Goal: Task Accomplishment & Management: Manage account settings

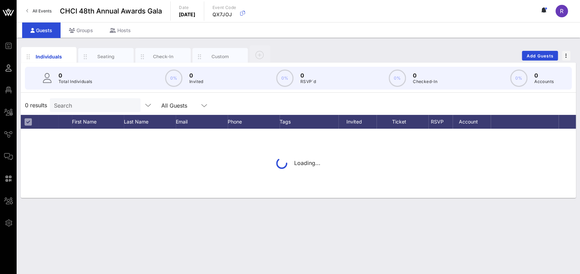
click at [120, 104] on input "Search" at bounding box center [94, 105] width 81 height 9
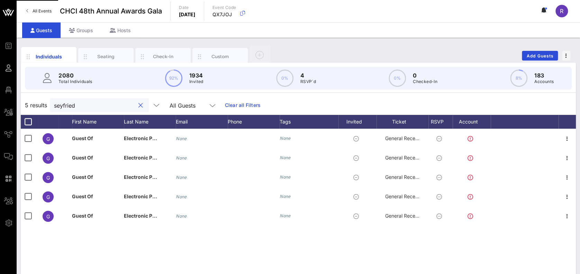
type input "seyfried"
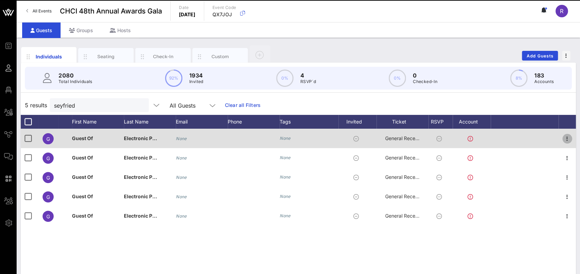
click at [566, 142] on icon "button" at bounding box center [567, 139] width 8 height 8
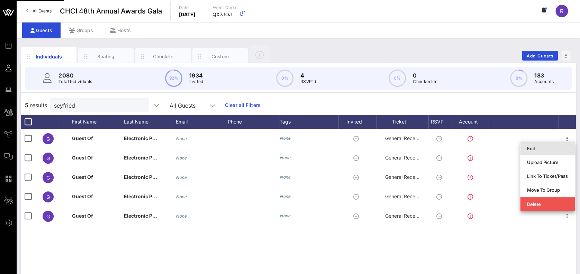
click at [552, 151] on div "Edit" at bounding box center [547, 149] width 41 height 6
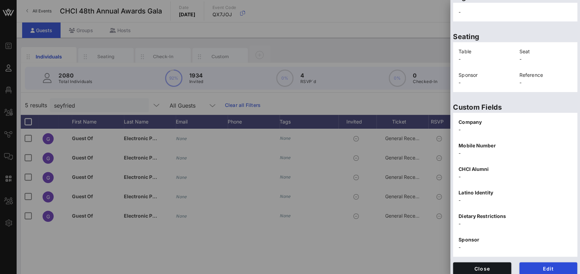
scroll to position [142, 0]
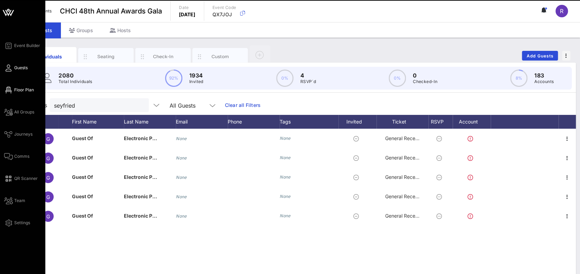
click at [9, 90] on icon at bounding box center [8, 90] width 9 height 1
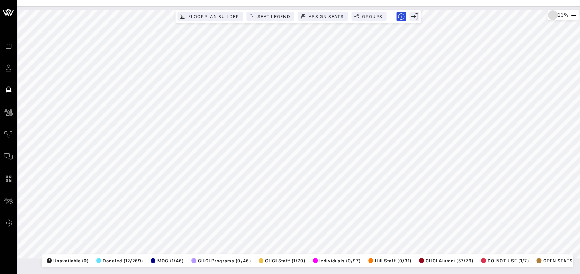
click at [550, 14] on icon "button" at bounding box center [553, 15] width 8 height 8
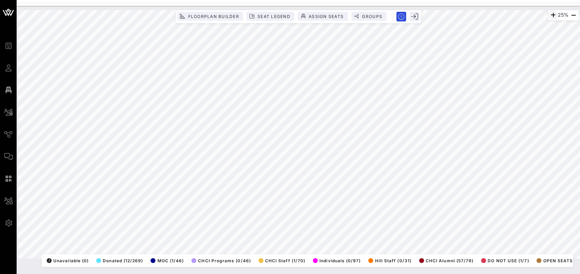
click at [550, 14] on icon "button" at bounding box center [553, 15] width 8 height 8
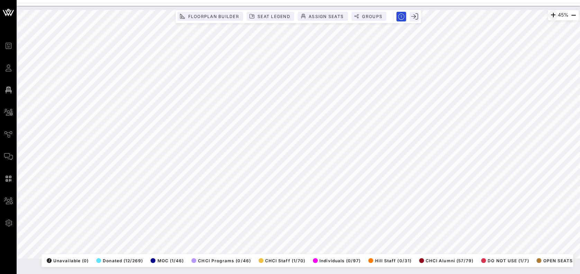
click at [550, 14] on icon "button" at bounding box center [553, 15] width 8 height 8
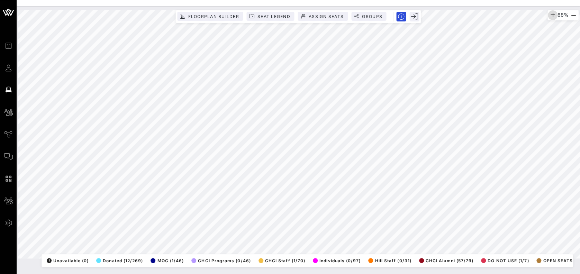
click at [550, 14] on icon "button" at bounding box center [553, 15] width 8 height 8
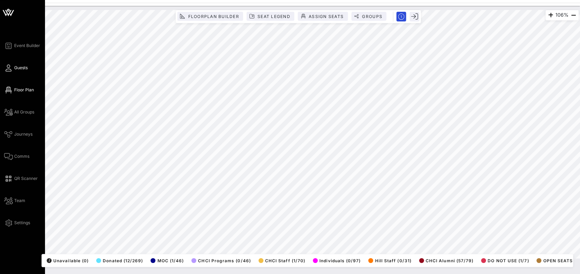
click at [9, 68] on icon at bounding box center [8, 68] width 9 height 1
click at [32, 66] on div "Event Builder Guests Floor Plan All Groups Journeys Comms QR Scanner Team Setti…" at bounding box center [24, 135] width 41 height 186
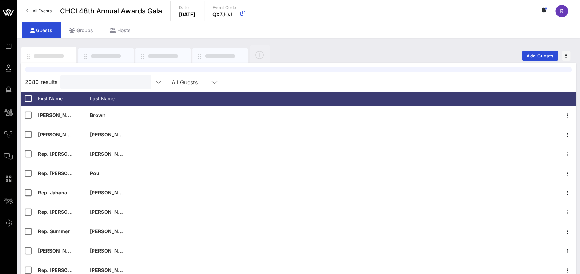
click at [130, 79] on input "text" at bounding box center [104, 82] width 81 height 9
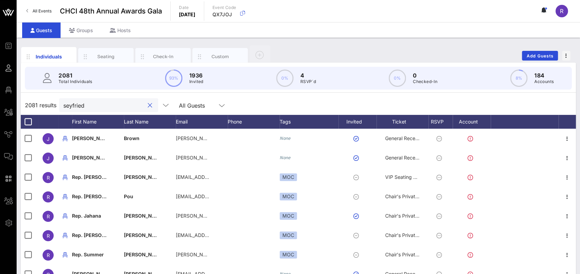
type input "seyfried"
click at [96, 55] on div "Seating" at bounding box center [106, 56] width 31 height 7
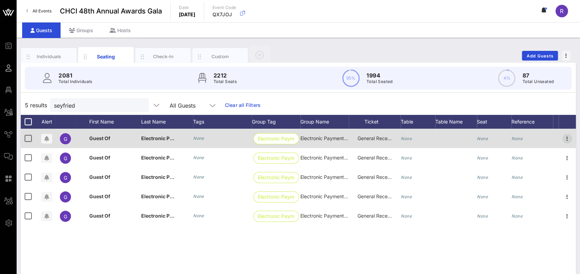
click at [568, 139] on icon "button" at bounding box center [567, 139] width 8 height 8
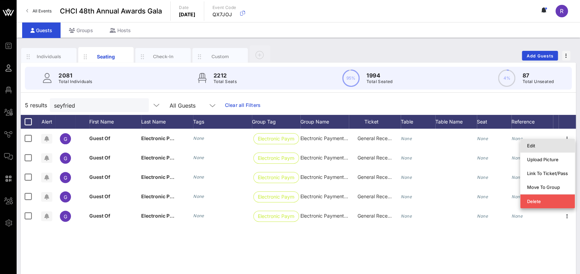
click at [548, 144] on div "Edit" at bounding box center [547, 146] width 41 height 6
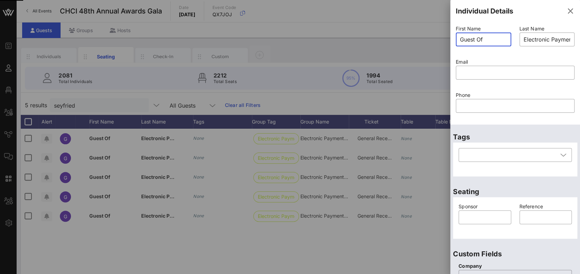
click at [440, 41] on div "Event Builder Guests Floor Plan All Groups Journeys Comms QR Scanner Team Setti…" at bounding box center [290, 171] width 580 height 343
click at [440, 41] on div at bounding box center [290, 137] width 580 height 274
click at [570, 40] on div "Last Name ​ Electronic Payment Coalition" at bounding box center [548, 40] width 64 height 33
click at [565, 40] on div "​ Electronic Payment Coalition" at bounding box center [547, 40] width 55 height 14
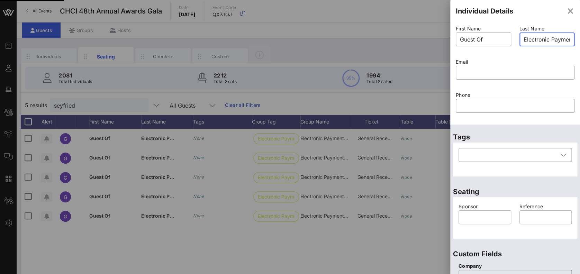
click at [565, 40] on div "​ Electronic Payment Coalition" at bounding box center [547, 40] width 55 height 14
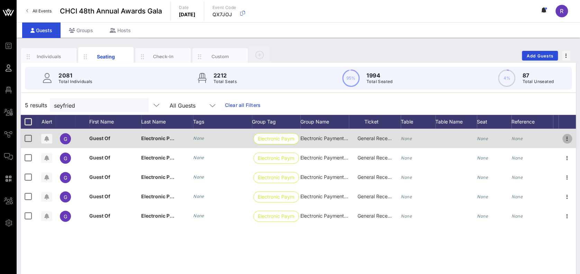
click at [567, 139] on icon "button" at bounding box center [567, 139] width 8 height 8
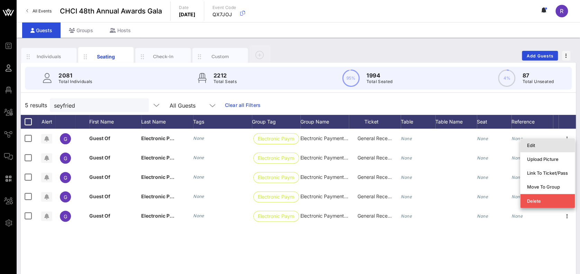
click at [543, 148] on div "Edit" at bounding box center [547, 146] width 41 height 6
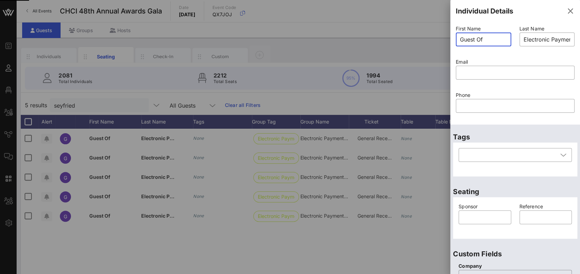
drag, startPoint x: 466, startPoint y: 37, endPoint x: 448, endPoint y: 41, distance: 18.6
click at [448, 41] on div "Event Builder Guests Floor Plan All Groups Journeys Comms QR Scanner Team Setti…" at bounding box center [290, 171] width 580 height 343
type input "Guest Of"
paste input "text"
type input "Electronic Payment Coalition"
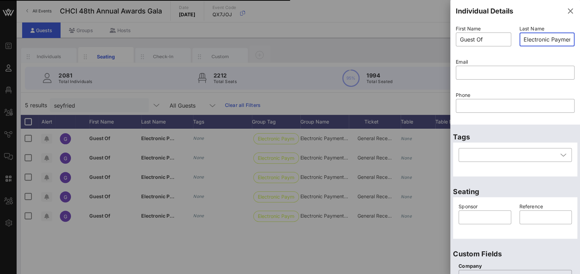
scroll to position [0, 31]
click at [469, 69] on input "text" at bounding box center [515, 72] width 110 height 11
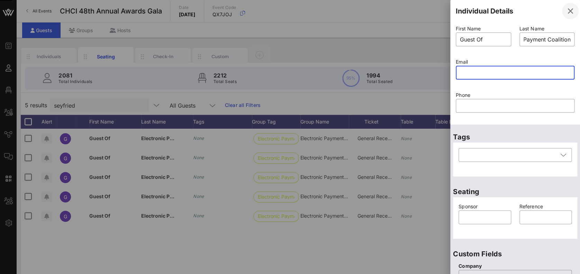
click at [566, 11] on icon "button" at bounding box center [570, 11] width 8 height 8
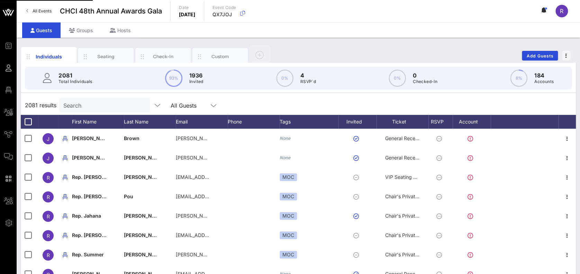
click at [96, 100] on div "Search" at bounding box center [103, 105] width 81 height 14
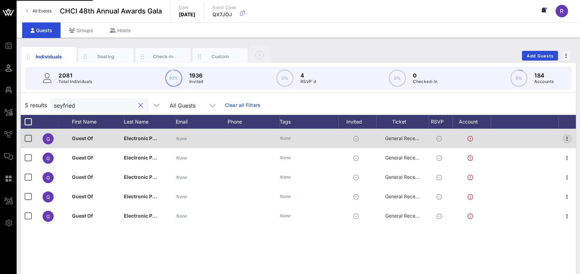
type input "seyfried"
click at [566, 140] on icon "button" at bounding box center [567, 139] width 8 height 8
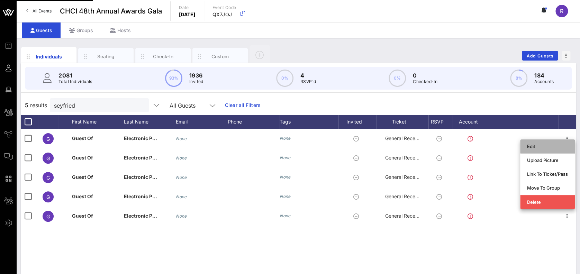
click at [535, 148] on div "Edit" at bounding box center [547, 147] width 41 height 6
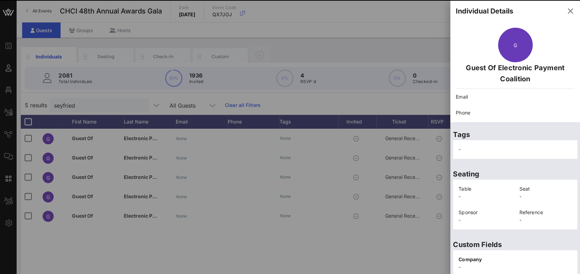
scroll to position [142, 0]
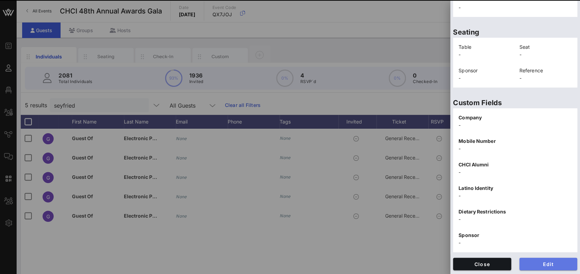
click at [537, 268] on button "Edit" at bounding box center [549, 264] width 58 height 12
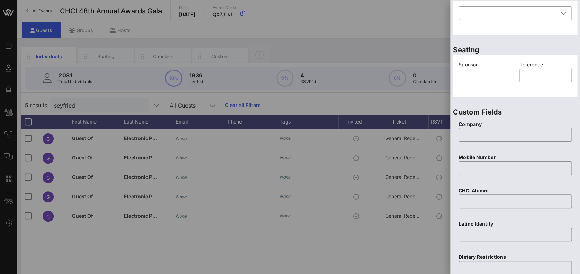
scroll to position [0, 0]
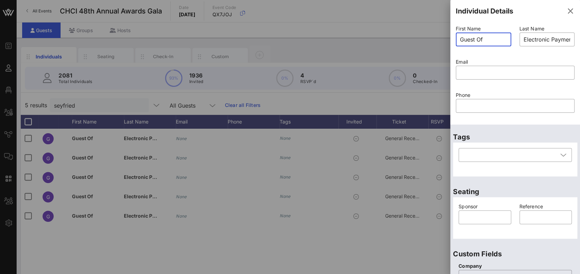
drag, startPoint x: 494, startPoint y: 41, endPoint x: 436, endPoint y: 43, distance: 57.9
click at [436, 43] on div "Event Builder Guests Floor Plan All Groups Journeys Comms QR Scanner Team Setti…" at bounding box center [290, 171] width 580 height 343
type input "Guest Of"
type input "Electronic Payment Coalition"
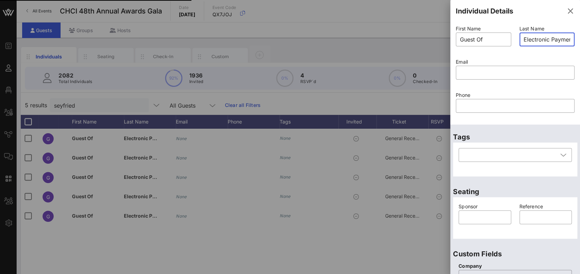
scroll to position [0, 31]
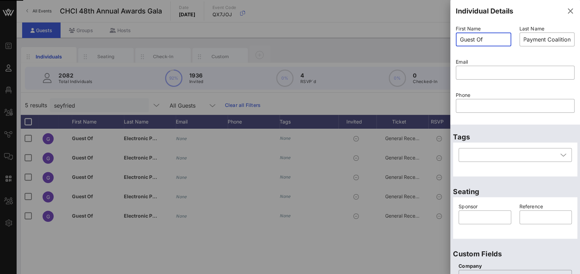
drag, startPoint x: 453, startPoint y: 38, endPoint x: 423, endPoint y: 35, distance: 30.3
click at [423, 35] on div "Event Builder Guests Floor Plan All Groups Journeys Comms QR Scanner Team Setti…" at bounding box center [290, 171] width 580 height 343
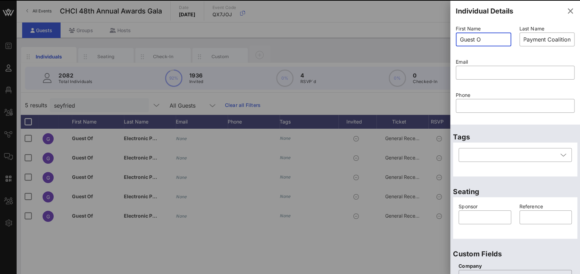
scroll to position [0, 0]
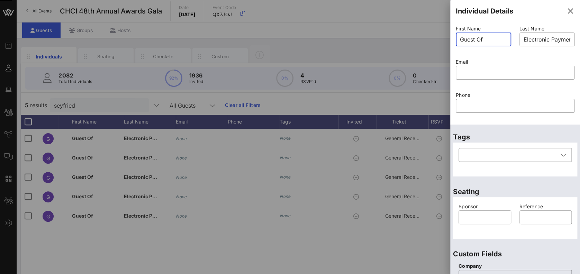
type input "Guest O"
click at [566, 13] on icon "button" at bounding box center [570, 11] width 8 height 8
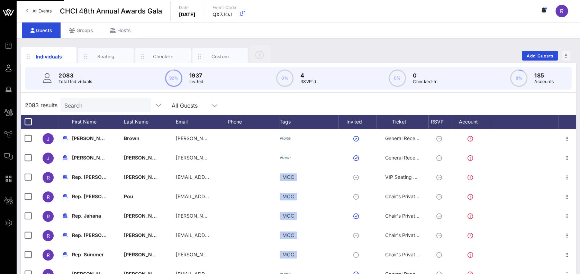
scroll to position [69, 0]
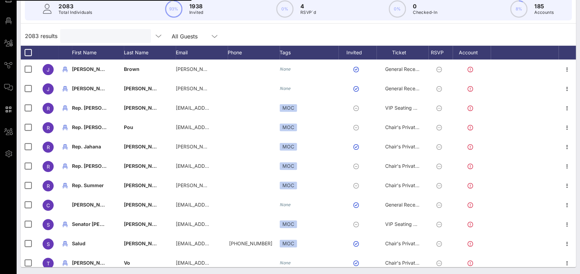
click at [98, 38] on input "text" at bounding box center [104, 36] width 81 height 9
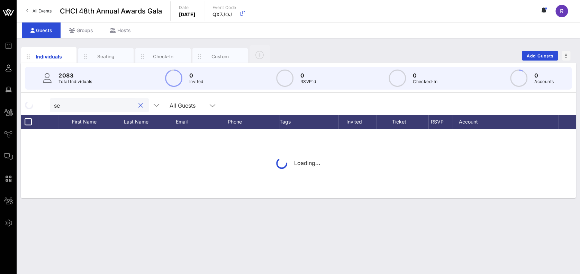
scroll to position [0, 0]
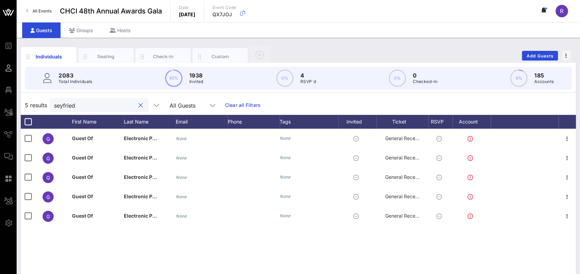
type input "seyfried"
click at [568, 139] on icon "button" at bounding box center [567, 139] width 8 height 8
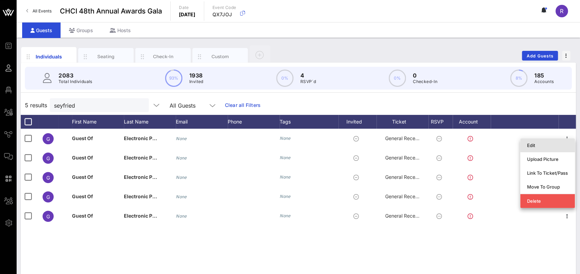
click at [545, 150] on div "Edit" at bounding box center [547, 145] width 41 height 11
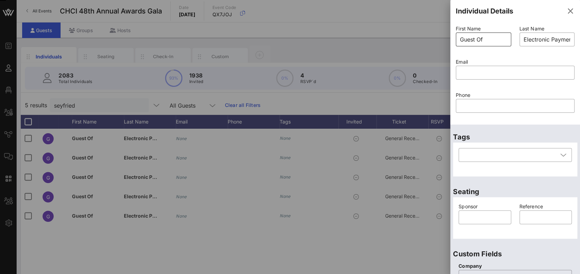
click at [490, 39] on input "Guest Of" at bounding box center [483, 39] width 47 height 11
drag, startPoint x: 490, startPoint y: 39, endPoint x: 444, endPoint y: 43, distance: 46.6
click at [444, 43] on div "Event Builder Guests Floor Plan All Groups Journeys Comms QR Scanner Team Setti…" at bounding box center [290, 171] width 580 height 343
click at [447, 37] on div "Event Builder Guests Floor Plan All Groups Journeys Comms QR Scanner Team Setti…" at bounding box center [290, 171] width 580 height 343
type input "Guest Of"
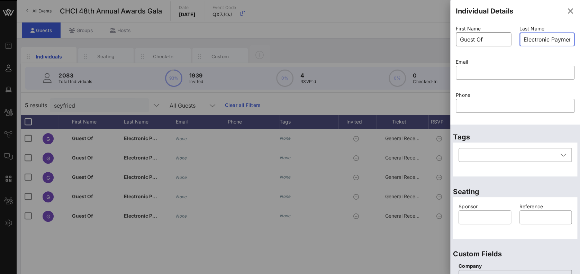
type input "Electronic Payment Coalition"
click at [566, 8] on icon "button" at bounding box center [570, 11] width 8 height 8
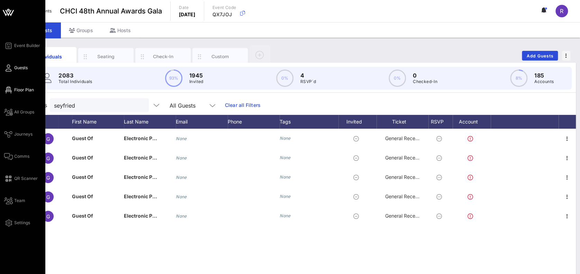
click at [15, 89] on span "Floor Plan" at bounding box center [24, 90] width 20 height 6
click at [19, 88] on span "Floor Plan" at bounding box center [24, 90] width 20 height 6
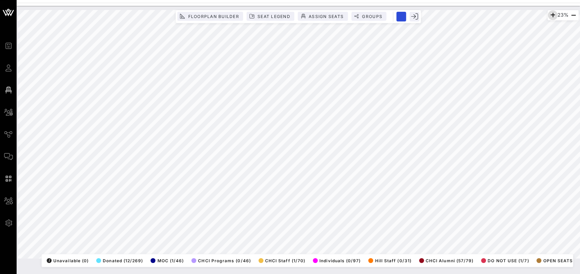
click at [552, 15] on icon "button" at bounding box center [553, 15] width 8 height 8
drag, startPoint x: 552, startPoint y: 15, endPoint x: 564, endPoint y: -3, distance: 21.0
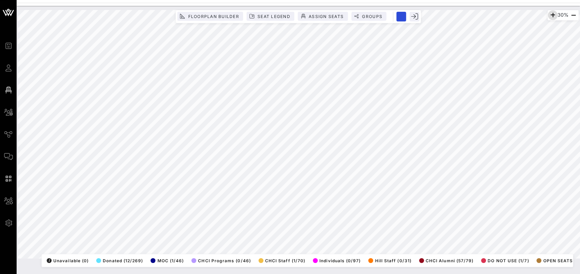
click at [564, 0] on html "Event Builder Guests Floor Plan All Groups Journeys Comms QR Scanner Team Setti…" at bounding box center [290, 137] width 580 height 274
click at [550, 15] on icon "button" at bounding box center [553, 15] width 8 height 8
click at [551, 16] on icon "button" at bounding box center [553, 15] width 8 height 8
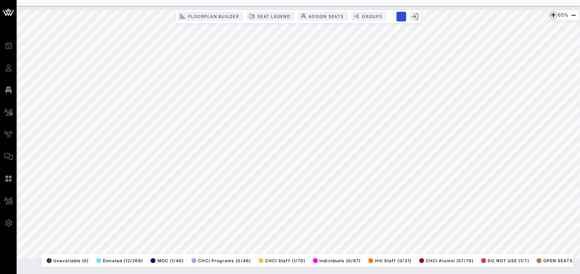
click at [551, 16] on icon "button" at bounding box center [553, 15] width 8 height 8
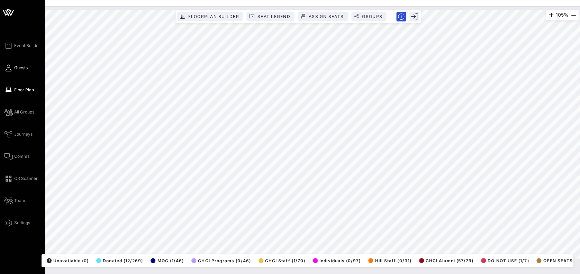
click at [8, 68] on icon at bounding box center [8, 68] width 9 height 1
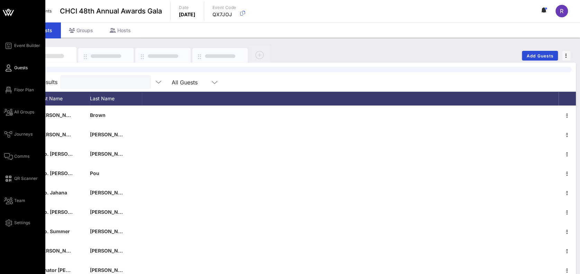
click at [84, 83] on input "text" at bounding box center [104, 82] width 81 height 9
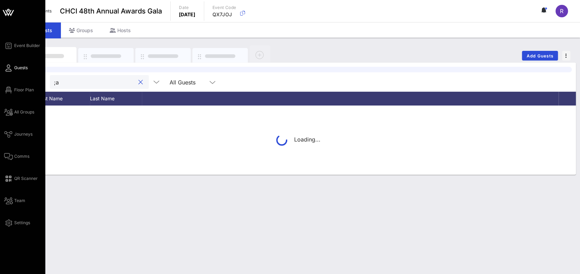
type input ";"
type input "[PERSON_NAME]"
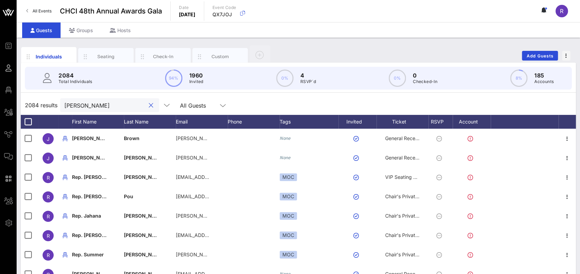
click at [149, 102] on button "clear icon" at bounding box center [151, 105] width 5 height 7
click at [86, 101] on input "claudia aguilar" at bounding box center [104, 105] width 81 height 9
click at [96, 106] on input "[PERSON_NAME]" at bounding box center [104, 105] width 81 height 9
type input "[PERSON_NAME]"
click at [538, 58] on button "Add Guests" at bounding box center [540, 56] width 36 height 10
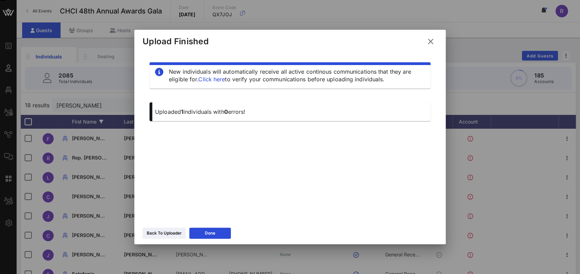
click at [163, 232] on icon at bounding box center [164, 233] width 5 height 5
click at [430, 42] on icon at bounding box center [430, 41] width 9 height 8
click at [429, 41] on div "Individuals Seating Check-In Custom Add Guests 2085 Total Individuals 94% 1961 …" at bounding box center [299, 191] width 564 height 306
click at [241, 178] on div at bounding box center [254, 177] width 52 height 19
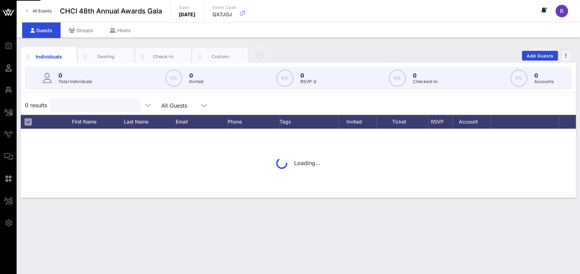
click at [101, 104] on input "text" at bounding box center [94, 105] width 81 height 9
type input "luisa"
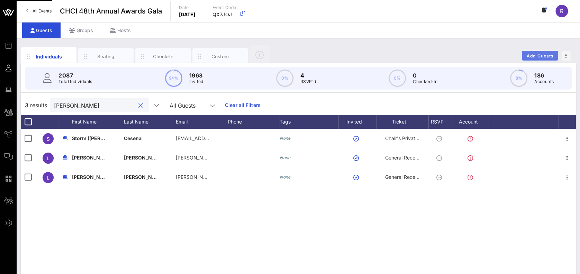
click at [537, 56] on span "Add Guests" at bounding box center [540, 55] width 27 height 5
click at [225, 138] on input "First Name" at bounding box center [238, 137] width 26 height 5
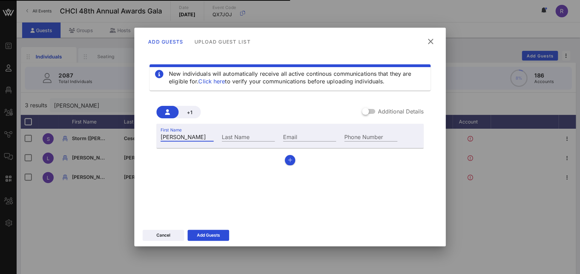
type input "Luisa"
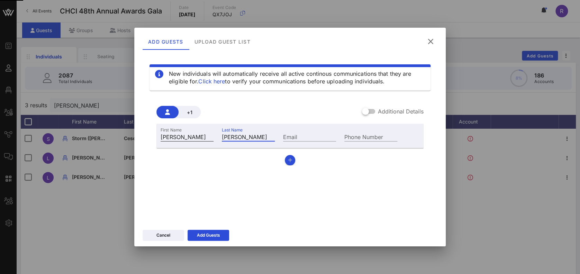
type input "Lopez"
type input "llopez@chci.org"
click at [214, 233] on div "Add Guests" at bounding box center [208, 235] width 23 height 7
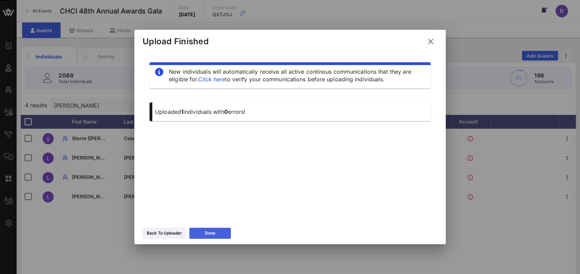
click at [214, 233] on div "Done" at bounding box center [210, 233] width 10 height 7
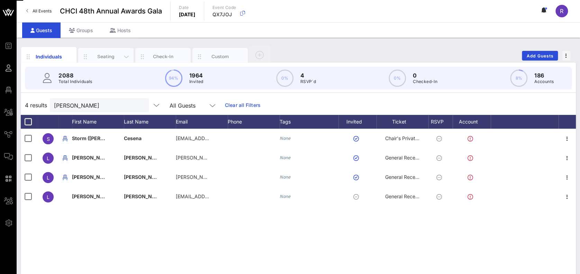
click at [99, 57] on div "Seating" at bounding box center [106, 56] width 31 height 7
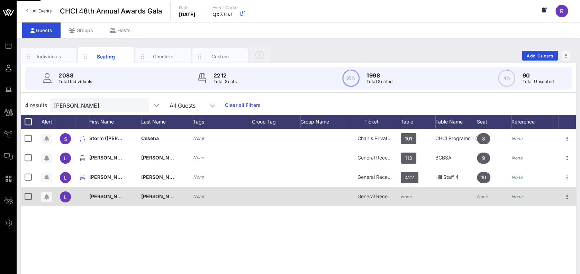
click at [410, 199] on div "None" at bounding box center [406, 196] width 11 height 19
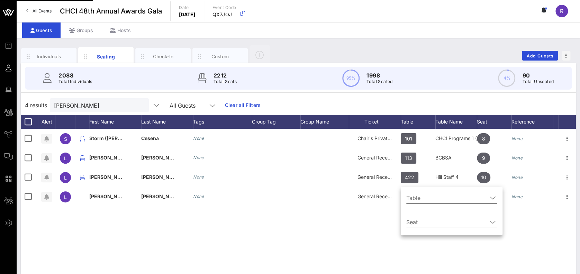
click at [490, 198] on icon at bounding box center [493, 198] width 6 height 8
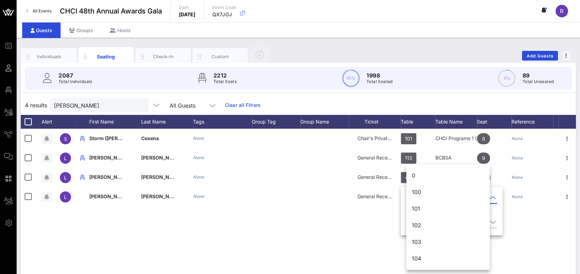
click at [402, 210] on div "Table Seat" at bounding box center [452, 211] width 102 height 47
click at [378, 217] on div "S Storm (Luisanna) Cesena None Chair's Private Reception 101 CHCI Programs 1 (A…" at bounding box center [298, 233] width 555 height 208
click at [404, 211] on div "Table Seat" at bounding box center [452, 211] width 102 height 47
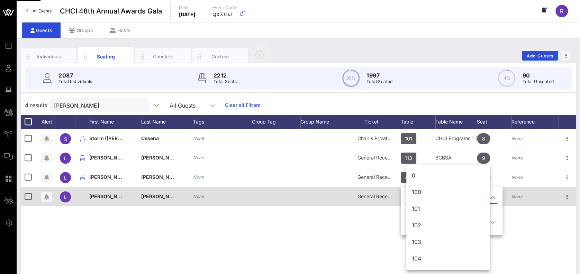
click at [107, 197] on div "Luisa" at bounding box center [115, 200] width 52 height 27
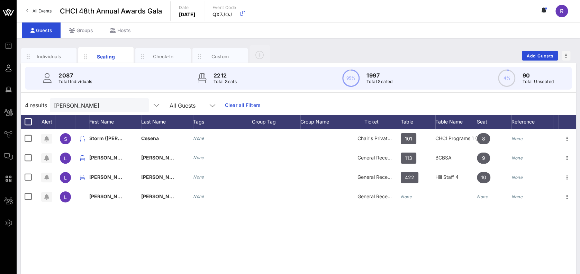
click at [421, 37] on div "Guests Groups Hosts" at bounding box center [299, 30] width 564 height 16
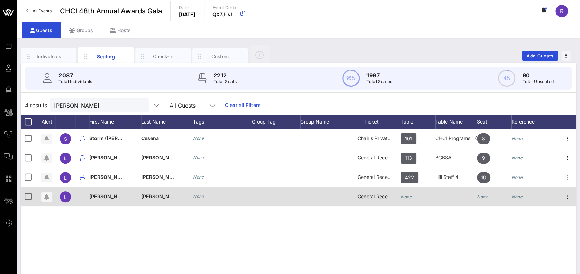
click at [404, 198] on icon "None" at bounding box center [406, 196] width 11 height 5
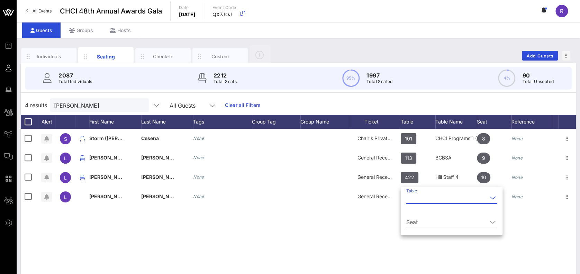
click at [444, 193] on input "Table" at bounding box center [447, 198] width 81 height 11
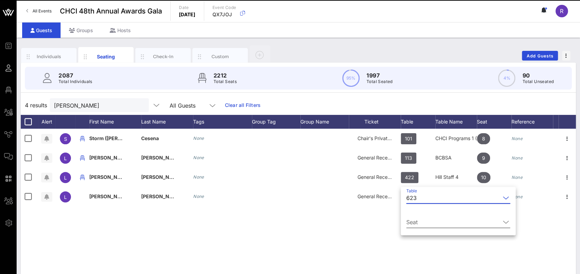
scroll to position [3501, 0]
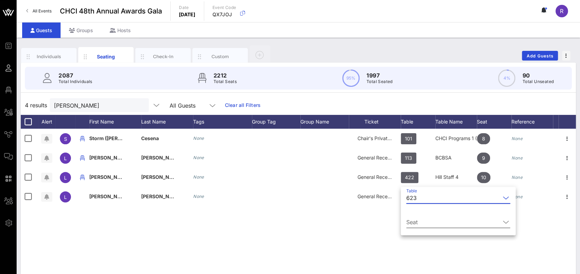
click at [503, 220] on icon at bounding box center [506, 222] width 6 height 8
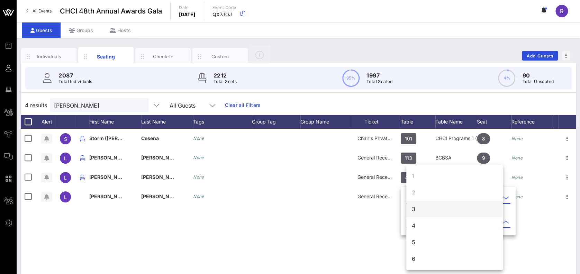
click at [439, 212] on div "3" at bounding box center [455, 209] width 97 height 17
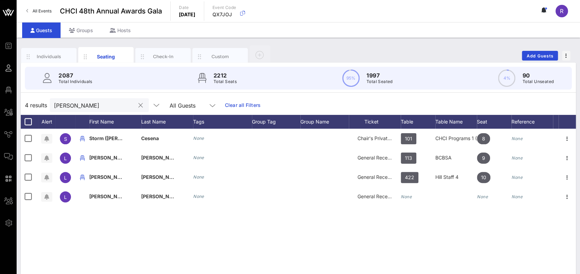
click at [139, 104] on button "clear icon" at bounding box center [141, 105] width 5 height 7
type input "aguilar"
click at [50, 53] on div "Individuals" at bounding box center [48, 56] width 55 height 17
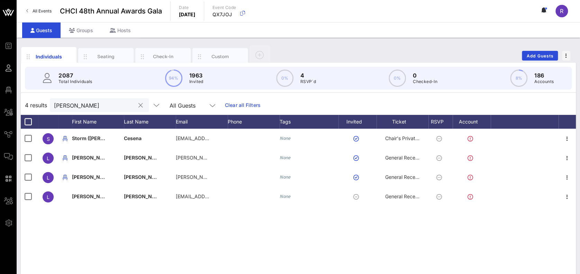
click at [102, 104] on input "aguilar" at bounding box center [94, 105] width 81 height 9
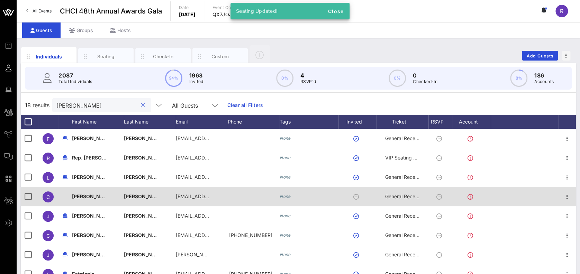
click at [83, 194] on span "Claudia" at bounding box center [92, 197] width 41 height 6
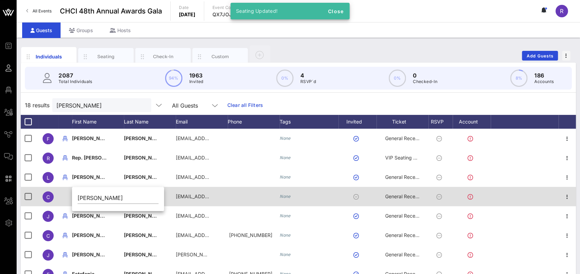
click at [103, 54] on div "Seating" at bounding box center [106, 56] width 31 height 7
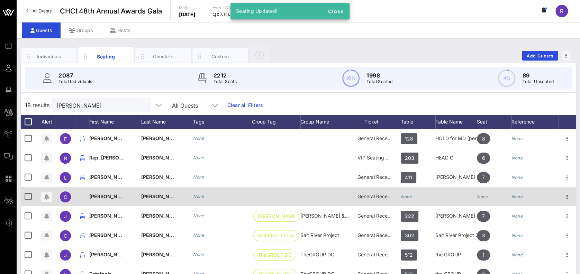
click at [410, 197] on icon "None" at bounding box center [406, 196] width 11 height 5
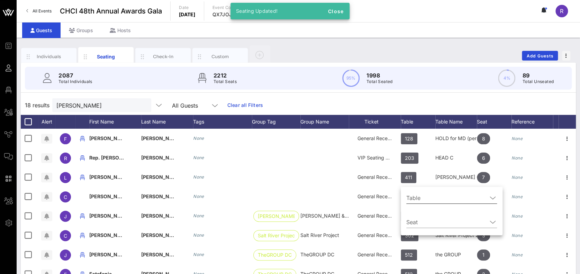
click at [443, 200] on input "Table" at bounding box center [447, 198] width 81 height 11
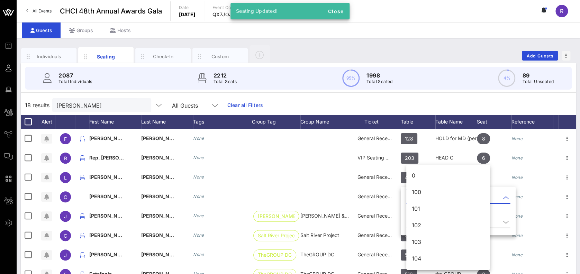
click at [503, 221] on icon at bounding box center [506, 222] width 6 height 8
click at [479, 256] on div "1 2 3 4 5 6 7 8 9 10" at bounding box center [455, 251] width 96 height 172
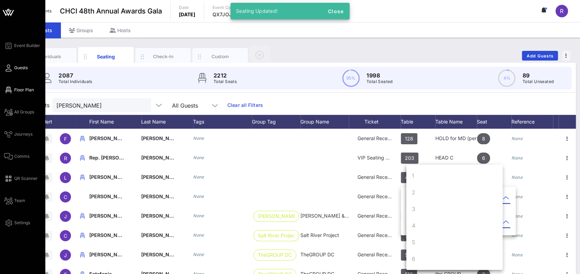
click at [28, 91] on span "Floor Plan" at bounding box center [24, 90] width 20 height 6
click at [29, 88] on span "Floor Plan" at bounding box center [24, 90] width 20 height 6
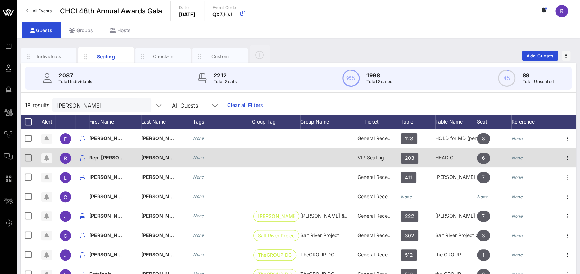
scroll to position [0, 0]
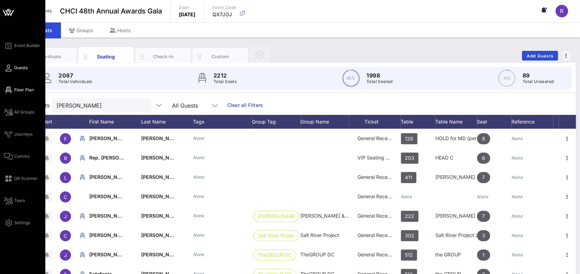
click at [20, 91] on span "Floor Plan" at bounding box center [24, 90] width 20 height 6
click at [27, 89] on span "Floor Plan" at bounding box center [24, 90] width 20 height 6
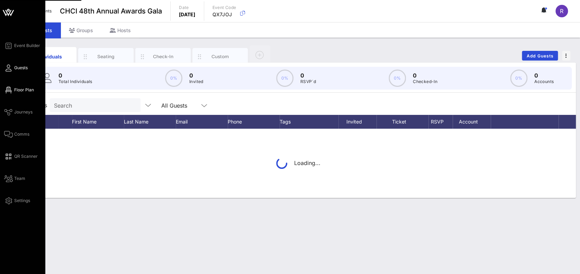
click at [30, 88] on span "Floor Plan" at bounding box center [24, 90] width 20 height 6
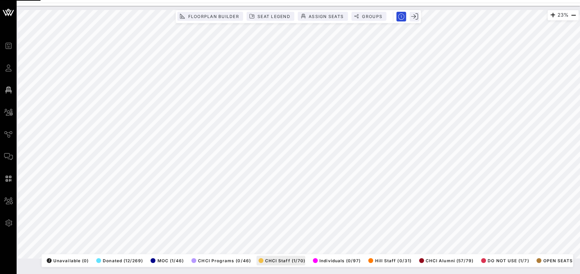
click at [288, 258] on span "CHCI Staff (1/70)" at bounding box center [282, 260] width 47 height 5
click at [551, 14] on icon "button" at bounding box center [553, 15] width 8 height 8
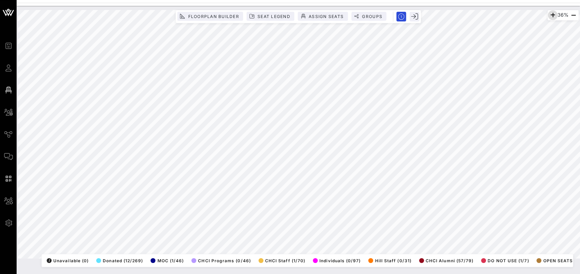
click at [551, 14] on icon "button" at bounding box center [553, 15] width 8 height 8
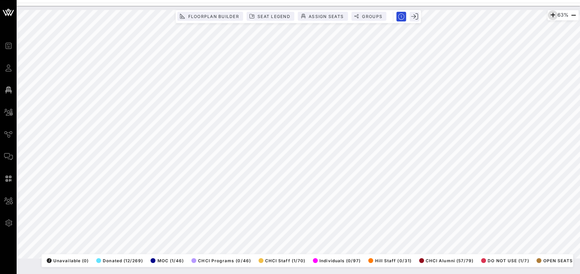
click at [551, 14] on icon "button" at bounding box center [553, 15] width 8 height 8
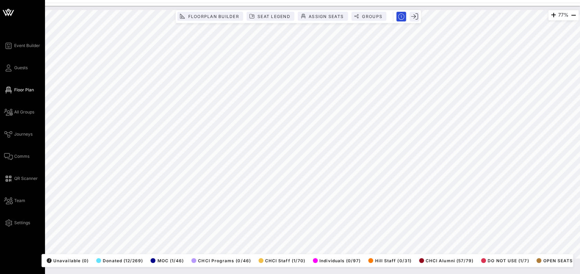
click at [9, 68] on icon at bounding box center [8, 68] width 9 height 1
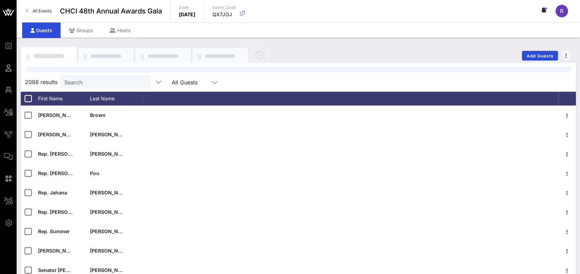
click at [100, 82] on input "Search" at bounding box center [104, 82] width 81 height 9
type input "[PERSON_NAME]"
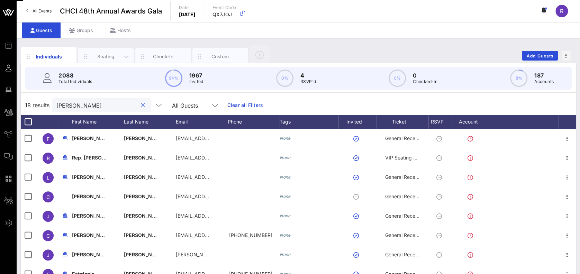
click at [102, 56] on div "Seating" at bounding box center [106, 56] width 31 height 7
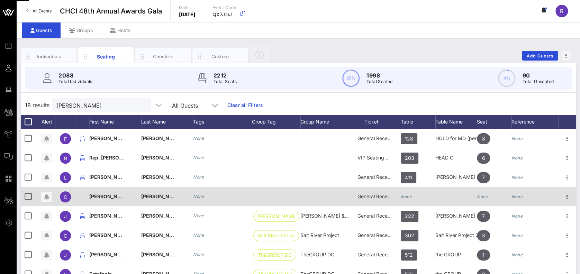
click at [407, 199] on icon "None" at bounding box center [406, 196] width 11 height 5
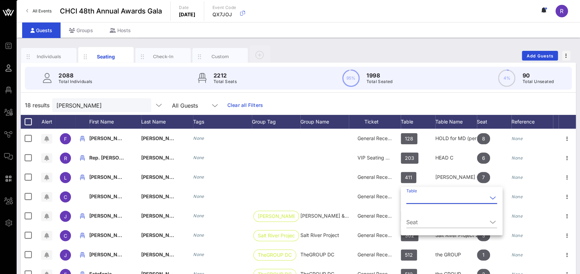
click at [490, 197] on icon at bounding box center [493, 198] width 6 height 8
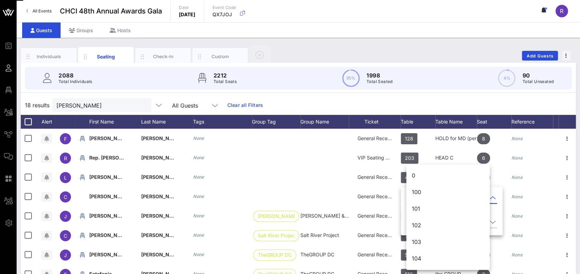
scroll to position [1895, 0]
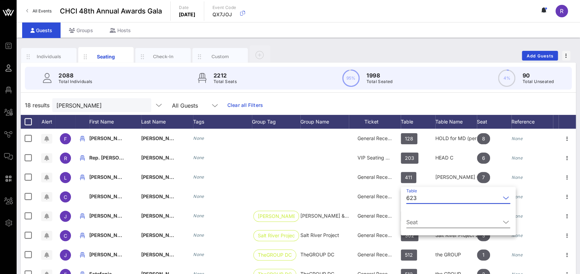
click at [503, 221] on icon at bounding box center [506, 222] width 6 height 8
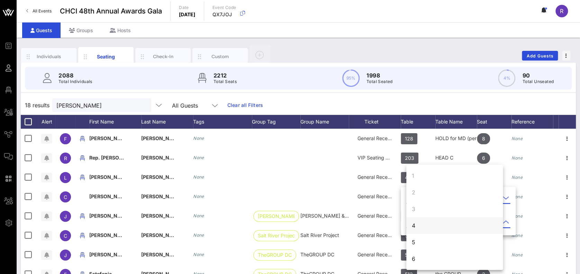
click at [418, 230] on div "4" at bounding box center [455, 225] width 97 height 17
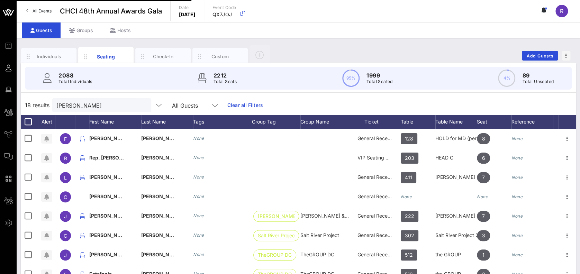
scroll to position [0, 0]
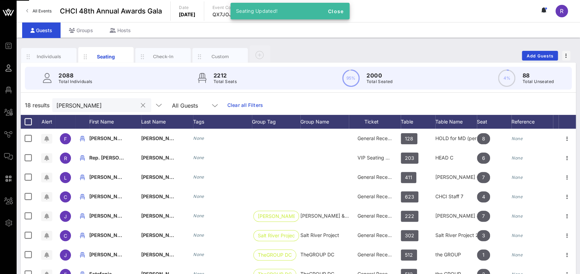
click at [141, 106] on button "clear icon" at bounding box center [143, 105] width 5 height 7
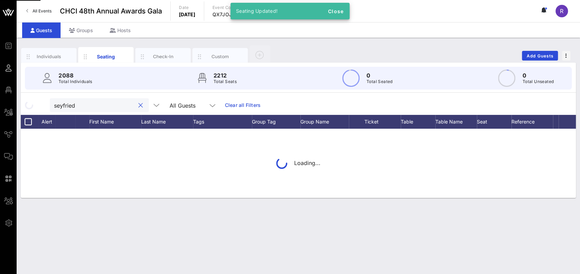
type input "seyfried"
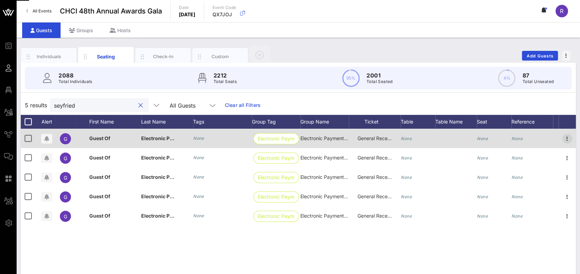
click at [567, 138] on icon "button" at bounding box center [567, 139] width 8 height 8
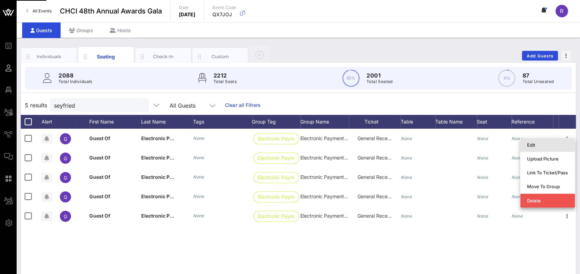
click at [541, 146] on div "Edit" at bounding box center [547, 145] width 41 height 6
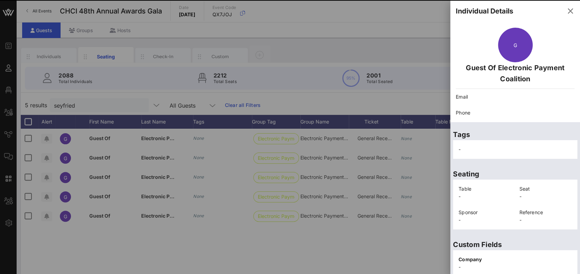
scroll to position [142, 0]
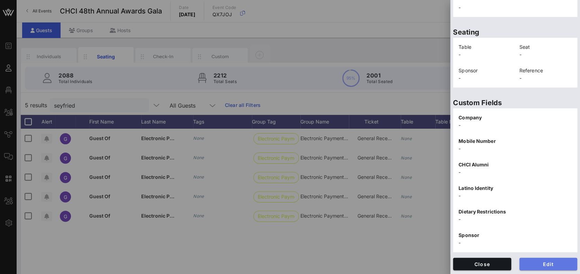
click at [535, 266] on span "Edit" at bounding box center [548, 264] width 47 height 6
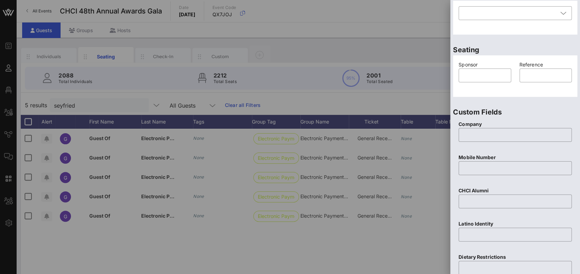
scroll to position [0, 0]
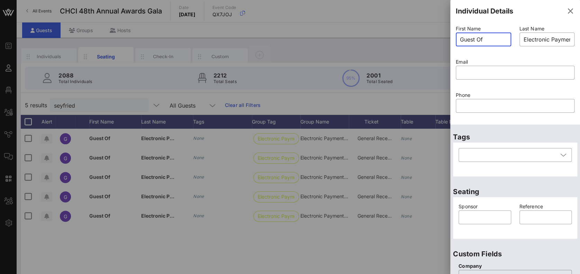
drag, startPoint x: 487, startPoint y: 42, endPoint x: 438, endPoint y: 40, distance: 49.2
click at [438, 40] on div "Event Builder Guests Floor Plan All Groups Journeys Comms QR Scanner Team Setti…" at bounding box center [290, 171] width 580 height 343
type input "[PERSON_NAME]"
type input "SEyfried"
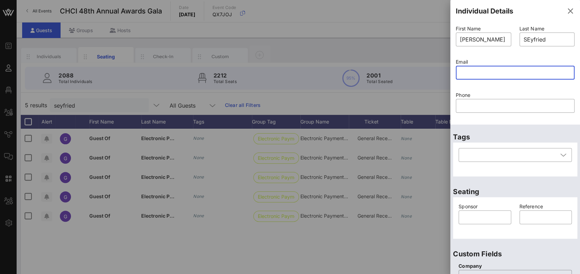
paste input "[DOMAIN_NAME]"
type input "[DOMAIN_NAME]"
type input "Guest Of"
type input "Electronic Payment Coalition"
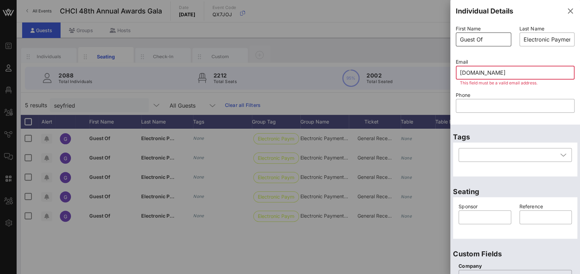
type input "[DOMAIN_NAME]"
drag, startPoint x: 492, startPoint y: 39, endPoint x: 447, endPoint y: 36, distance: 44.5
click at [447, 36] on div "Event Builder Guests Floor Plan All Groups Journeys Comms QR Scanner Team Setti…" at bounding box center [290, 171] width 580 height 343
type input "[PERSON_NAME]"
type input "Seyfried"
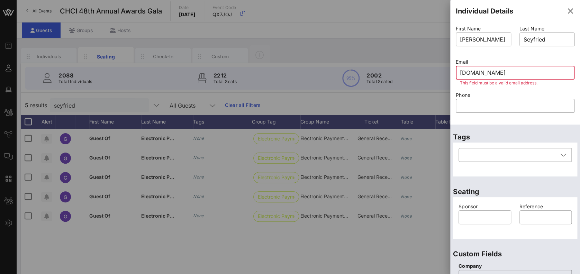
paste input "text"
type input "Guest Of"
type input "Electronic Payment Coalition"
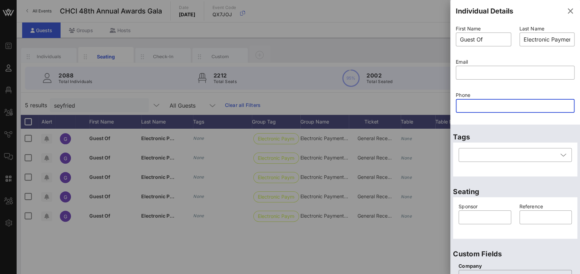
drag, startPoint x: 505, startPoint y: 35, endPoint x: 444, endPoint y: 32, distance: 60.4
click at [444, 32] on div "Event Builder Guests Floor Plan All Groups Journeys Comms QR Scanner Team Setti…" at bounding box center [290, 171] width 580 height 343
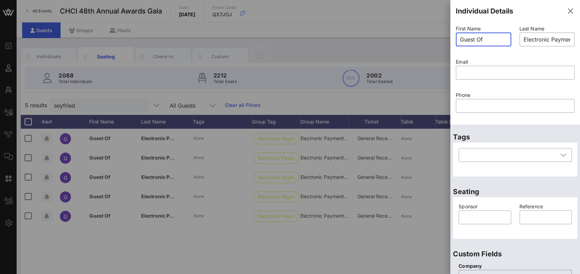
drag, startPoint x: 489, startPoint y: 40, endPoint x: 444, endPoint y: 40, distance: 44.3
click at [444, 40] on div "Event Builder Guests Floor Plan All Groups Journeys Comms QR Scanner Team Setti…" at bounding box center [290, 171] width 580 height 343
type input "Guest Of"
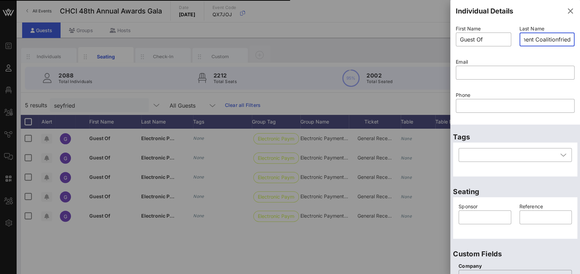
type input "Electronic Payment Coalition"
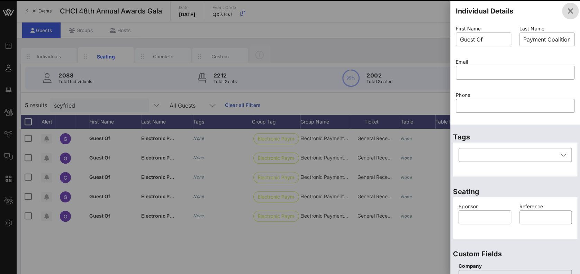
scroll to position [0, 0]
click at [566, 10] on icon "button" at bounding box center [570, 11] width 8 height 8
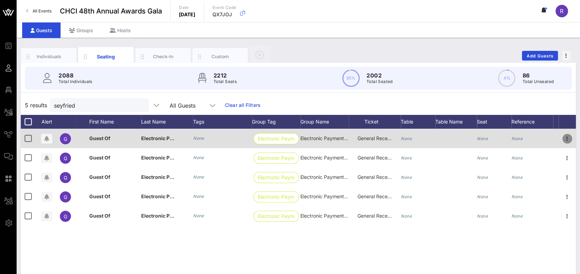
click at [565, 139] on icon "button" at bounding box center [567, 139] width 8 height 8
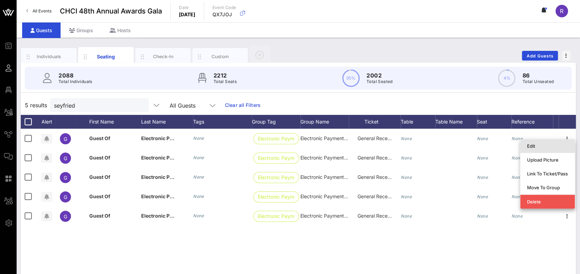
click at [546, 149] on div "Edit" at bounding box center [547, 146] width 41 height 11
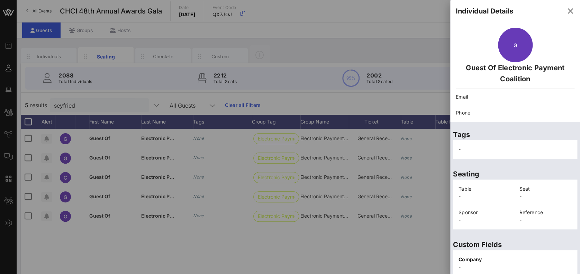
scroll to position [142, 0]
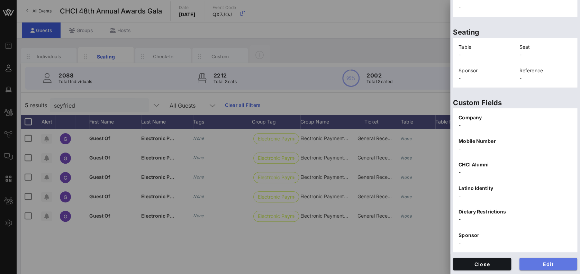
click at [553, 261] on span "Edit" at bounding box center [548, 264] width 47 height 6
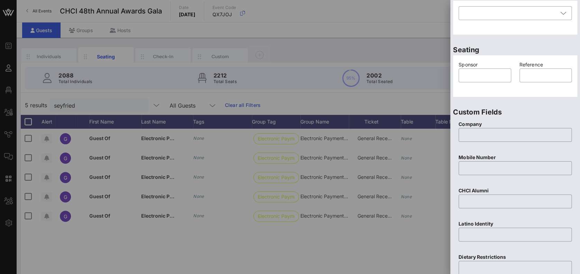
scroll to position [0, 0]
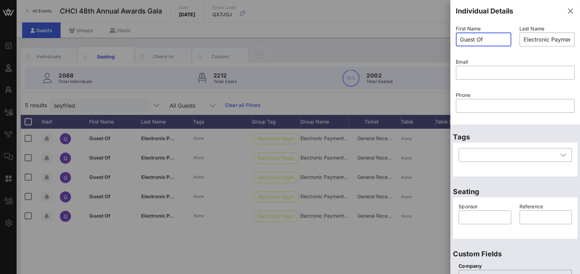
drag, startPoint x: 499, startPoint y: 39, endPoint x: 457, endPoint y: 35, distance: 41.8
click at [457, 35] on div "​ Guest Of" at bounding box center [483, 40] width 55 height 14
type input "[PERSON_NAME]"
type input "Seyfried"
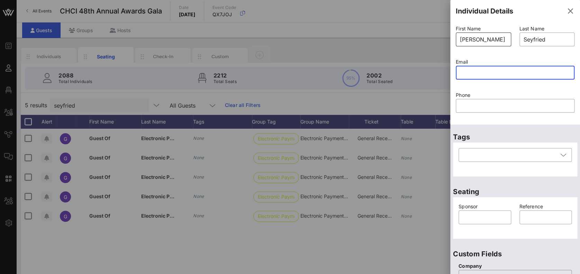
paste input "[DOMAIN_NAME]"
type input "[DOMAIN_NAME]"
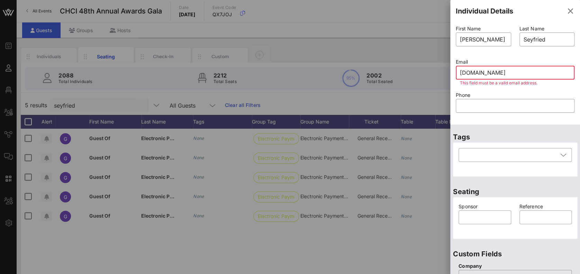
drag, startPoint x: 491, startPoint y: 71, endPoint x: 429, endPoint y: 71, distance: 62.3
click at [429, 71] on div "Event Builder Guests Floor Plan All Groups Journeys Comms QR Scanner Team Setti…" at bounding box center [290, 171] width 580 height 343
drag, startPoint x: 551, startPoint y: 73, endPoint x: 441, endPoint y: 85, distance: 109.8
click at [441, 85] on div "Event Builder Guests Floor Plan All Groups Journeys Comms QR Scanner Team Setti…" at bounding box center [290, 171] width 580 height 343
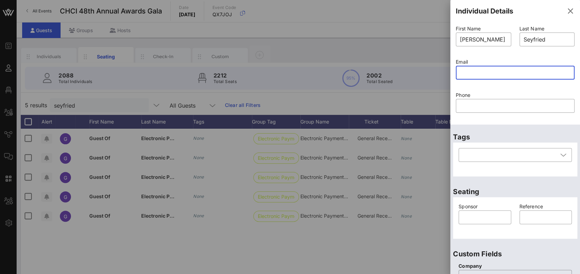
paste input "[PERSON_NAME][EMAIL_ADDRESS][DOMAIN_NAME]"
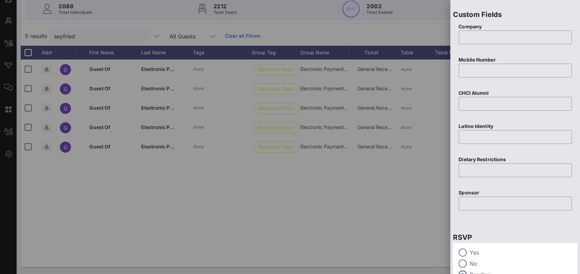
scroll to position [280, 0]
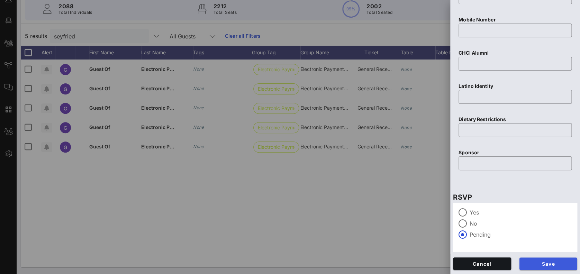
type input "[PERSON_NAME][EMAIL_ADDRESS][DOMAIN_NAME]"
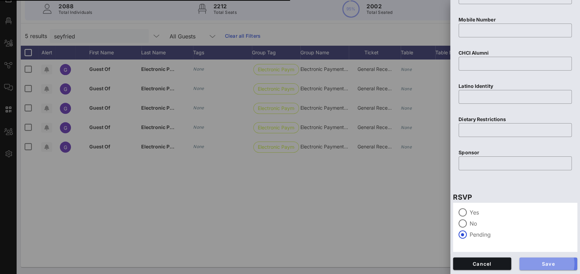
click at [547, 259] on button "Save" at bounding box center [549, 264] width 58 height 12
type input "Guest Of"
type input "Electronic Payment Coalition"
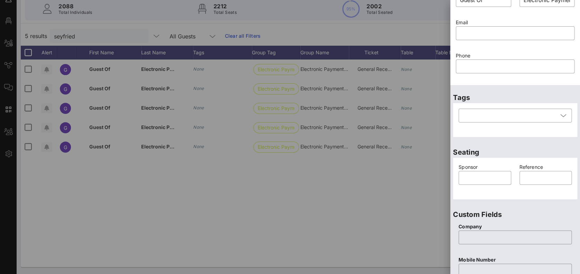
scroll to position [5, 0]
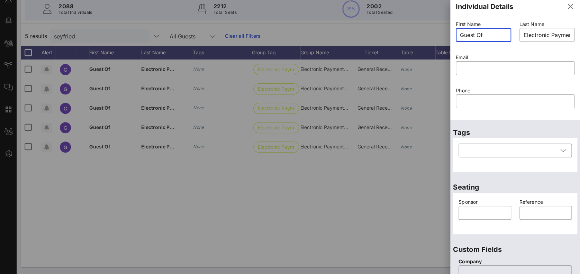
drag, startPoint x: 503, startPoint y: 39, endPoint x: 436, endPoint y: 35, distance: 67.7
click at [436, 35] on div "Event Builder Guests Floor Plan All Groups Journeys Comms QR Scanner Team Setti…" at bounding box center [290, 102] width 580 height 343
type input "[PERSON_NAME]"
type input "Seyfried"
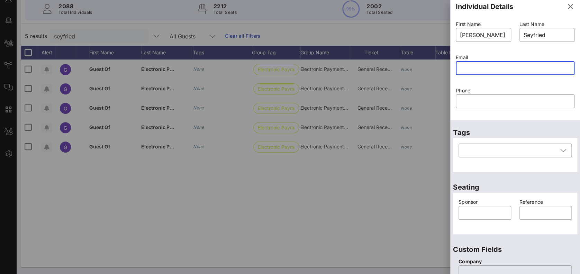
paste input "[PERSON_NAME][EMAIL_ADDRESS][DOMAIN_NAME]"
type input "[PERSON_NAME][EMAIL_ADDRESS][DOMAIN_NAME]"
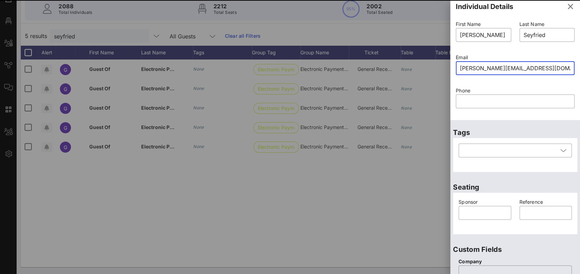
type input "Guest Of"
type input "Electronic Payment Coalition"
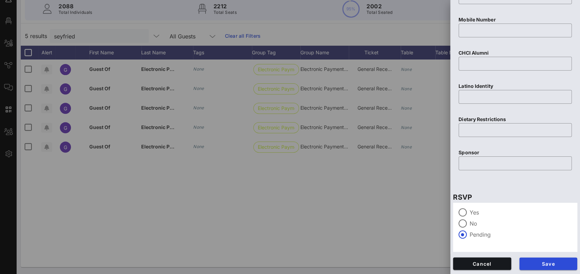
click at [559, 257] on div "Save" at bounding box center [549, 263] width 66 height 21
click at [558, 258] on button "Save" at bounding box center [549, 264] width 58 height 12
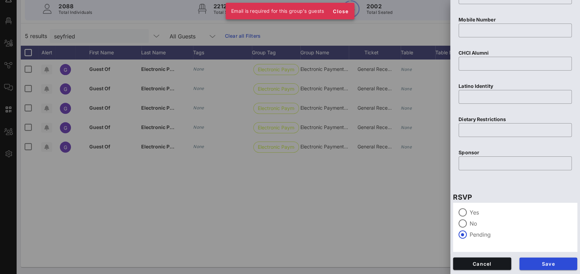
click at [550, 55] on p "CHCI Alumni" at bounding box center [515, 53] width 113 height 8
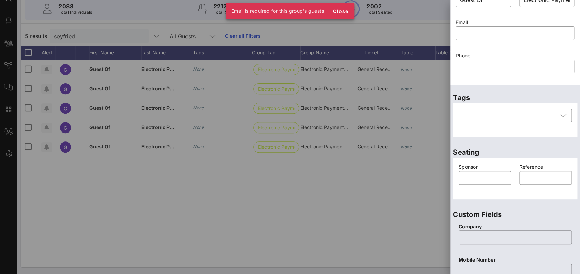
scroll to position [0, 0]
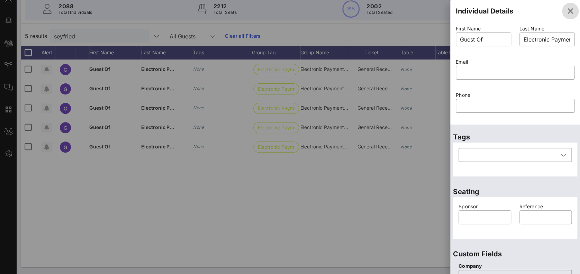
click at [566, 11] on icon "button" at bounding box center [570, 11] width 8 height 8
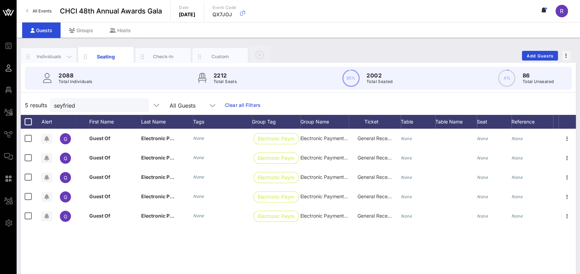
click at [45, 57] on div "Individuals" at bounding box center [49, 56] width 31 height 7
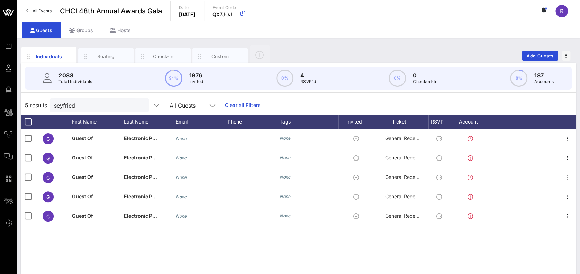
click at [139, 105] on button "clear icon" at bounding box center [141, 105] width 5 height 7
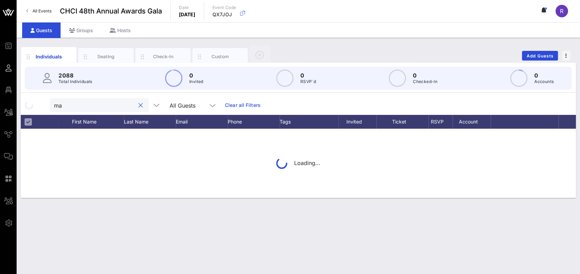
type input "m"
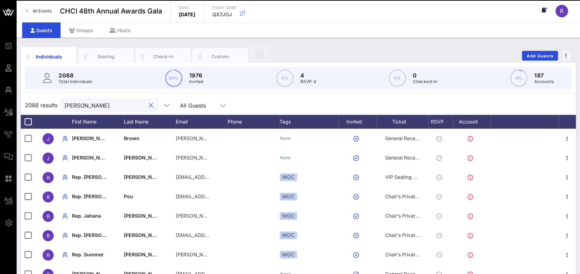
type input "[PERSON_NAME]"
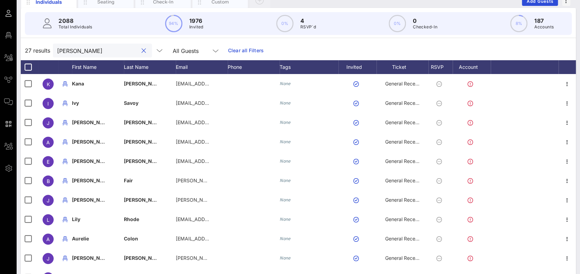
scroll to position [69, 0]
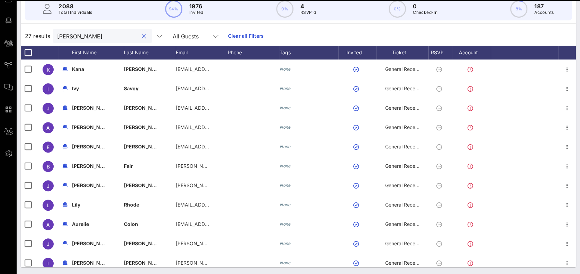
click at [142, 33] on button "clear icon" at bounding box center [144, 36] width 5 height 7
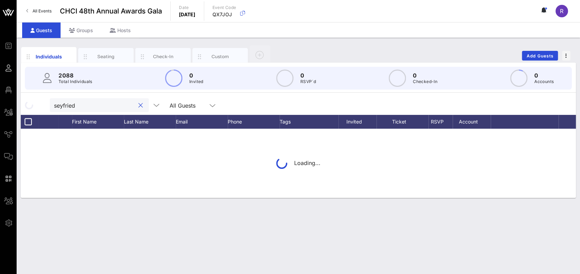
type input "seyfried"
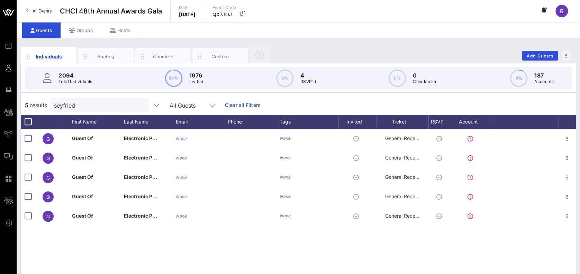
click at [238, 103] on link "Clear all Filters" at bounding box center [243, 105] width 36 height 8
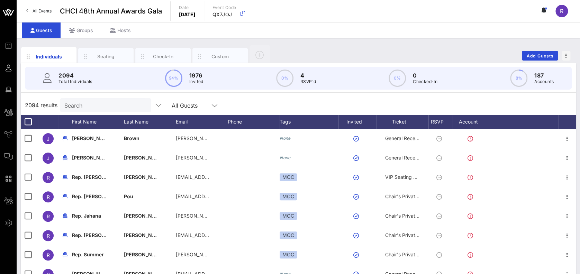
click at [100, 104] on input "Search" at bounding box center [104, 105] width 81 height 9
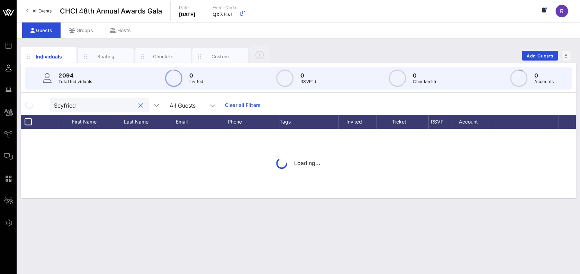
type input "Seyfried"
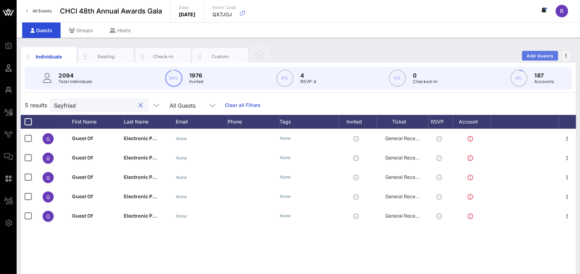
click at [541, 57] on span "Add Guests" at bounding box center [540, 55] width 27 height 5
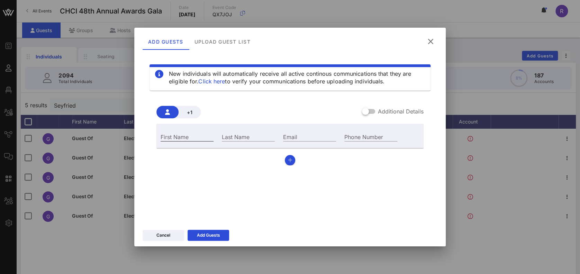
click at [202, 136] on input "First Name" at bounding box center [187, 136] width 53 height 9
type input "[PERSON_NAME]"
type input "Seyfried"
paste input "[PERSON_NAME][EMAIL_ADDRESS][DOMAIN_NAME]"
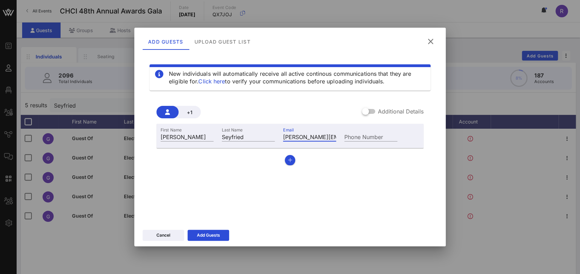
type input "[PERSON_NAME][EMAIL_ADDRESS][DOMAIN_NAME]"
click at [204, 233] on div "Add Guests" at bounding box center [208, 235] width 23 height 7
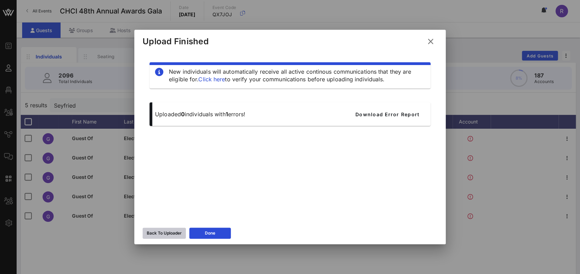
click at [169, 231] on div "Back To Uploader" at bounding box center [164, 233] width 35 height 7
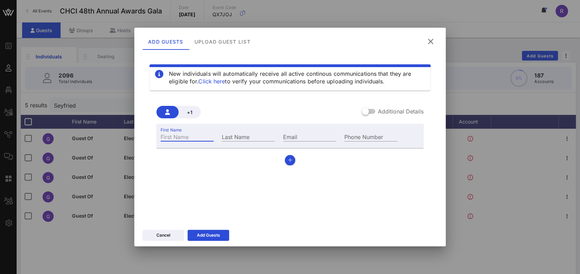
click at [202, 137] on input "First Name" at bounding box center [187, 136] width 53 height 9
type input "[PERSON_NAME]"
paste input "[PERSON_NAME][EMAIL_ADDRESS][DOMAIN_NAME]"
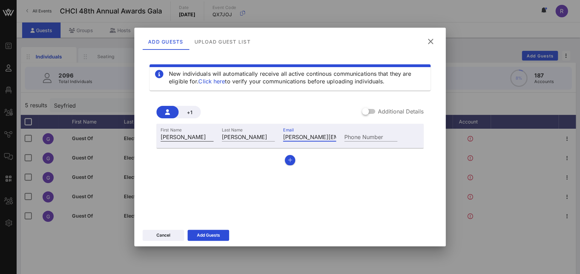
scroll to position [0, 62]
type input "[PERSON_NAME][EMAIL_ADDRESS][DOMAIN_NAME]"
click at [253, 139] on input "[PERSON_NAME]" at bounding box center [248, 136] width 53 height 9
type input "[PERSON_NAME]"
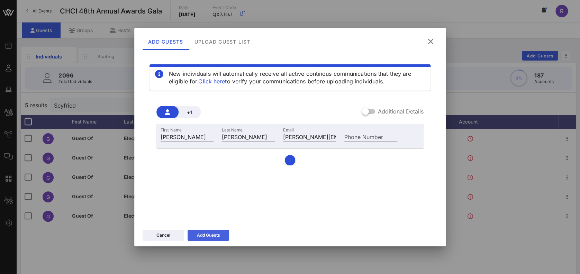
click at [218, 235] on div "Add Guests" at bounding box center [208, 235] width 23 height 7
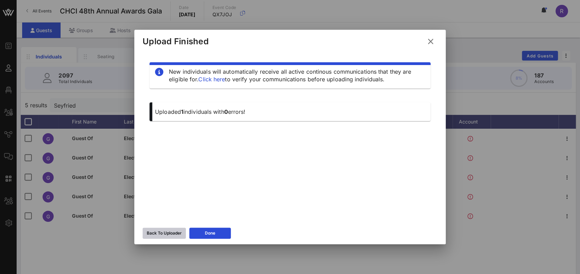
click at [167, 232] on div "Back To Uploader" at bounding box center [164, 233] width 35 height 7
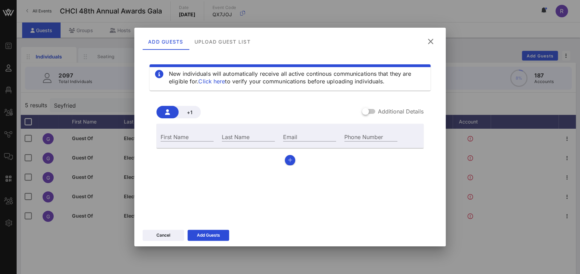
click at [187, 131] on div "First Name" at bounding box center [187, 136] width 61 height 19
click at [192, 140] on input "First Name" at bounding box center [187, 136] width 53 height 9
type input "[PERSON_NAME]"
paste input "[PERSON_NAME][EMAIL_ADDRESS][DOMAIN_NAME]"
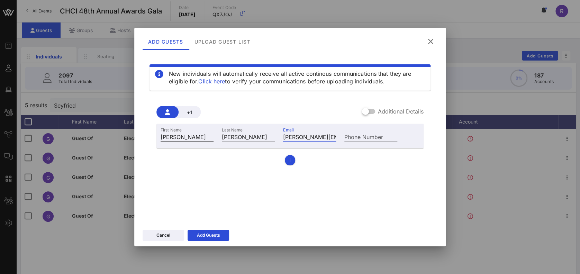
scroll to position [0, 12]
type input "[PERSON_NAME][EMAIL_ADDRESS][DOMAIN_NAME]"
click at [213, 234] on div "Add Guests" at bounding box center [208, 235] width 23 height 7
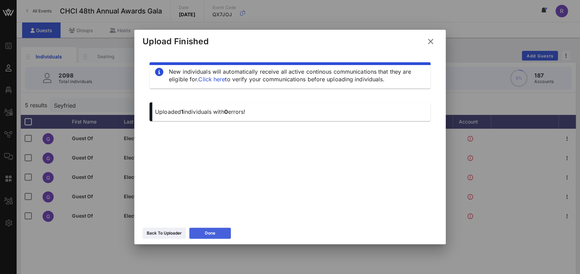
click at [209, 231] on div "Done" at bounding box center [210, 233] width 10 height 7
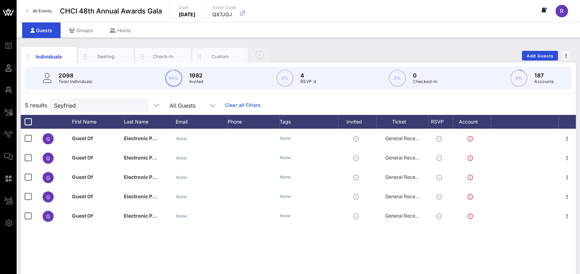
click at [139, 105] on button "clear icon" at bounding box center [141, 105] width 5 height 7
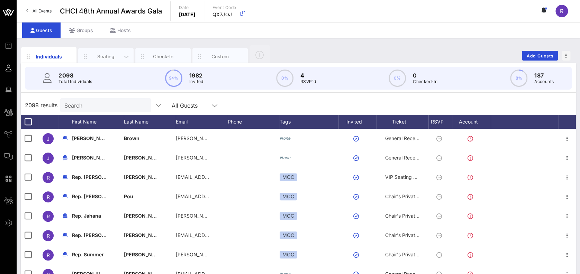
click at [102, 54] on div "Seating" at bounding box center [106, 56] width 31 height 7
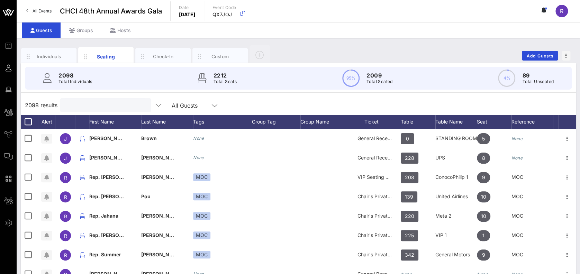
click at [93, 102] on input "text" at bounding box center [104, 105] width 81 height 9
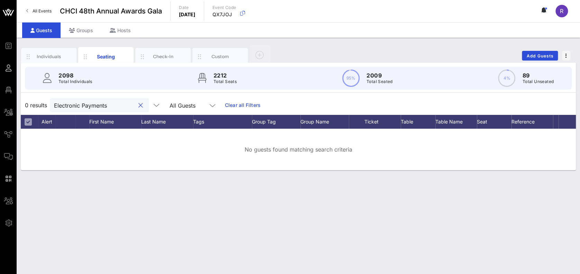
type input "Electronic Payments"
click at [118, 105] on input "Electronic Payments" at bounding box center [94, 105] width 81 height 9
click at [139, 102] on button "clear icon" at bounding box center [141, 105] width 5 height 7
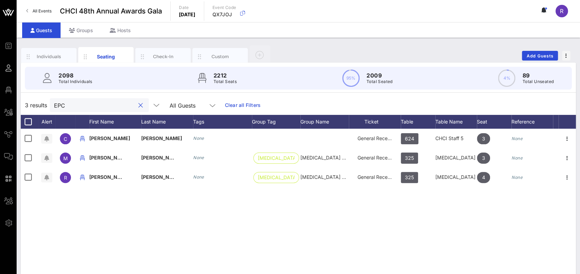
type input "EPC"
click at [139, 107] on button "clear icon" at bounding box center [141, 105] width 5 height 7
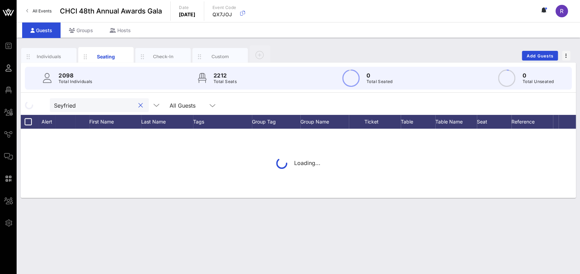
type input "Seyfried"
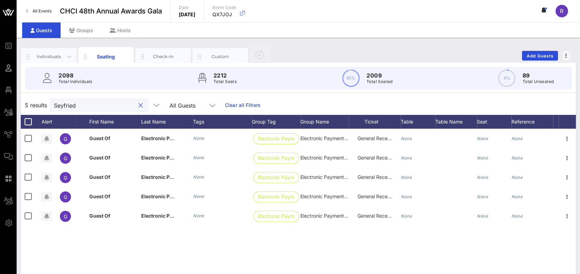
click at [44, 52] on div "Individuals" at bounding box center [48, 56] width 55 height 17
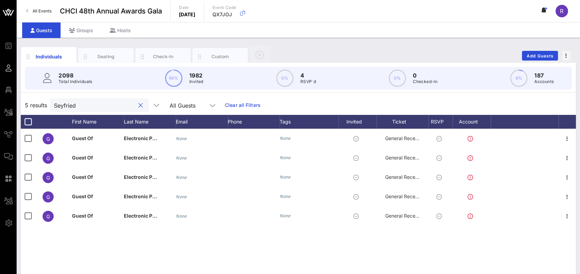
click at [94, 105] on input "Seyfried" at bounding box center [94, 105] width 81 height 9
click at [238, 103] on link "Clear all Filters" at bounding box center [243, 105] width 36 height 8
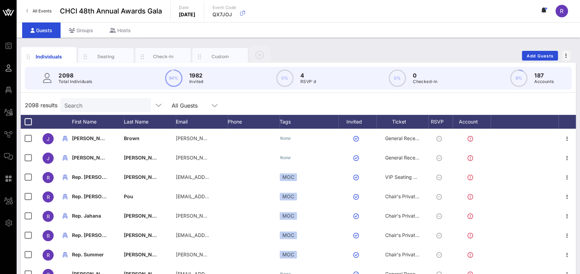
click at [92, 103] on input "Search" at bounding box center [104, 105] width 81 height 9
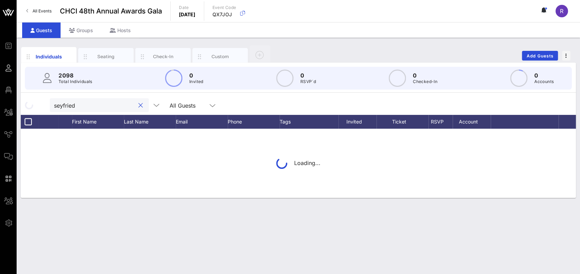
type input "seyfried"
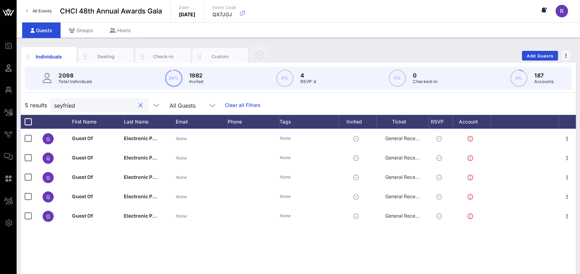
click at [139, 105] on button "clear icon" at bounding box center [141, 105] width 5 height 7
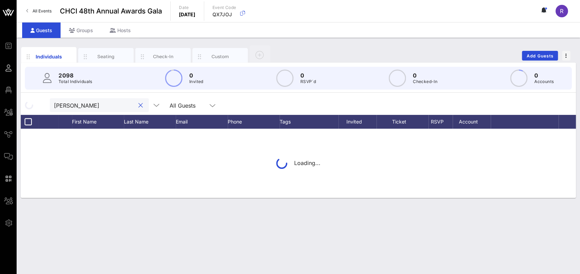
type input "[PERSON_NAME]"
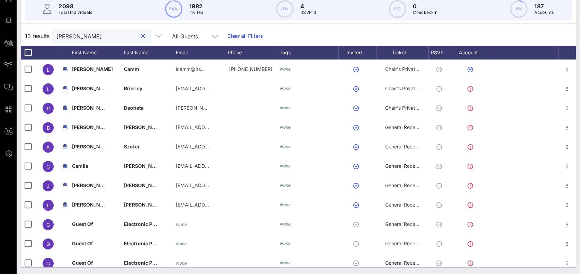
click at [141, 36] on button "clear icon" at bounding box center [143, 36] width 5 height 7
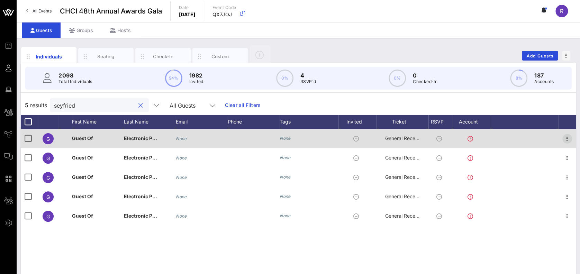
type input "seyfried"
click at [567, 138] on icon "button" at bounding box center [567, 139] width 8 height 8
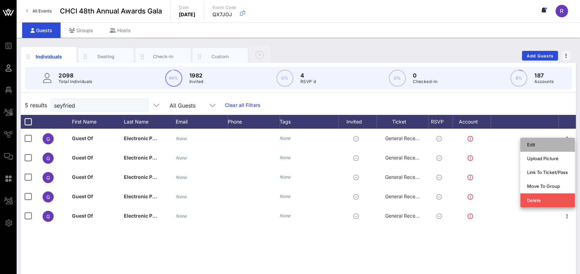
click at [542, 144] on div "Edit" at bounding box center [547, 145] width 41 height 6
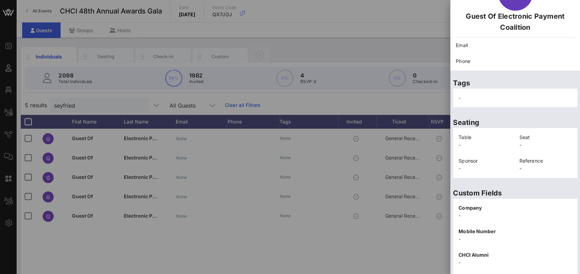
scroll to position [142, 0]
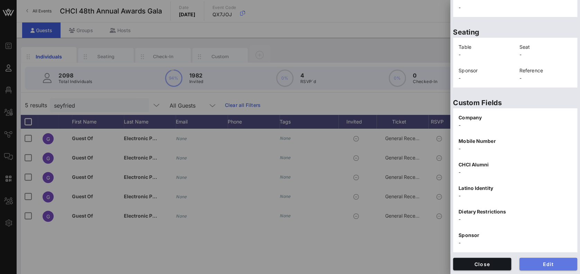
click at [539, 265] on span "Edit" at bounding box center [548, 264] width 47 height 6
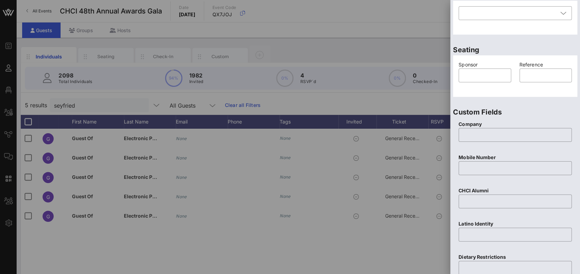
scroll to position [0, 0]
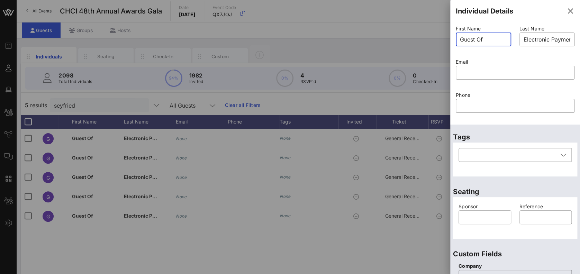
drag, startPoint x: 487, startPoint y: 36, endPoint x: 435, endPoint y: 41, distance: 52.2
click at [435, 41] on div "Event Builder Guests Floor Plan All Groups Journeys Comms QR Scanner Team Setti…" at bounding box center [290, 171] width 580 height 343
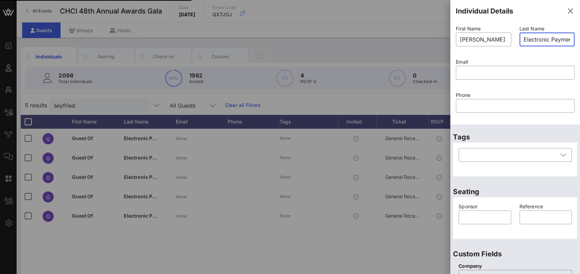
type input "Guest Of"
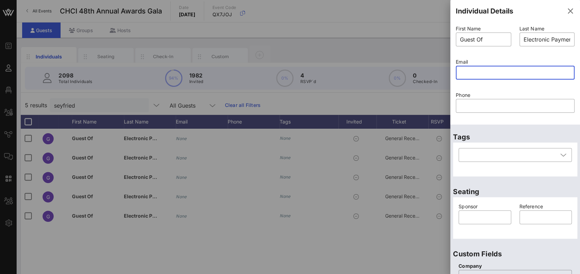
type input "Electronic Payment Coalition"
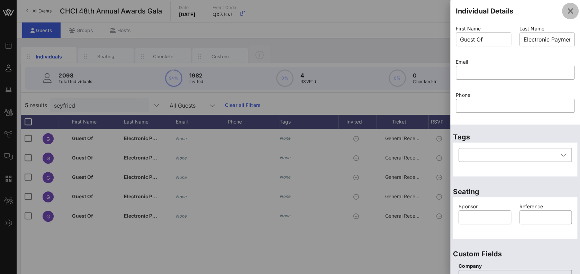
click at [566, 10] on icon "button" at bounding box center [570, 11] width 8 height 8
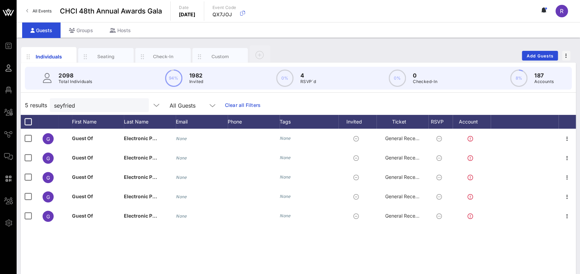
click at [139, 105] on button "clear icon" at bounding box center [141, 105] width 5 height 7
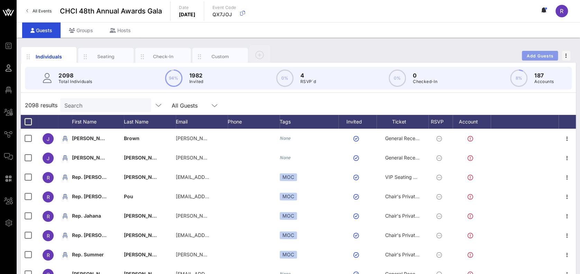
click at [543, 55] on span "Add Guests" at bounding box center [540, 55] width 27 height 5
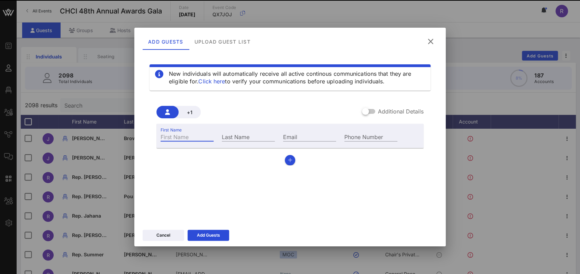
click at [182, 135] on div "First Name" at bounding box center [187, 136] width 53 height 9
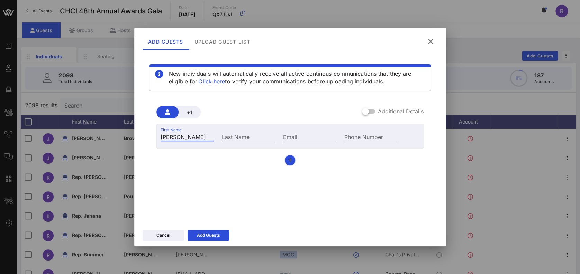
type input "[PERSON_NAME]"
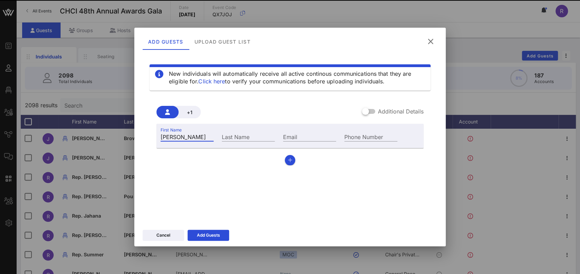
click at [182, 135] on input "[PERSON_NAME]" at bounding box center [187, 136] width 53 height 9
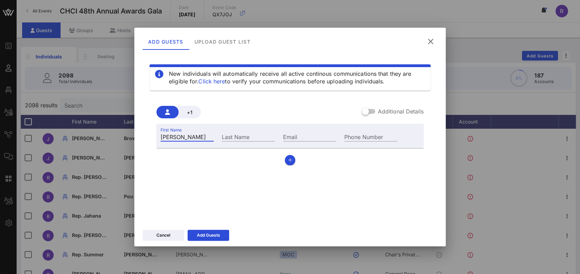
type input "Seyfried"
type input "[PERSON_NAME][EMAIL_ADDRESS][DOMAIN_NAME]"
click at [201, 232] on div "Add Guests" at bounding box center [208, 235] width 23 height 7
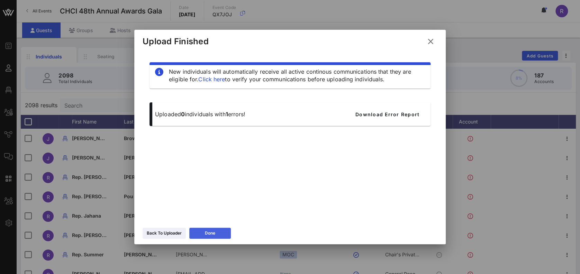
click at [201, 232] on button "Done" at bounding box center [210, 233] width 42 height 11
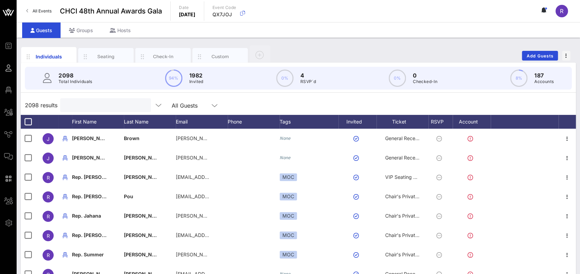
click at [79, 105] on input "text" at bounding box center [104, 105] width 81 height 9
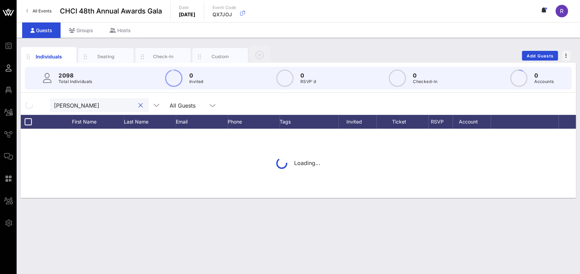
type input "[PERSON_NAME]"
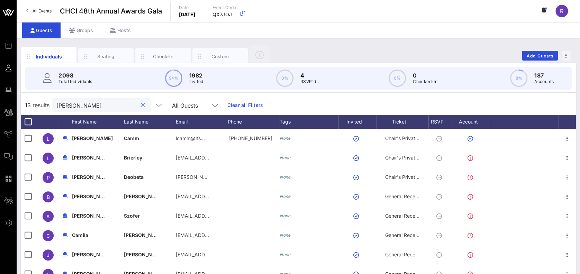
click at [139, 105] on div at bounding box center [143, 105] width 8 height 8
click at [141, 105] on button "clear icon" at bounding box center [143, 105] width 5 height 7
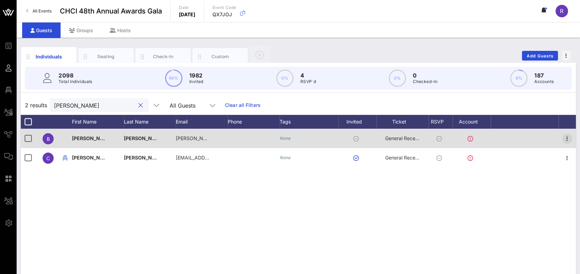
type input "[PERSON_NAME]"
click at [568, 141] on icon "button" at bounding box center [567, 139] width 8 height 8
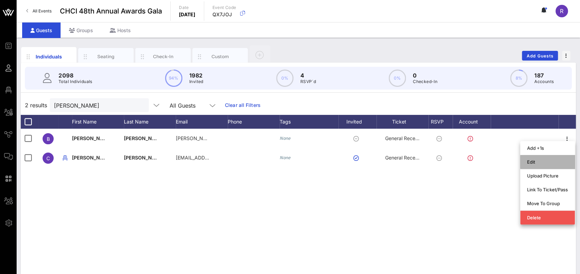
click at [543, 159] on div "Edit" at bounding box center [547, 162] width 41 height 6
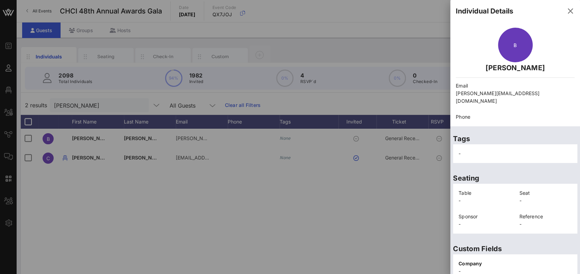
scroll to position [139, 0]
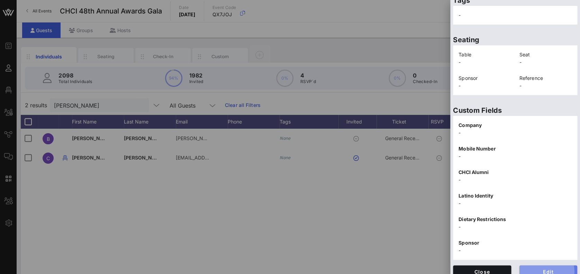
click at [547, 269] on span "Edit" at bounding box center [548, 272] width 47 height 6
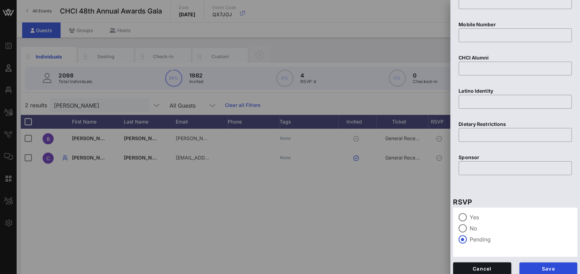
scroll to position [280, 0]
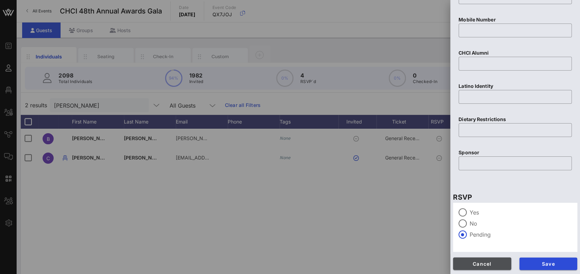
click at [484, 264] on span "Cancel" at bounding box center [482, 264] width 47 height 6
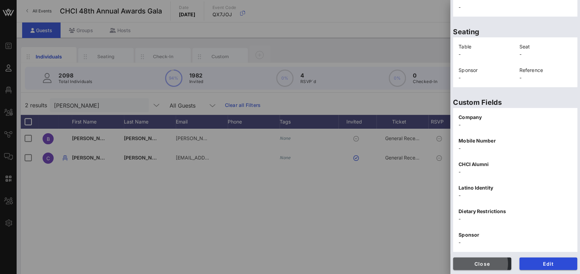
scroll to position [139, 0]
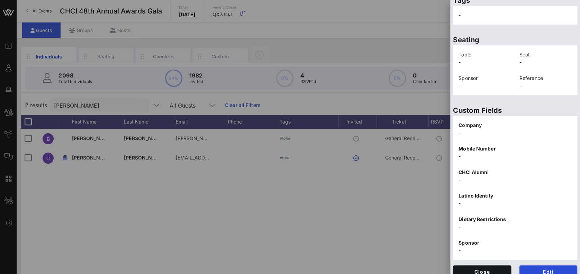
click at [347, 184] on div at bounding box center [290, 137] width 580 height 274
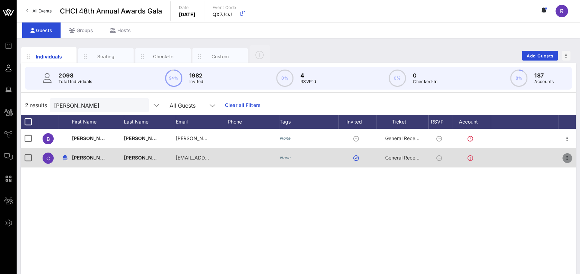
click at [564, 156] on icon "button" at bounding box center [567, 158] width 8 height 8
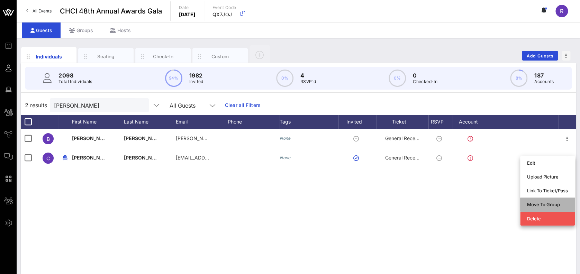
click at [546, 203] on div "Move To Group" at bounding box center [547, 205] width 41 height 6
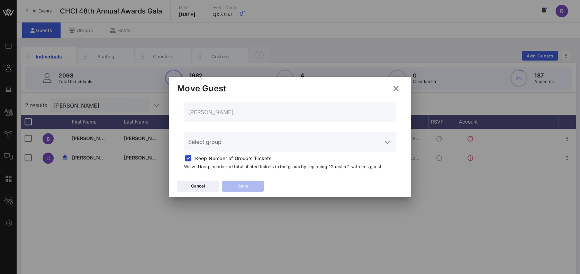
click at [389, 144] on icon at bounding box center [388, 142] width 6 height 8
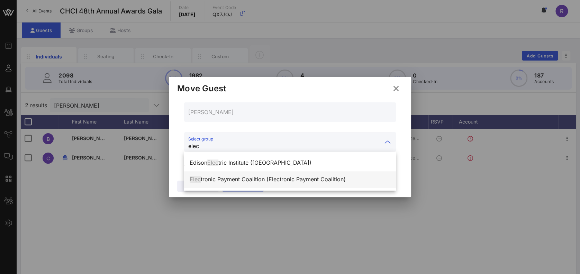
click at [253, 179] on div "Elec tronic Payment Coalition (Electronic Payment Coalition)" at bounding box center [290, 179] width 201 height 7
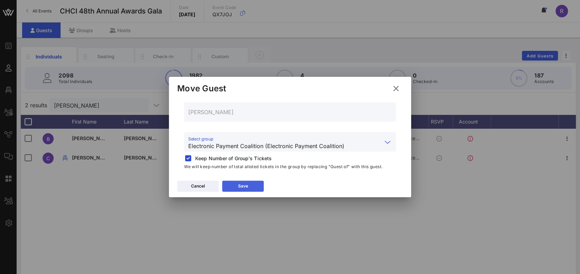
type input "Electronic Payment Coalition (Electronic Payment Coalition)"
click at [241, 185] on button "Save" at bounding box center [243, 186] width 42 height 11
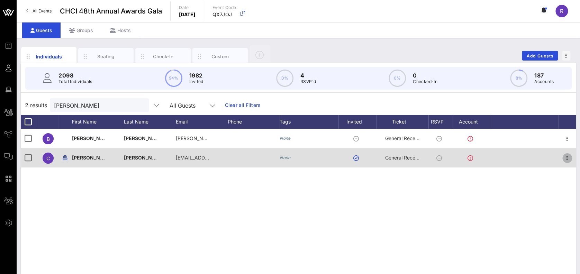
click at [570, 156] on icon "button" at bounding box center [567, 158] width 8 height 8
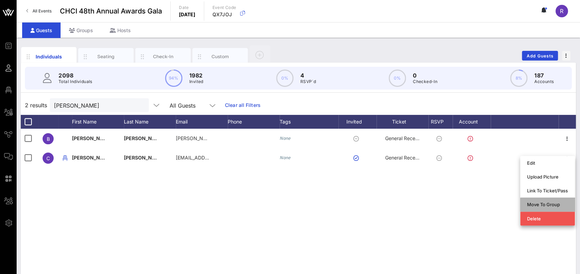
click at [553, 201] on div "Move To Group" at bounding box center [547, 204] width 41 height 11
type input "[PERSON_NAME]"
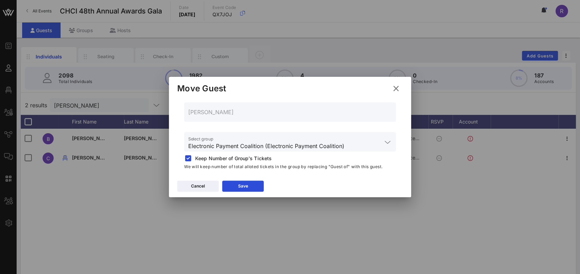
click at [184, 180] on div "Cancel Save" at bounding box center [290, 187] width 242 height 20
click at [189, 185] on button "Cancel" at bounding box center [198, 186] width 42 height 11
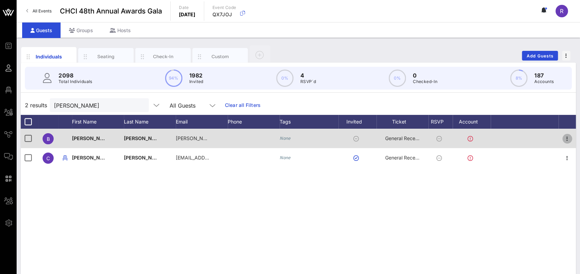
click at [566, 140] on icon "button" at bounding box center [567, 139] width 8 height 8
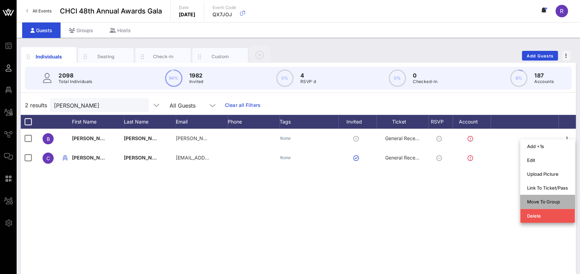
click at [557, 201] on div "Move To Group" at bounding box center [547, 202] width 41 height 6
type input "[PERSON_NAME]"
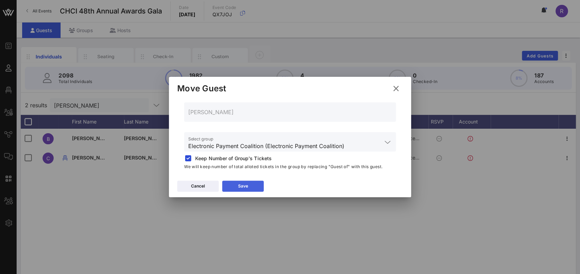
click at [233, 184] on button "Save" at bounding box center [243, 186] width 42 height 11
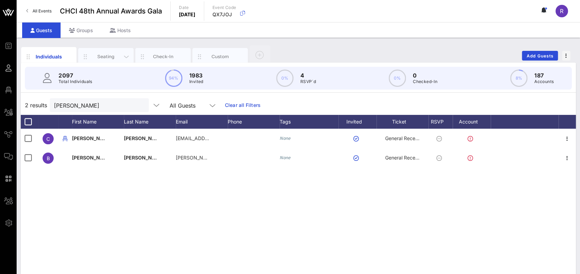
click at [109, 55] on div "Seating" at bounding box center [106, 56] width 31 height 7
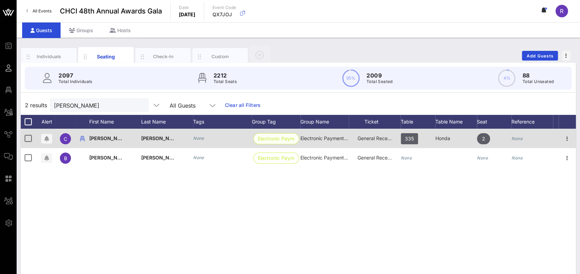
click at [269, 136] on span "Electronic Paymen…" at bounding box center [276, 139] width 37 height 10
click at [268, 136] on span "Electronic Paymen…" at bounding box center [276, 139] width 37 height 10
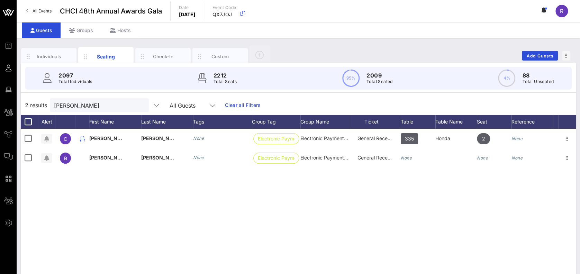
drag, startPoint x: 267, startPoint y: 135, endPoint x: 227, endPoint y: 213, distance: 87.0
click at [227, 213] on div "C [PERSON_NAME] None Electronic Paymen… Electronic Payment Coalition General Re…" at bounding box center [298, 233] width 555 height 208
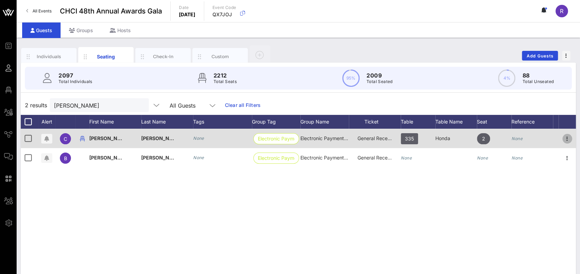
click at [565, 138] on icon "button" at bounding box center [567, 139] width 8 height 8
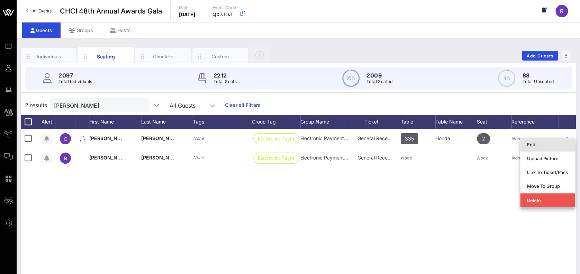
click at [541, 142] on div "Edit" at bounding box center [547, 145] width 41 height 6
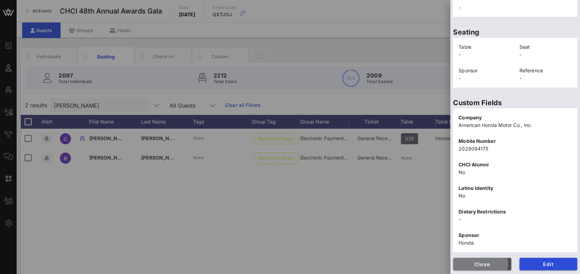
click at [476, 267] on button "Close" at bounding box center [482, 264] width 58 height 12
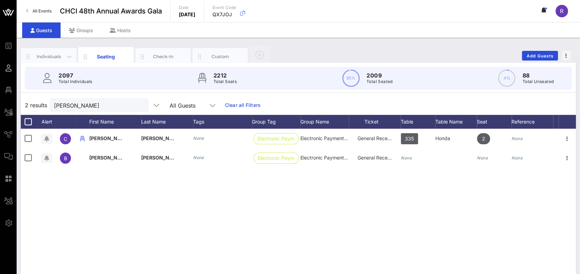
click at [47, 56] on div "Individuals" at bounding box center [49, 56] width 31 height 7
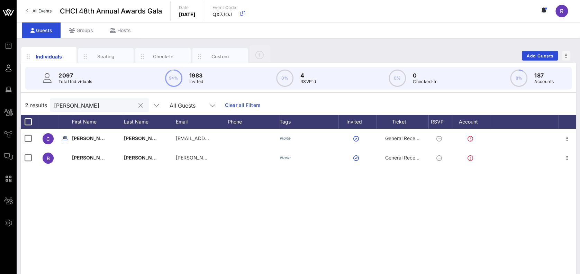
click at [83, 100] on div "[PERSON_NAME]" at bounding box center [94, 105] width 81 height 14
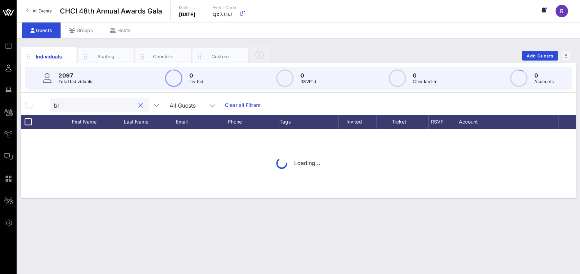
type input "b"
type input "seyfried"
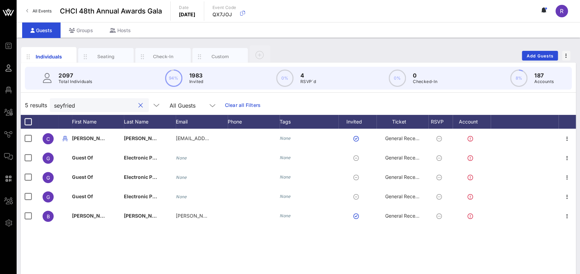
click at [139, 103] on button "clear icon" at bounding box center [141, 105] width 5 height 7
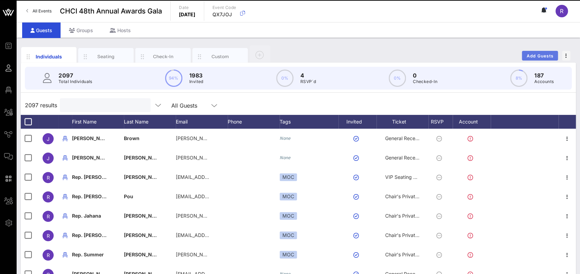
click at [545, 58] on span "Add Guests" at bounding box center [540, 55] width 27 height 5
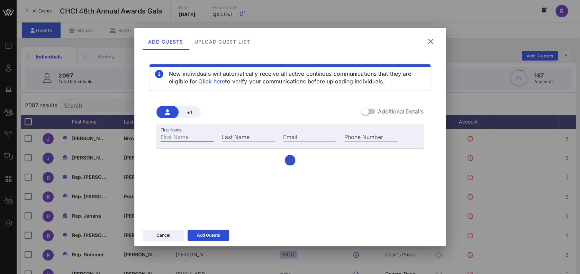
click at [197, 136] on input "First Name" at bounding box center [187, 136] width 53 height 9
type input "[PERSON_NAME]"
type input "Seyfried"
type input "[PERSON_NAME][EMAIL_ADDRESS][DOMAIN_NAME]"
click at [208, 233] on icon at bounding box center [208, 235] width 5 height 4
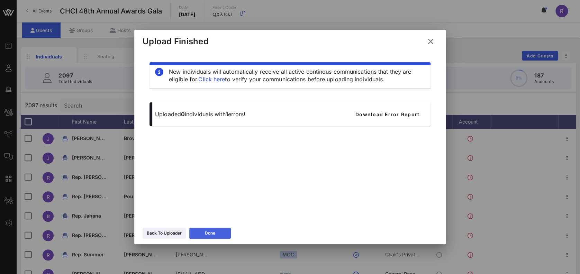
click at [208, 233] on icon at bounding box center [210, 233] width 5 height 4
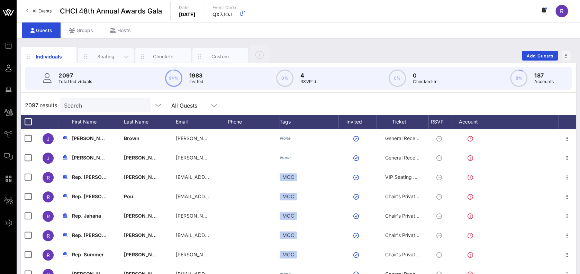
click at [108, 50] on div "Seating" at bounding box center [105, 56] width 55 height 17
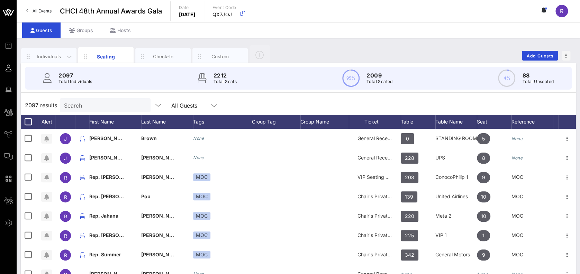
click at [50, 57] on div "Individuals" at bounding box center [49, 56] width 31 height 7
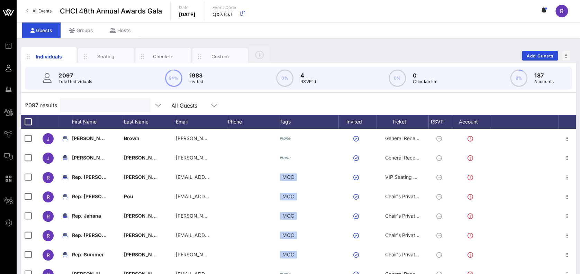
click at [102, 102] on input "text" at bounding box center [104, 105] width 81 height 9
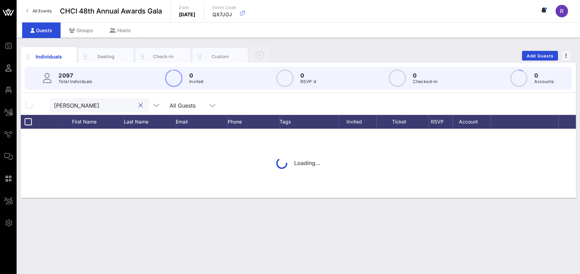
type input "[PERSON_NAME]"
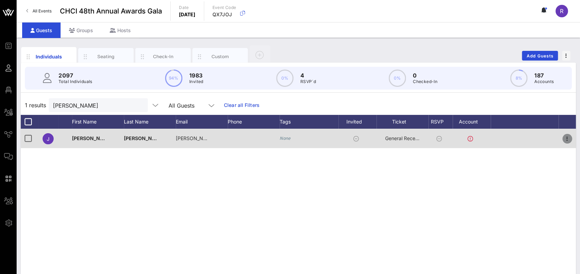
click at [569, 139] on icon "button" at bounding box center [567, 139] width 8 height 8
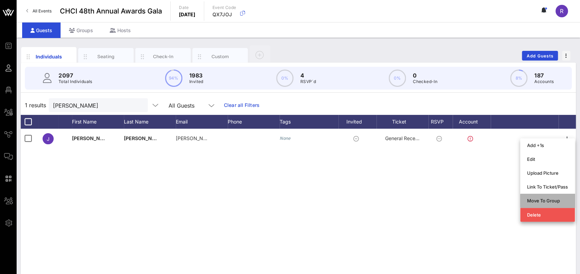
click at [545, 199] on div "Move To Group" at bounding box center [547, 201] width 41 height 6
type input "[PERSON_NAME]"
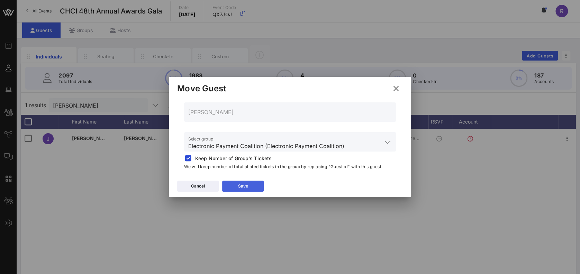
click at [251, 182] on button "Save" at bounding box center [243, 186] width 42 height 11
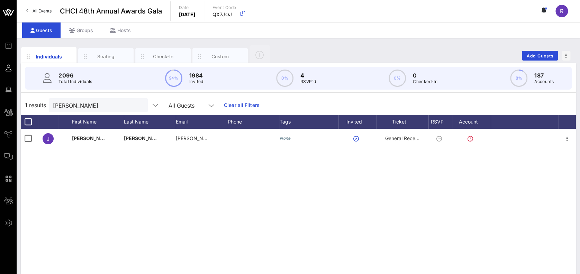
click at [137, 104] on button "clear icon" at bounding box center [139, 105] width 5 height 7
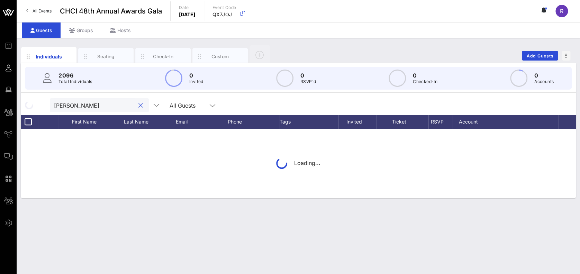
type input "[PERSON_NAME]"
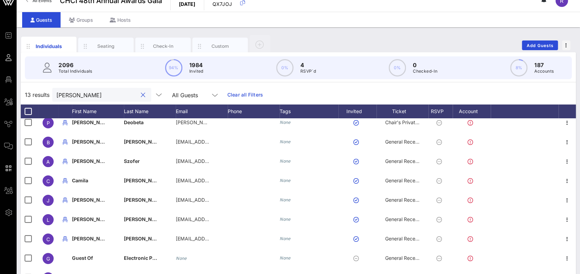
scroll to position [0, 0]
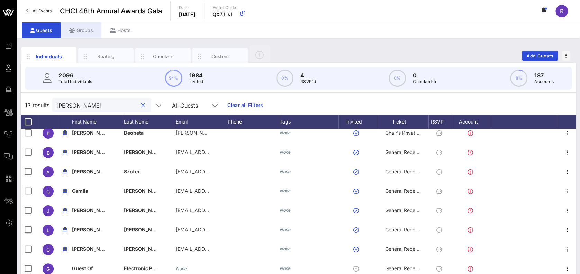
click at [85, 27] on div "Groups" at bounding box center [81, 31] width 41 height 16
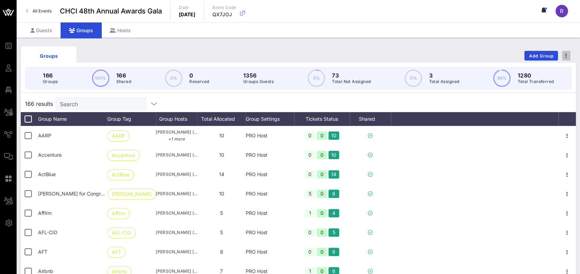
click at [564, 55] on span "button" at bounding box center [566, 55] width 8 height 5
click at [568, 55] on span "button" at bounding box center [566, 55] width 8 height 5
click at [72, 101] on input "text" at bounding box center [100, 103] width 81 height 9
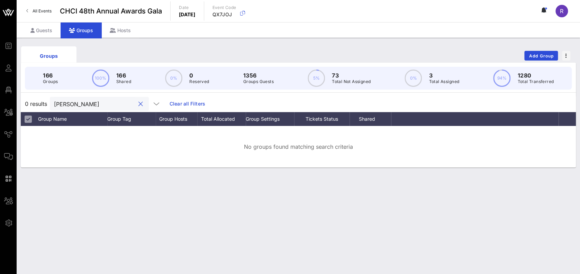
type input "[PERSON_NAME]"
click at [139, 101] on button "clear icon" at bounding box center [141, 104] width 5 height 7
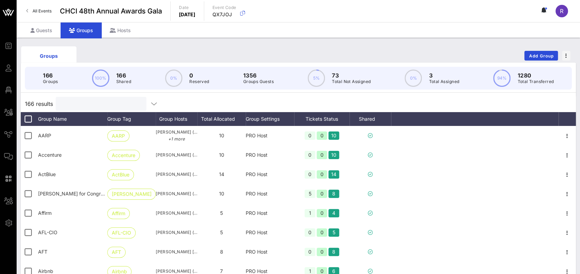
click at [88, 101] on input "text" at bounding box center [100, 103] width 81 height 9
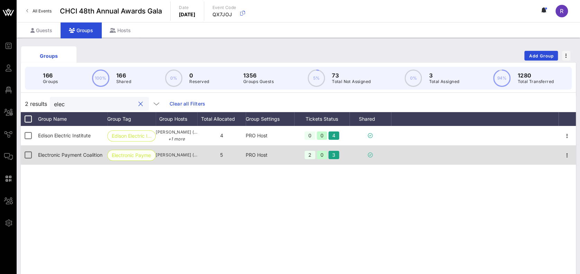
type input "elec"
click at [128, 153] on span "Electronic Paymen…" at bounding box center [131, 155] width 39 height 10
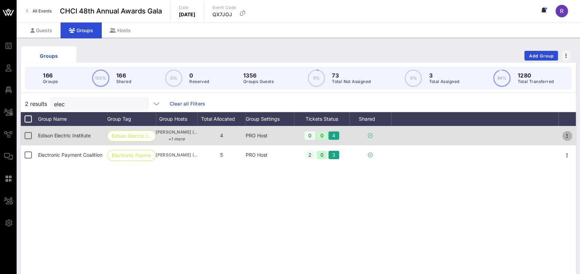
click at [566, 133] on icon "button" at bounding box center [567, 136] width 8 height 8
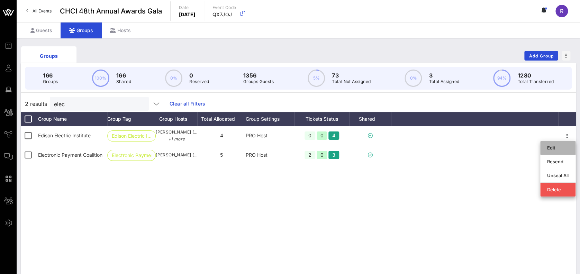
click at [561, 150] on div "Edit" at bounding box center [557, 148] width 21 height 6
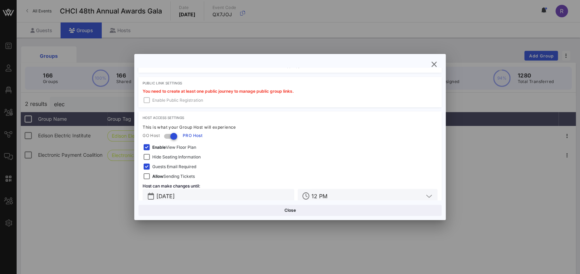
scroll to position [293, 0]
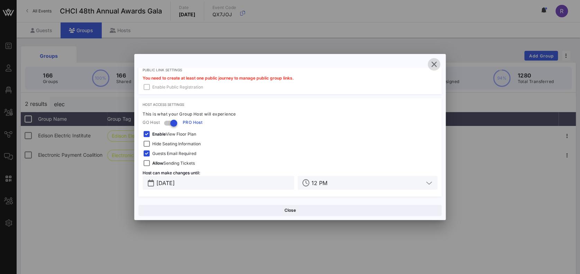
click at [435, 64] on icon "button" at bounding box center [434, 64] width 8 height 8
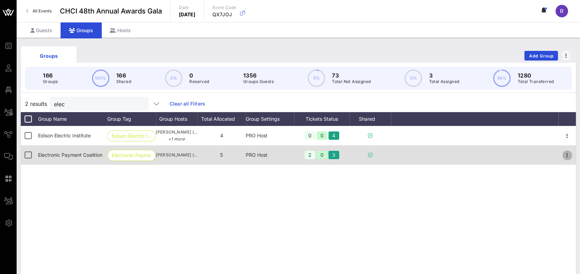
click at [568, 155] on icon "button" at bounding box center [567, 155] width 8 height 8
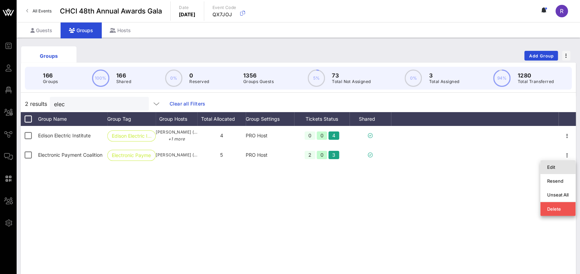
click at [554, 167] on div "Edit" at bounding box center [557, 167] width 21 height 6
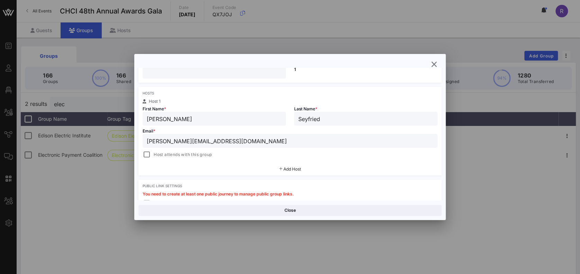
scroll to position [0, 0]
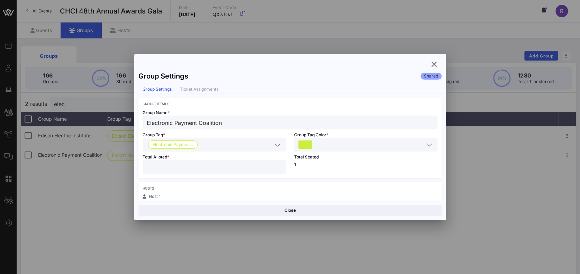
click at [230, 169] on input "*" at bounding box center [214, 166] width 135 height 9
click at [276, 166] on input "*" at bounding box center [214, 166] width 135 height 9
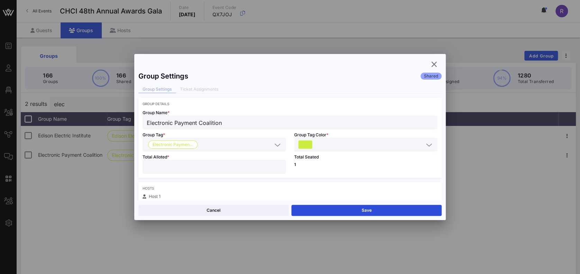
type input "*"
click at [275, 168] on input "*" at bounding box center [214, 166] width 135 height 9
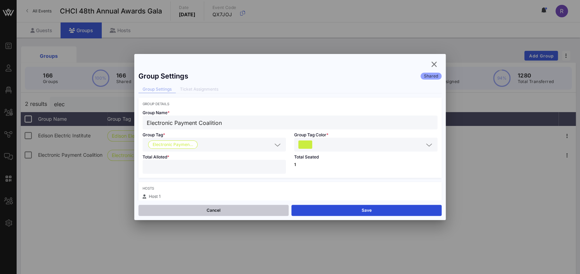
click at [250, 212] on button "Cancel" at bounding box center [214, 210] width 150 height 11
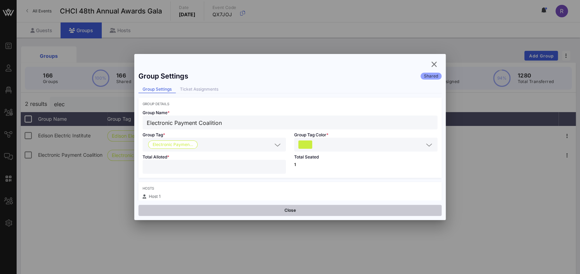
click at [377, 208] on button "Close" at bounding box center [290, 210] width 303 height 11
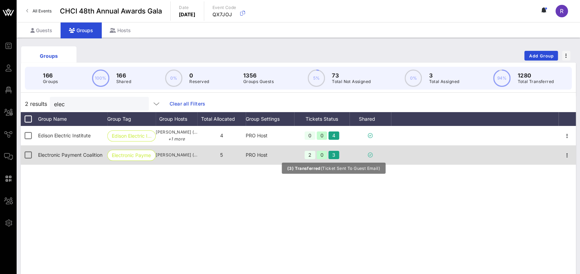
click at [333, 157] on div "3" at bounding box center [334, 155] width 11 height 8
click at [333, 151] on div "3" at bounding box center [334, 155] width 11 height 8
click at [569, 155] on icon "button" at bounding box center [567, 155] width 8 height 8
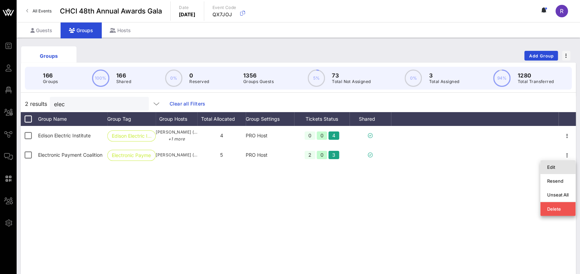
click at [555, 167] on div "Edit" at bounding box center [557, 167] width 21 height 6
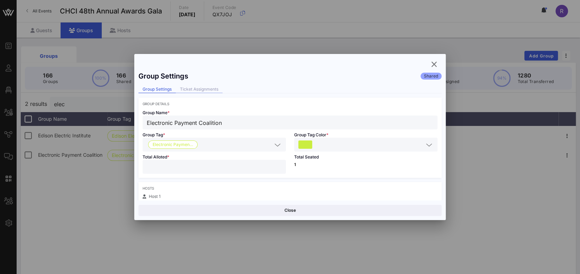
click at [208, 88] on div "Ticket Assignments" at bounding box center [199, 89] width 47 height 7
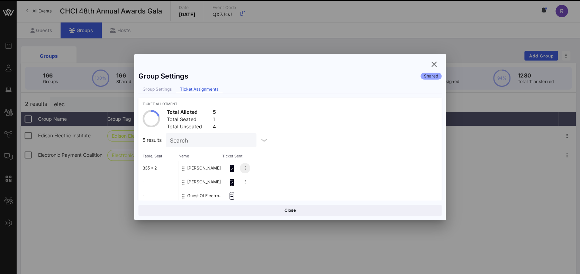
click at [245, 168] on icon at bounding box center [245, 168] width 1 height 4
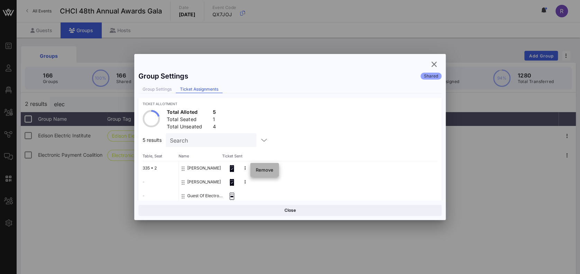
click at [263, 169] on div "Remove" at bounding box center [265, 170] width 18 height 6
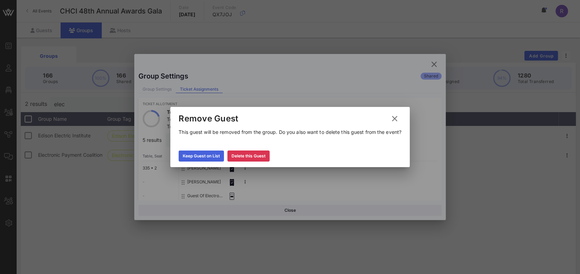
click at [208, 151] on button "Keep Guest on List" at bounding box center [201, 156] width 45 height 11
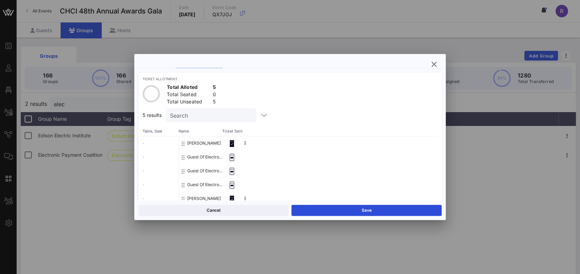
scroll to position [45, 0]
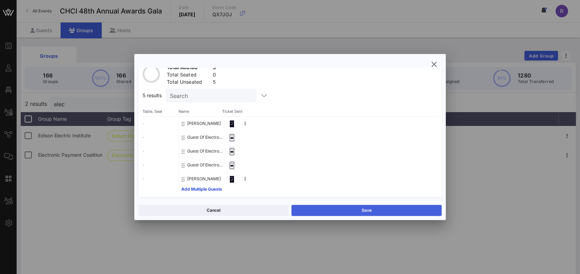
click at [402, 207] on button "Save" at bounding box center [367, 210] width 150 height 11
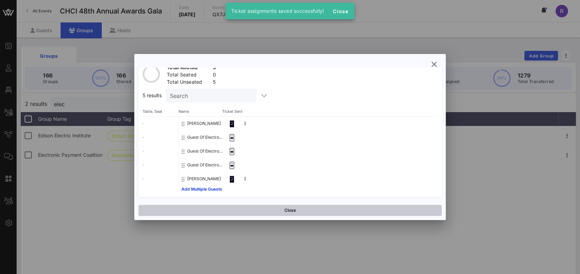
click at [303, 211] on button "Close" at bounding box center [290, 210] width 303 height 11
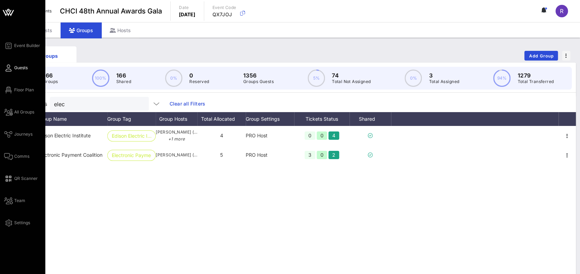
click at [22, 66] on span "Guests" at bounding box center [21, 68] width 14 height 6
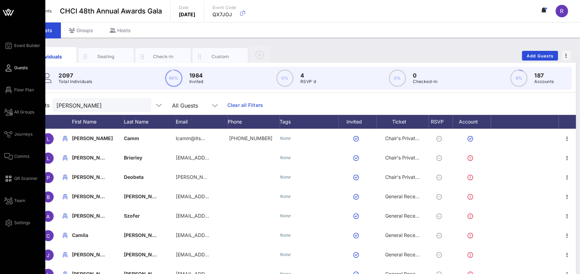
scroll to position [44, 0]
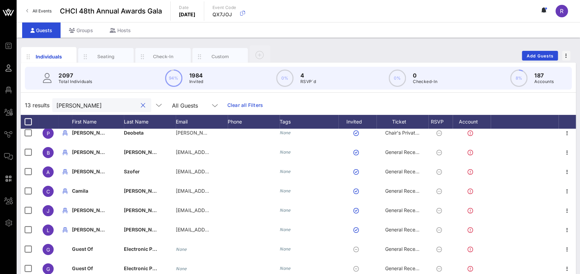
drag, startPoint x: 75, startPoint y: 105, endPoint x: 47, endPoint y: 105, distance: 28.0
click at [47, 105] on div "13 results [PERSON_NAME] All Guests Clear all Filters" at bounding box center [298, 105] width 555 height 19
paste input "[PERSON_NAME]"
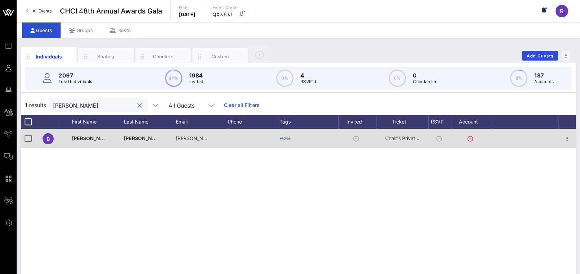
scroll to position [0, 0]
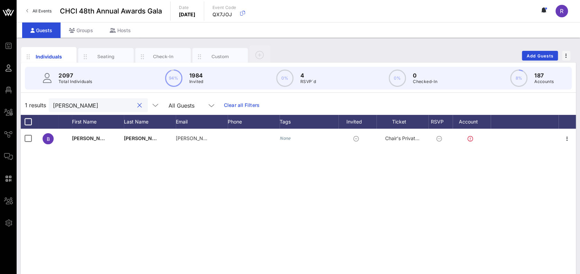
type input "[PERSON_NAME]"
click at [349, 163] on div "B [PERSON_NAME] [PERSON_NAME][EMAIL_ADDRESS][PERSON_NAME][DOMAIN_NAME] None Cha…" at bounding box center [298, 233] width 555 height 208
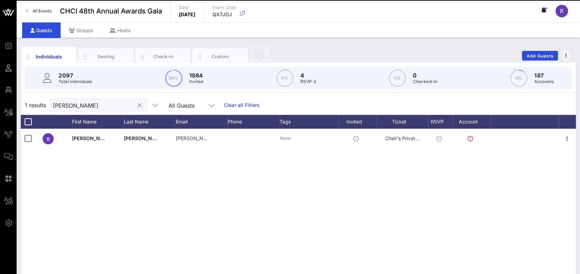
click at [137, 105] on button "clear icon" at bounding box center [139, 105] width 5 height 7
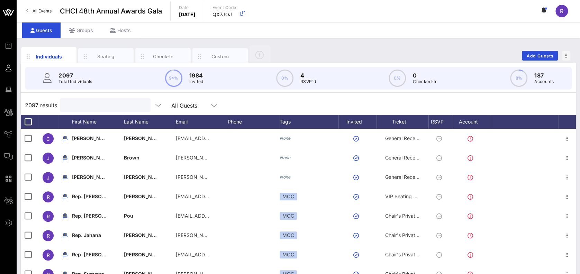
paste input "[PERSON_NAME]"
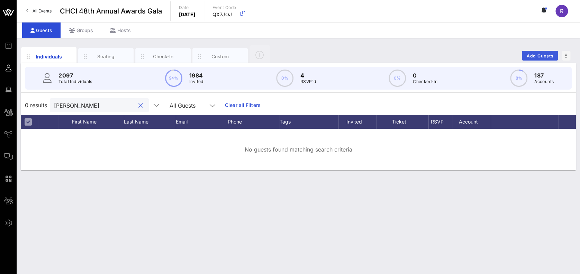
type input "[PERSON_NAME]"
click at [538, 52] on button "Add Guests" at bounding box center [540, 56] width 36 height 10
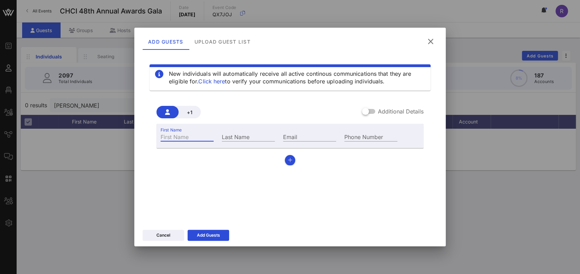
click at [194, 137] on input "First Name" at bounding box center [187, 136] width 53 height 9
paste input "[PERSON_NAME]"
type input "[PERSON_NAME]"
paste input "[PERSON_NAME]"
type input "[PERSON_NAME]"
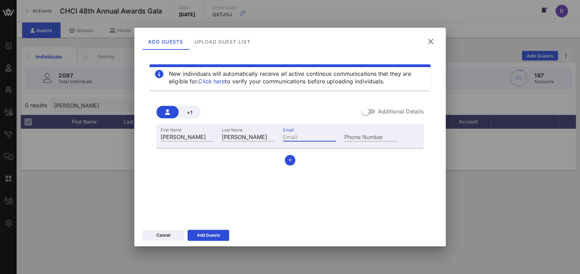
paste input "[DOMAIN_NAME][EMAIL_ADDRESS][DOMAIN_NAME]"
type input "[DOMAIN_NAME][EMAIL_ADDRESS][DOMAIN_NAME]"
click at [212, 235] on div "Add Guests" at bounding box center [208, 235] width 23 height 7
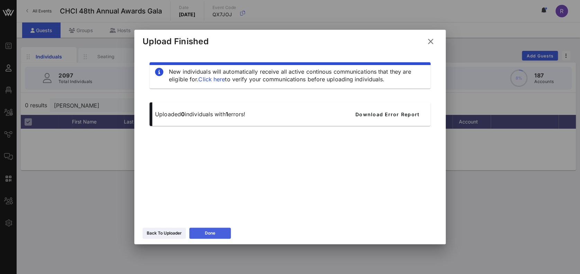
click at [205, 231] on button "Done" at bounding box center [210, 233] width 42 height 11
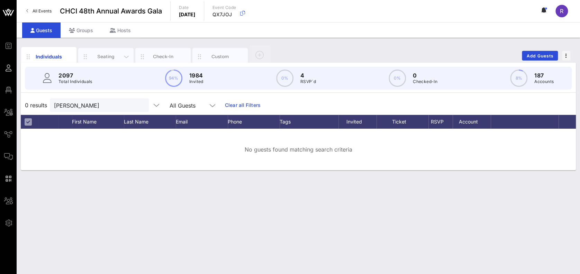
click at [102, 55] on div "Seating" at bounding box center [106, 56] width 31 height 7
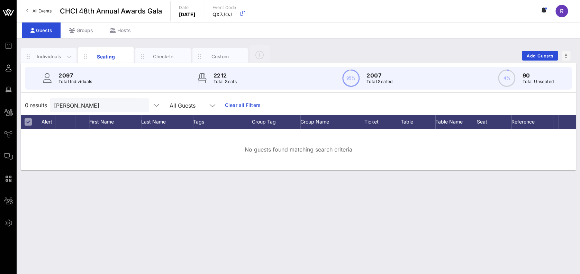
click at [52, 52] on div "Individuals" at bounding box center [48, 56] width 55 height 17
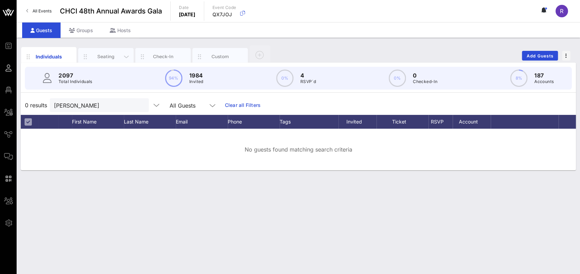
click at [110, 57] on div "Seating" at bounding box center [106, 56] width 31 height 7
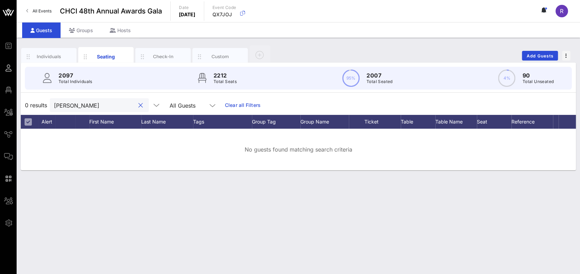
drag, startPoint x: 123, startPoint y: 105, endPoint x: 81, endPoint y: 105, distance: 42.6
click at [81, 105] on input "[PERSON_NAME]" at bounding box center [94, 105] width 81 height 9
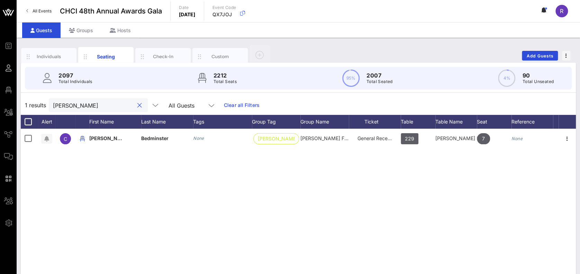
type input "[PERSON_NAME]"
click at [137, 105] on button "clear icon" at bounding box center [139, 105] width 5 height 7
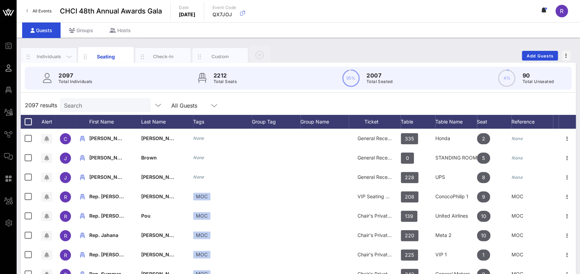
click at [49, 54] on div "Individuals" at bounding box center [49, 56] width 31 height 7
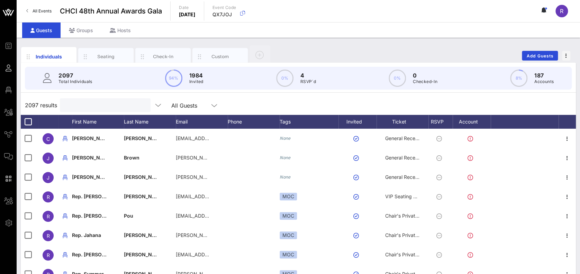
click at [74, 106] on input "text" at bounding box center [104, 105] width 81 height 9
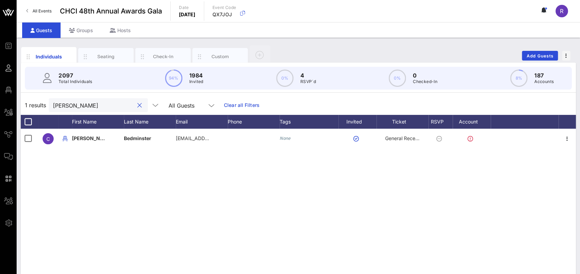
type input "[PERSON_NAME]"
click at [560, 16] on div "R" at bounding box center [562, 11] width 12 height 12
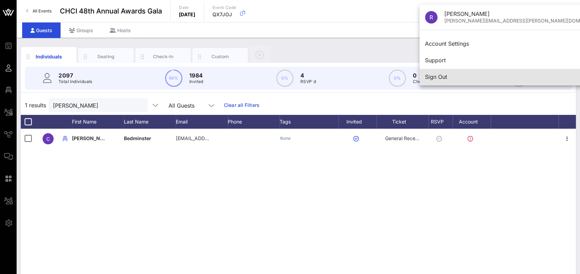
click at [459, 75] on div "Sign Out" at bounding box center [516, 77] width 182 height 7
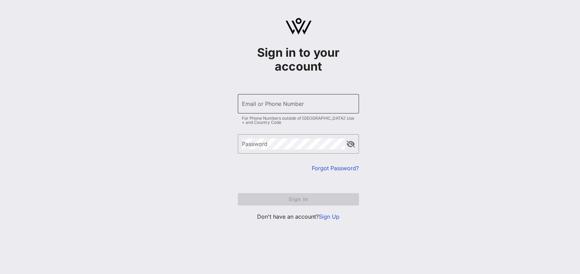
click at [256, 106] on input "Email or Phone Number" at bounding box center [298, 103] width 113 height 11
type input "[PERSON_NAME][EMAIL_ADDRESS][PERSON_NAME][DOMAIN_NAME]"
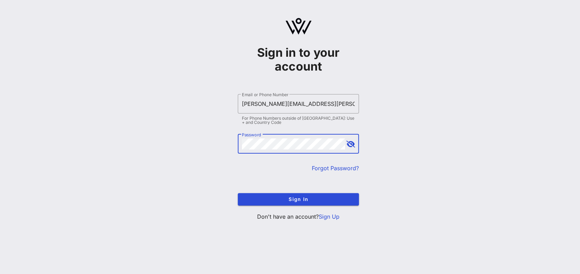
click at [238, 193] on button "Sign In" at bounding box center [298, 199] width 121 height 12
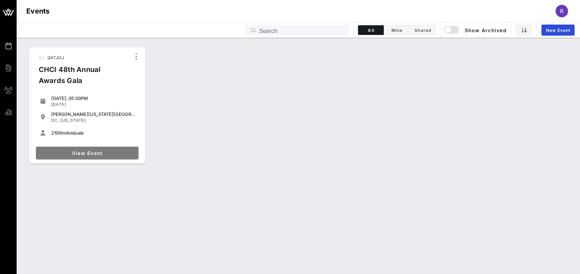
click at [82, 155] on span "View Event" at bounding box center [87, 153] width 97 height 6
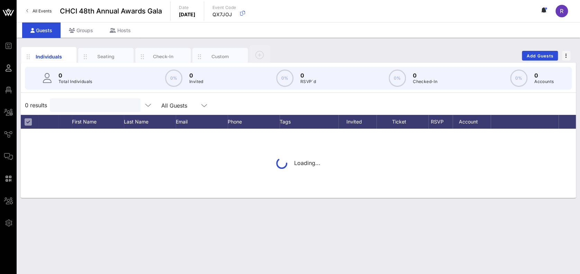
click at [83, 104] on input "text" at bounding box center [94, 105] width 81 height 9
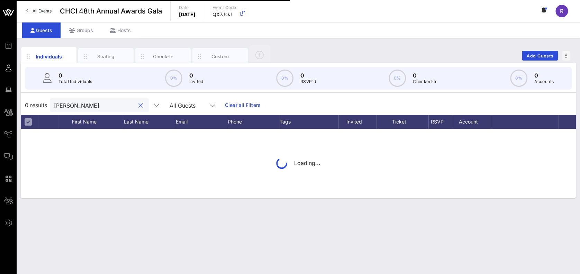
type input "[PERSON_NAME]"
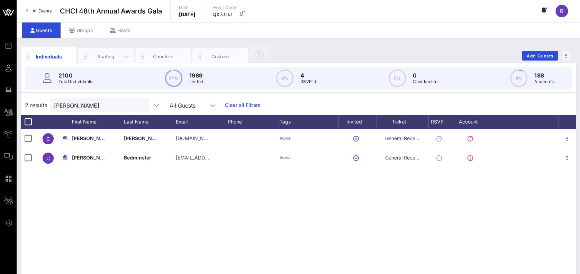
click at [100, 56] on div "Seating" at bounding box center [106, 56] width 31 height 7
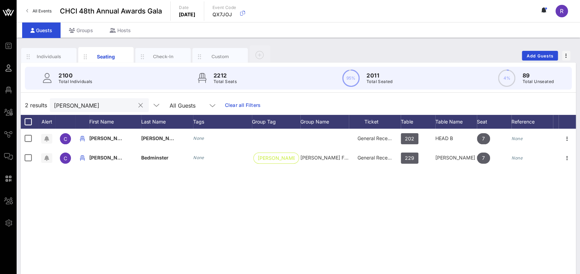
click at [139, 104] on button "clear icon" at bounding box center [141, 105] width 5 height 7
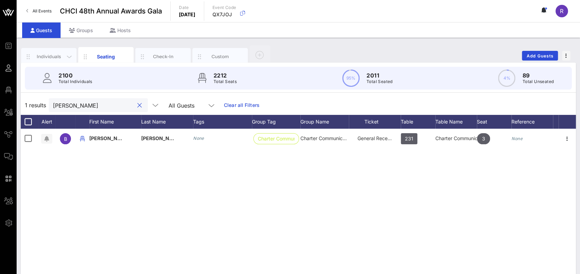
click at [48, 58] on div "Individuals" at bounding box center [49, 56] width 31 height 7
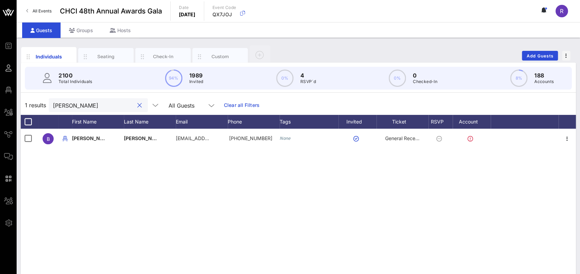
click at [97, 108] on input "[PERSON_NAME]" at bounding box center [93, 105] width 81 height 9
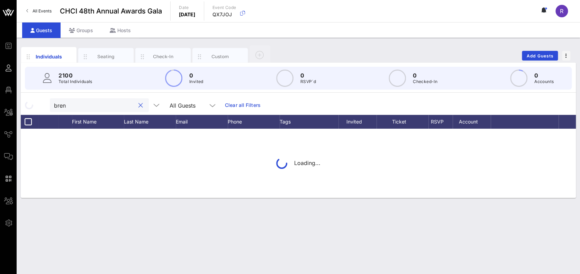
type input "[PERSON_NAME]"
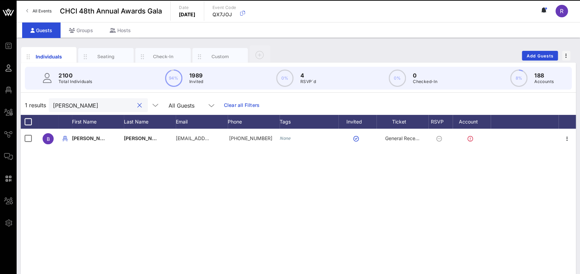
click at [137, 104] on button "clear icon" at bounding box center [139, 105] width 5 height 7
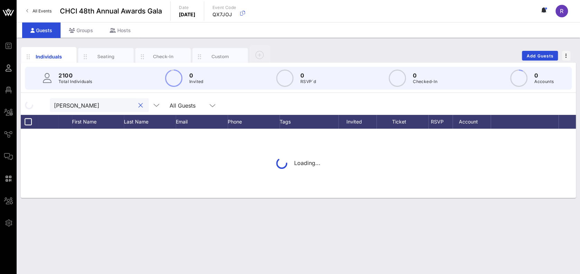
type input "[PERSON_NAME]"
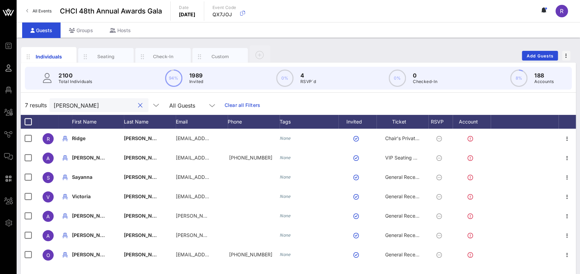
click at [136, 105] on div at bounding box center [140, 105] width 8 height 8
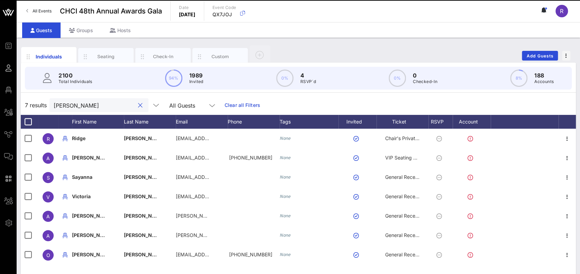
click at [138, 104] on button "clear icon" at bounding box center [140, 105] width 5 height 7
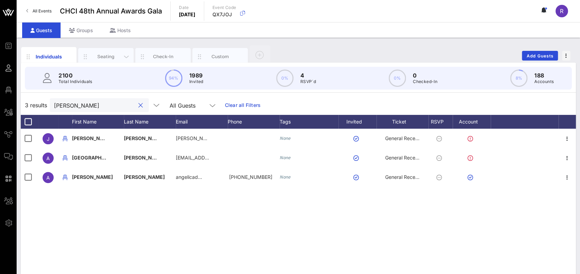
type input "[PERSON_NAME]"
click at [99, 51] on div "Seating" at bounding box center [105, 56] width 55 height 17
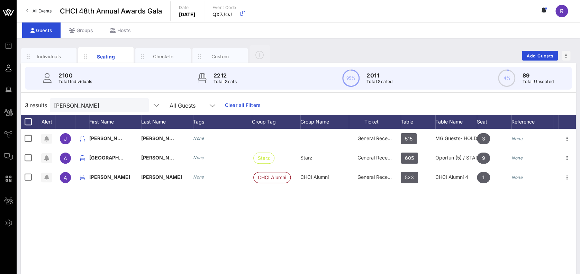
click at [139, 105] on button "clear icon" at bounding box center [141, 105] width 5 height 7
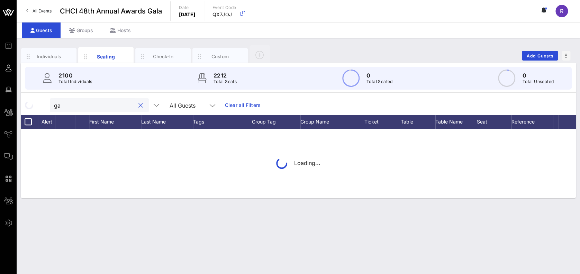
type input "g"
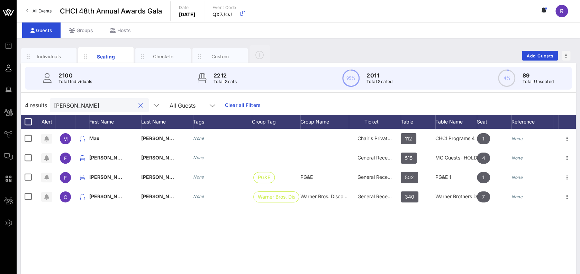
type input "[PERSON_NAME]"
click at [139, 104] on button "clear icon" at bounding box center [141, 105] width 5 height 7
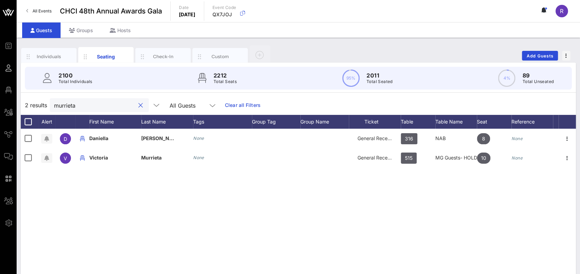
type input "murrieta"
click at [139, 105] on button "clear icon" at bounding box center [141, 105] width 5 height 7
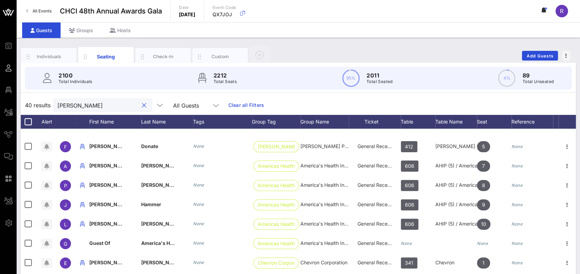
scroll to position [575, 0]
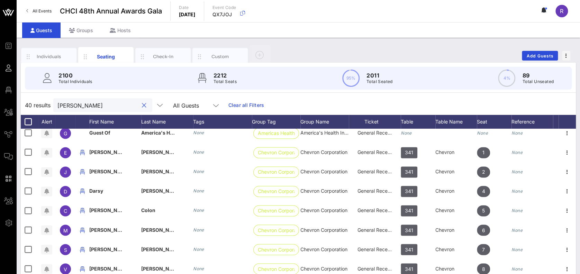
click at [56, 105] on div "[PERSON_NAME]" at bounding box center [102, 105] width 99 height 14
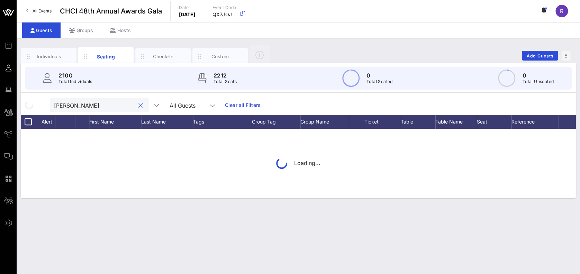
type input "[PERSON_NAME]"
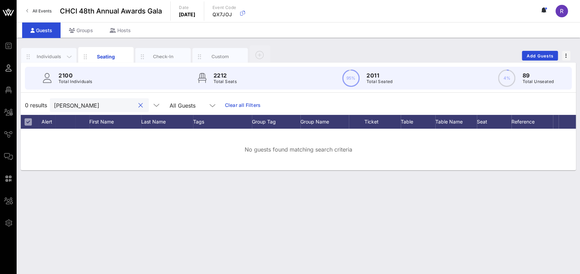
click at [47, 52] on div "Individuals" at bounding box center [48, 56] width 55 height 17
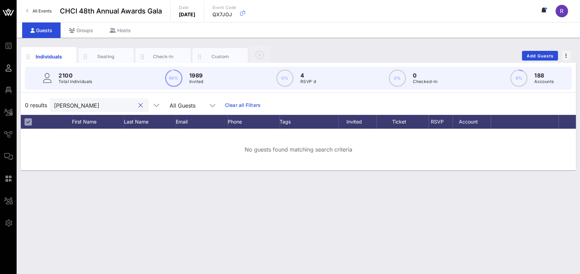
click at [101, 107] on input "[PERSON_NAME]" at bounding box center [94, 105] width 81 height 9
click at [230, 104] on link "Clear all Filters" at bounding box center [243, 105] width 36 height 8
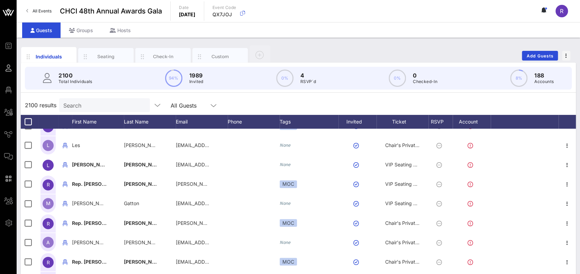
click at [98, 105] on input "Search" at bounding box center [103, 105] width 81 height 9
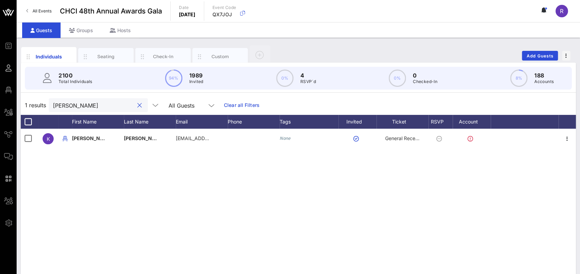
scroll to position [0, 0]
type input "[PERSON_NAME]"
click at [105, 52] on div "Seating" at bounding box center [105, 56] width 55 height 17
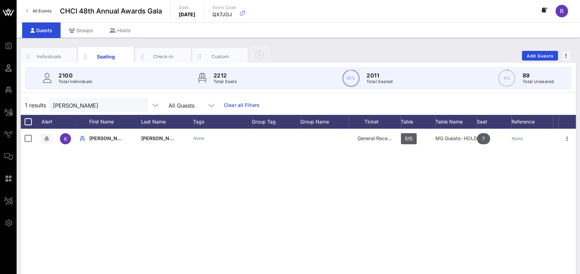
click at [137, 102] on button "clear icon" at bounding box center [139, 105] width 5 height 7
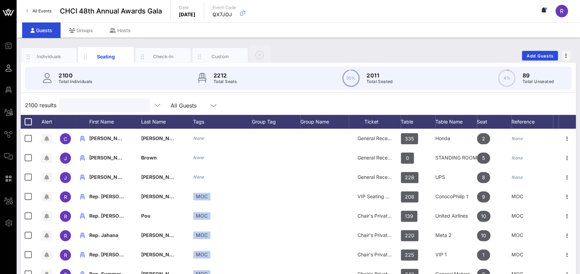
paste input "[PERSON_NAME]"
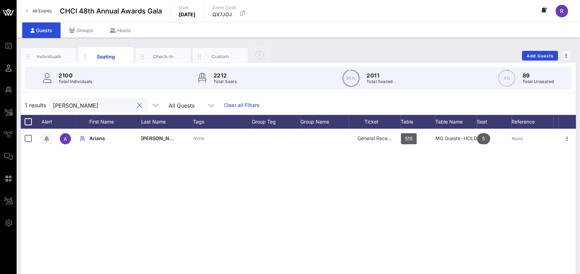
type input "[PERSON_NAME]"
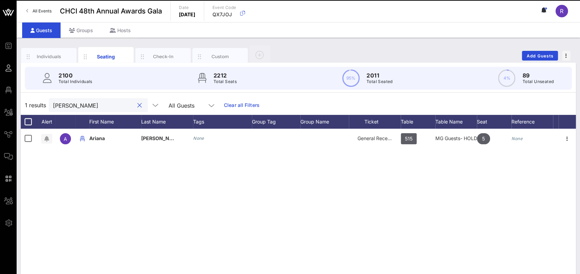
click at [137, 102] on button "clear icon" at bounding box center [139, 105] width 5 height 7
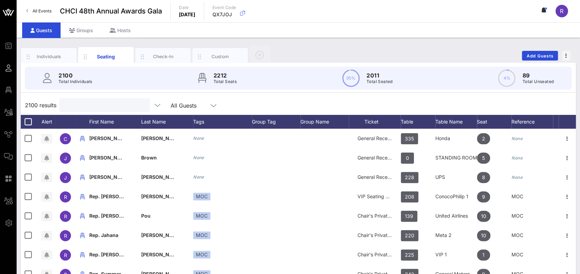
click at [89, 105] on input "text" at bounding box center [103, 105] width 81 height 9
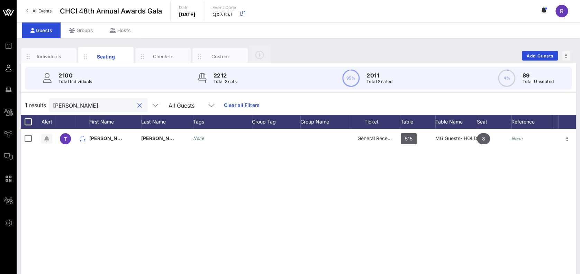
type input "[PERSON_NAME]"
click at [137, 103] on button "clear icon" at bounding box center [139, 105] width 5 height 7
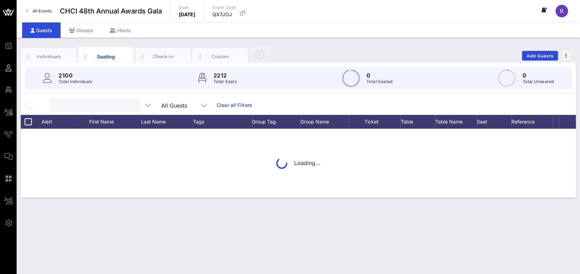
paste input "[PERSON_NAME]"
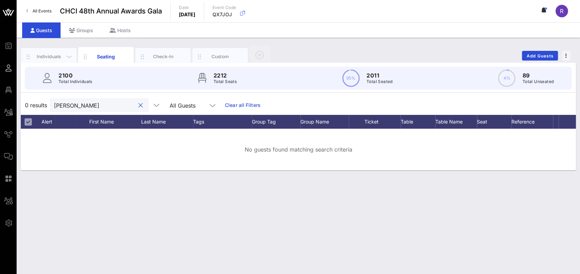
type input "[PERSON_NAME]"
click at [49, 53] on div "Individuals" at bounding box center [49, 56] width 31 height 7
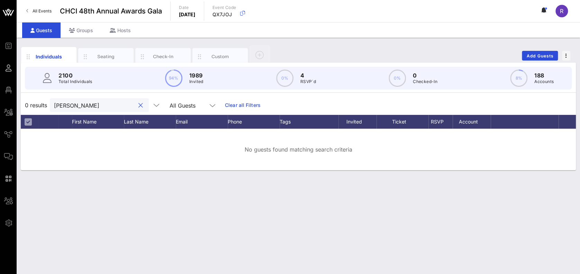
click at [109, 109] on input "[PERSON_NAME]" at bounding box center [94, 105] width 81 height 9
click at [233, 106] on link "Clear all Filters" at bounding box center [243, 105] width 36 height 8
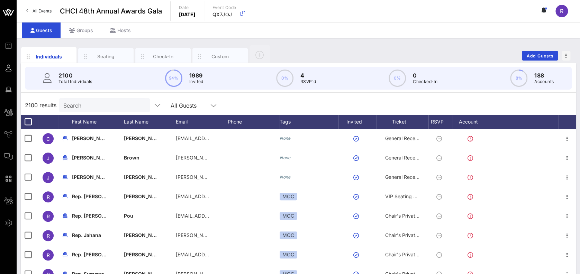
click at [89, 102] on input "Search" at bounding box center [103, 105] width 81 height 9
paste input "[PERSON_NAME]"
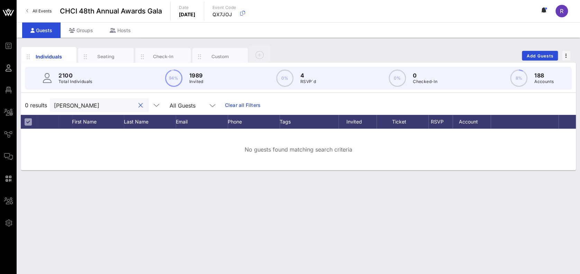
type input "[PERSON_NAME]"
click at [139, 106] on button "clear icon" at bounding box center [141, 105] width 5 height 7
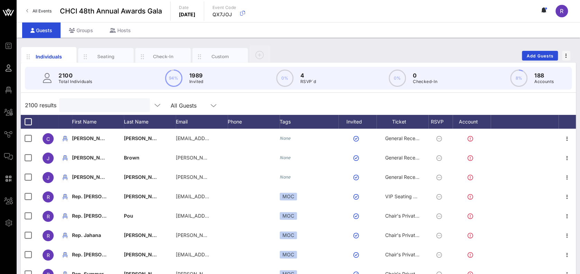
paste input "[PERSON_NAME][EMAIL_ADDRESS][PERSON_NAME][DOMAIN_NAME]"
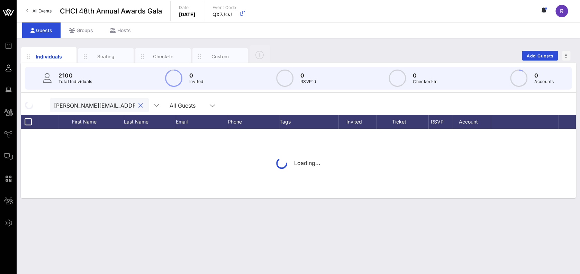
scroll to position [0, 6]
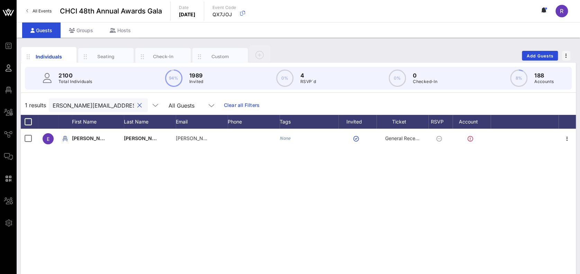
type input "[PERSON_NAME][EMAIL_ADDRESS][PERSON_NAME][DOMAIN_NAME]"
click at [135, 102] on div at bounding box center [139, 105] width 8 height 8
click at [137, 106] on button "clear icon" at bounding box center [139, 105] width 5 height 7
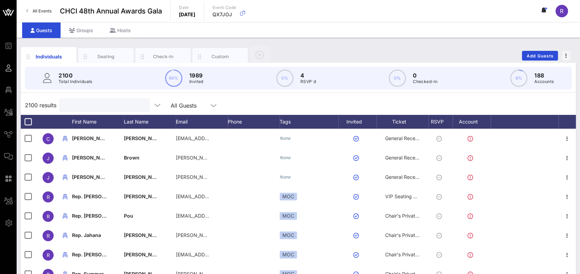
click at [88, 106] on input "text" at bounding box center [103, 105] width 81 height 9
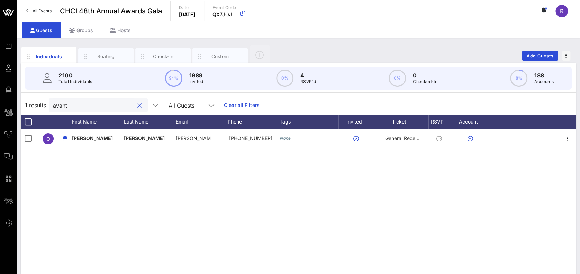
type input "avant"
click at [137, 102] on button "clear icon" at bounding box center [139, 105] width 5 height 7
type input "[PERSON_NAME]"
click at [102, 52] on div "Seating" at bounding box center [105, 56] width 55 height 17
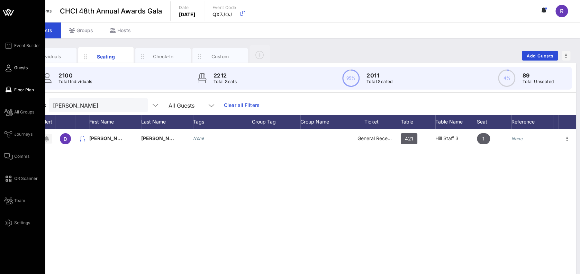
click at [16, 88] on span "Floor Plan" at bounding box center [24, 90] width 20 height 6
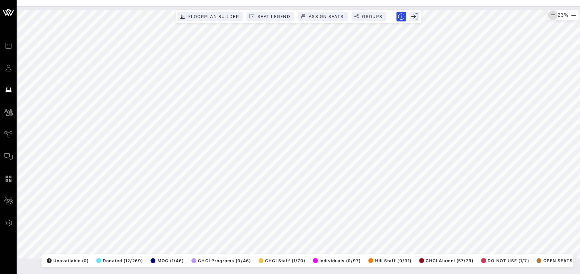
click at [550, 15] on icon "button" at bounding box center [553, 15] width 8 height 8
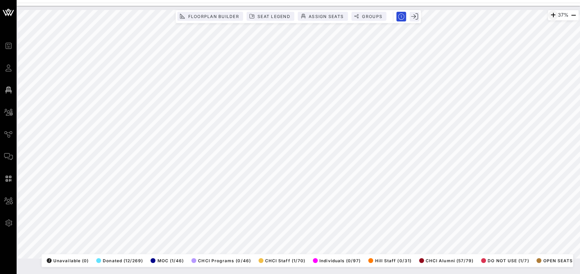
click at [550, 15] on icon "button" at bounding box center [553, 15] width 8 height 8
click at [550, 15] on icon "button" at bounding box center [554, 15] width 8 height 8
click at [551, 15] on icon "button" at bounding box center [553, 15] width 8 height 8
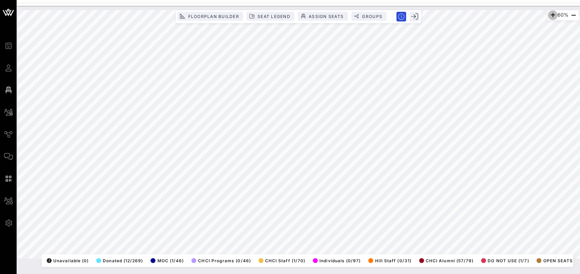
click at [551, 15] on icon "button" at bounding box center [553, 15] width 8 height 8
click at [550, 14] on icon "button" at bounding box center [553, 15] width 8 height 8
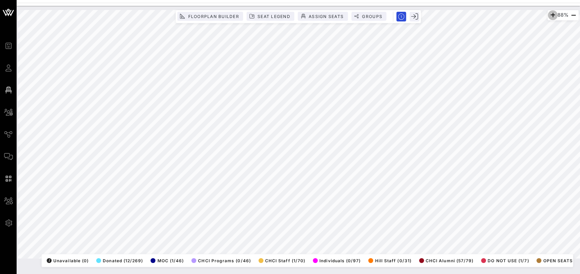
click at [550, 14] on icon "button" at bounding box center [553, 15] width 8 height 8
click at [547, 17] on icon "button" at bounding box center [551, 15] width 8 height 8
click at [548, 17] on icon "button" at bounding box center [552, 15] width 8 height 8
click at [547, 17] on icon "button" at bounding box center [551, 15] width 8 height 8
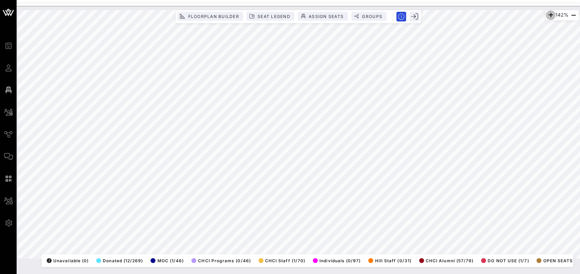
click at [547, 17] on icon "button" at bounding box center [551, 15] width 8 height 8
click at [548, 17] on icon "button" at bounding box center [552, 15] width 8 height 8
click at [547, 17] on icon "button" at bounding box center [551, 15] width 8 height 8
click at [44, 0] on html "Event Builder Guests Floor Plan All Groups Journeys Comms QR Scanner Team Setti…" at bounding box center [290, 137] width 580 height 274
click at [573, 15] on icon "button" at bounding box center [574, 15] width 8 height 8
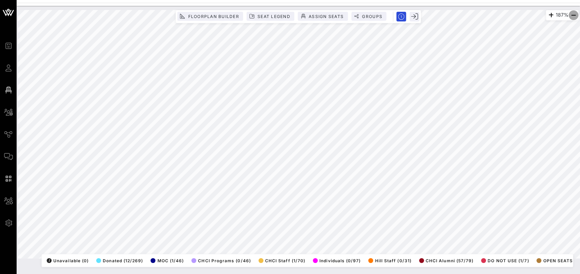
click at [573, 15] on icon "button" at bounding box center [574, 15] width 8 height 8
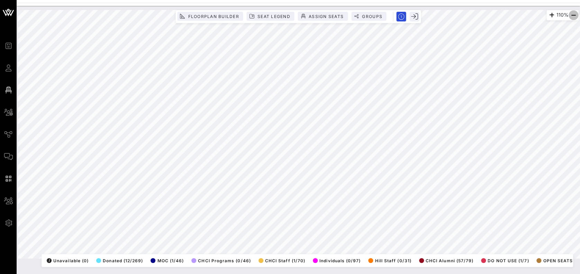
click at [573, 15] on icon "button" at bounding box center [574, 15] width 8 height 8
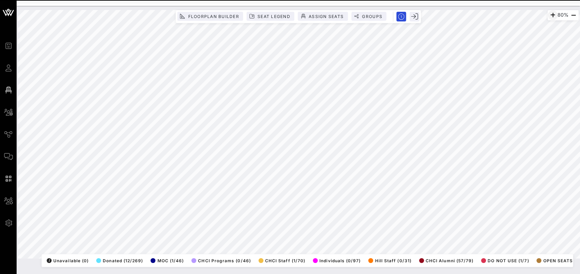
click at [551, 16] on icon "button" at bounding box center [553, 15] width 8 height 8
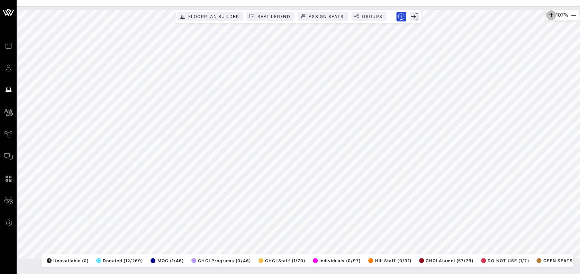
click at [551, 16] on icon "button" at bounding box center [551, 15] width 8 height 8
click at [68, 274] on html "Event Builder Guests Floor Plan All Groups Journeys Comms QR Scanner Team Setti…" at bounding box center [290, 137] width 580 height 274
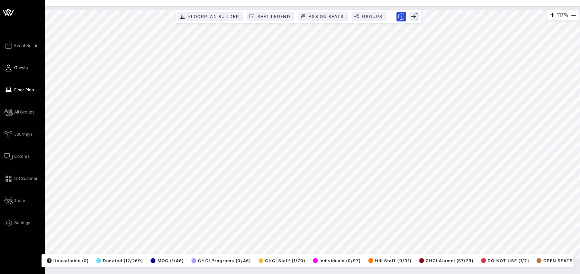
click at [20, 66] on span "Guests" at bounding box center [21, 68] width 14 height 6
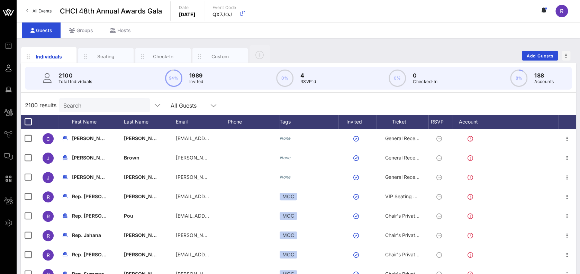
click at [118, 102] on input "Search" at bounding box center [103, 105] width 81 height 9
paste input "[PERSON_NAME]"
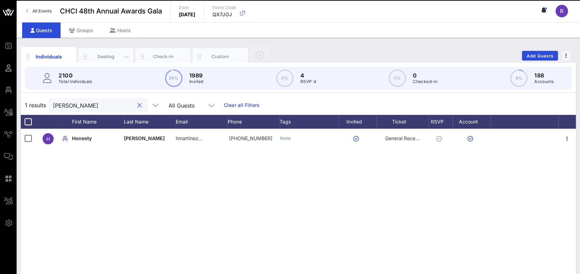
type input "[PERSON_NAME]"
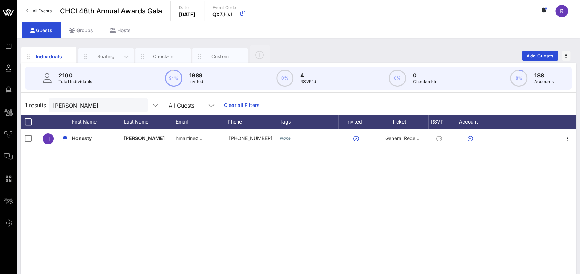
click at [104, 54] on div "Seating" at bounding box center [106, 56] width 31 height 7
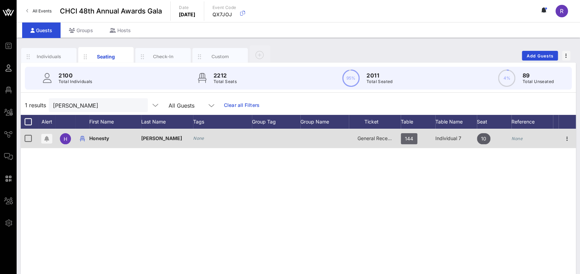
click at [407, 135] on span "144" at bounding box center [409, 138] width 8 height 11
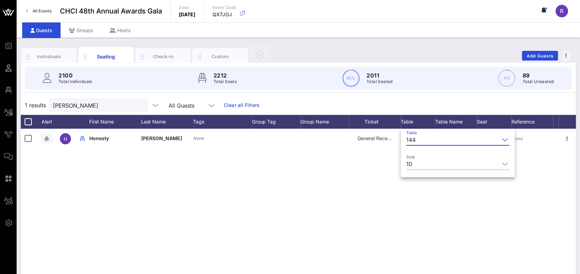
click at [502, 138] on icon at bounding box center [505, 140] width 6 height 8
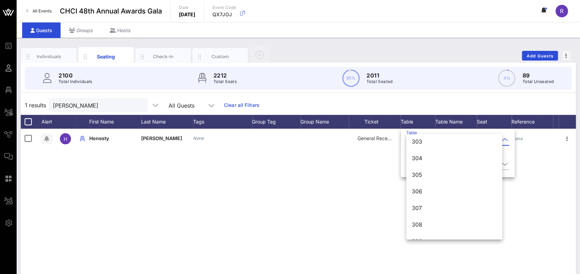
scroll to position [1380, 0]
click at [446, 190] on div "306" at bounding box center [454, 195] width 85 height 15
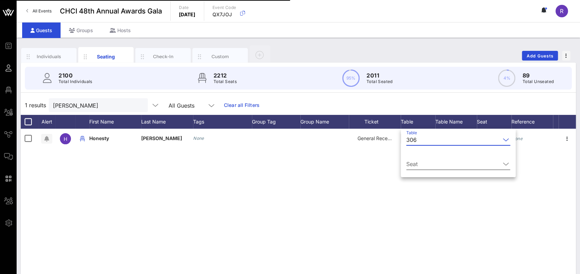
click at [503, 167] on icon at bounding box center [506, 164] width 6 height 8
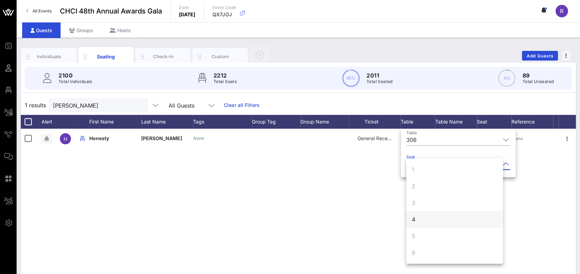
click at [453, 218] on div "4" at bounding box center [455, 219] width 97 height 17
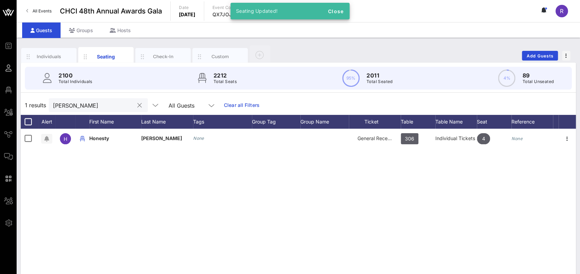
click at [137, 102] on button "clear icon" at bounding box center [139, 105] width 5 height 7
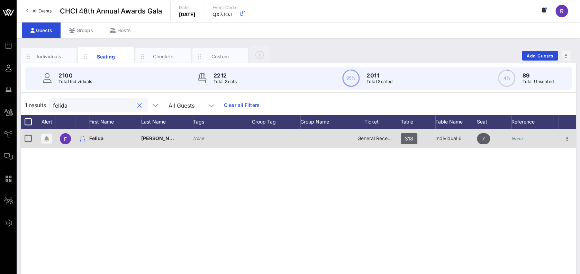
type input "felida"
click at [413, 139] on span "318" at bounding box center [409, 138] width 17 height 11
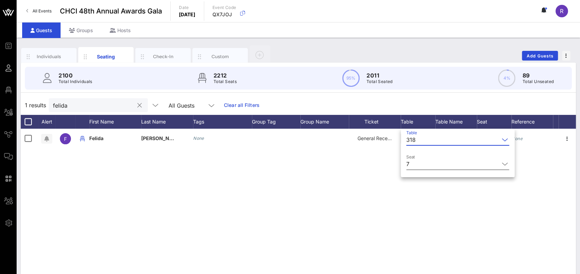
click at [502, 164] on icon at bounding box center [505, 164] width 6 height 8
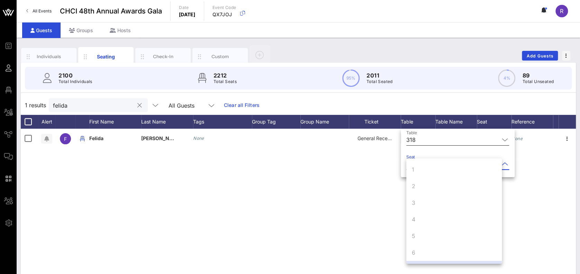
click at [502, 141] on icon at bounding box center [505, 140] width 6 height 8
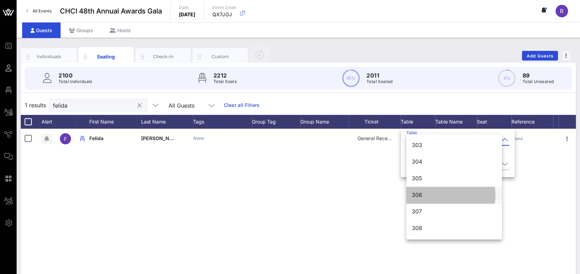
click at [463, 198] on div "306" at bounding box center [454, 195] width 84 height 7
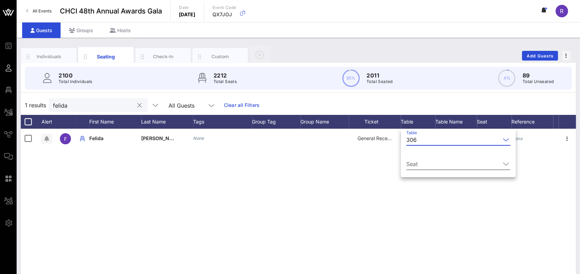
click at [503, 162] on icon at bounding box center [506, 164] width 6 height 8
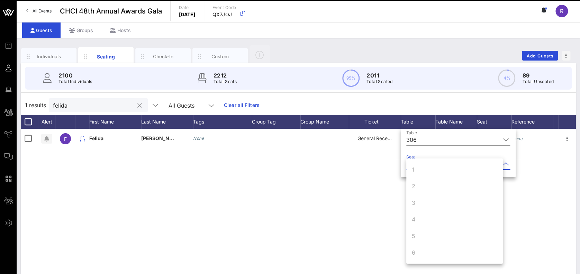
scroll to position [66, 0]
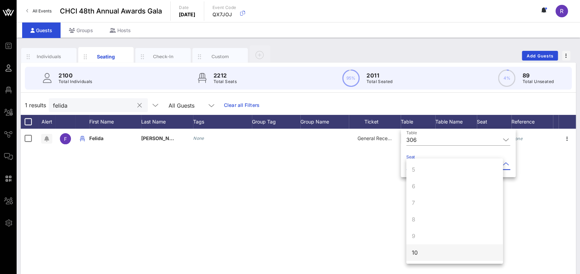
click at [448, 250] on div "10" at bounding box center [455, 252] width 97 height 17
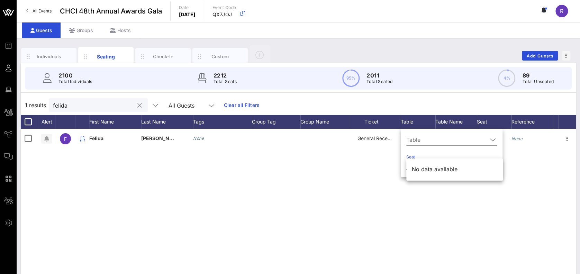
scroll to position [0, 0]
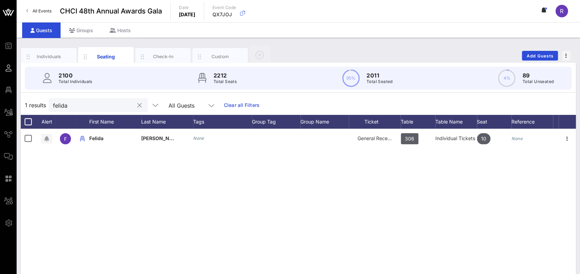
click at [137, 106] on button "clear icon" at bounding box center [139, 105] width 5 height 7
type input "munda"
click at [49, 56] on div "Individuals" at bounding box center [49, 56] width 31 height 7
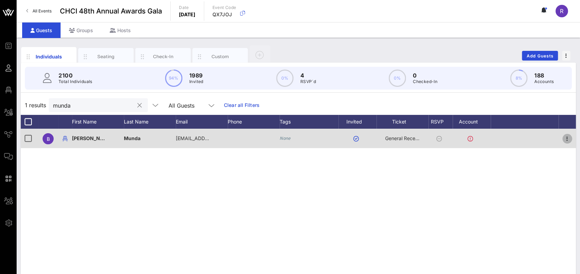
click at [570, 140] on icon "button" at bounding box center [567, 139] width 8 height 8
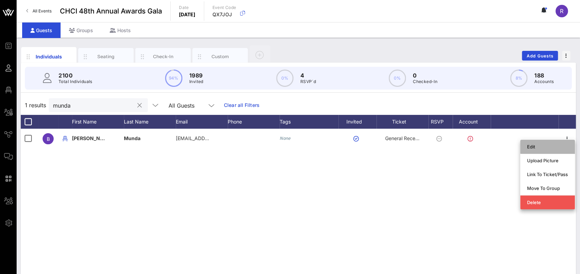
click at [539, 145] on div "Edit" at bounding box center [547, 147] width 41 height 6
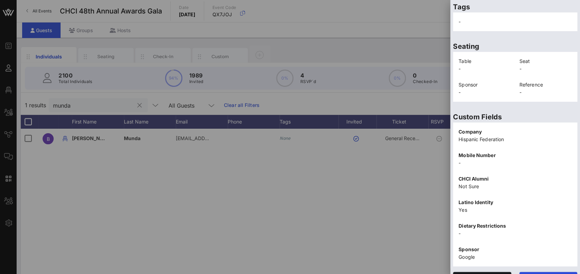
scroll to position [139, 0]
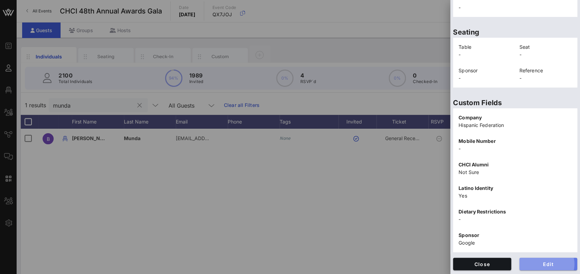
click at [555, 258] on button "Edit" at bounding box center [549, 264] width 58 height 12
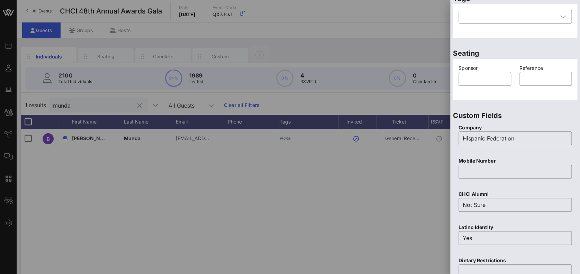
scroll to position [0, 0]
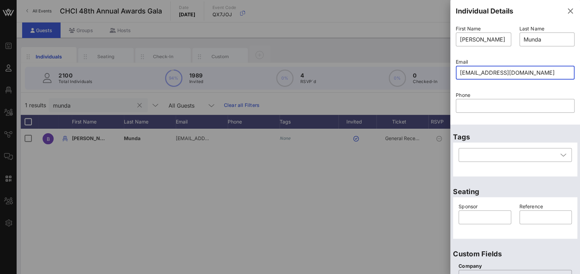
drag, startPoint x: 545, startPoint y: 71, endPoint x: 443, endPoint y: 70, distance: 102.5
click at [443, 70] on div "Event Builder Guests Floor Plan All Groups Journeys Comms QR Scanner Team Setti…" at bounding box center [290, 171] width 580 height 343
paste input "[DOMAIN_NAME]."
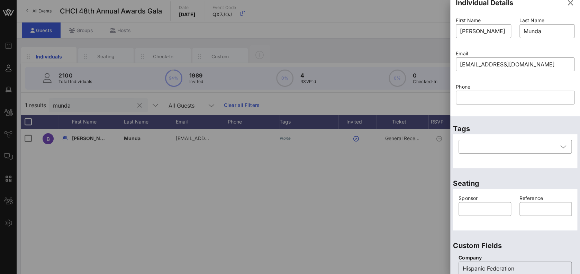
scroll to position [173, 0]
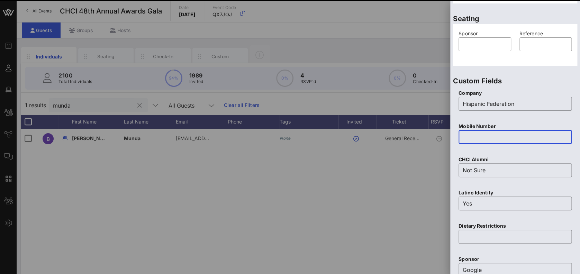
type input "[EMAIL_ADDRESS][DOMAIN_NAME]"
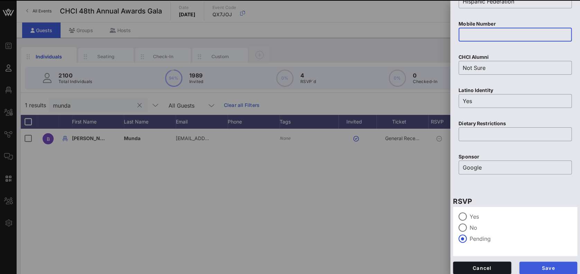
scroll to position [280, 0]
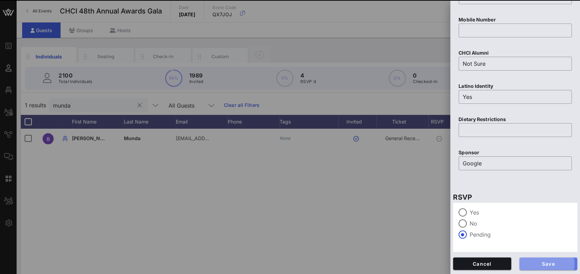
click at [547, 260] on button "Save" at bounding box center [549, 264] width 58 height 12
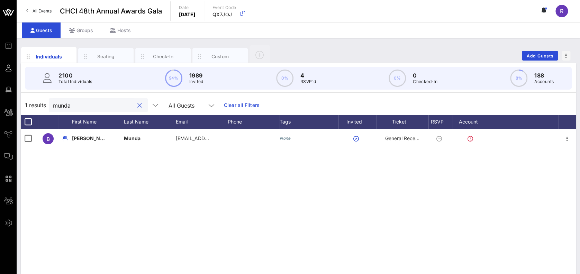
click at [83, 104] on input "munda" at bounding box center [93, 105] width 81 height 9
click at [108, 55] on div "Seating" at bounding box center [106, 56] width 31 height 7
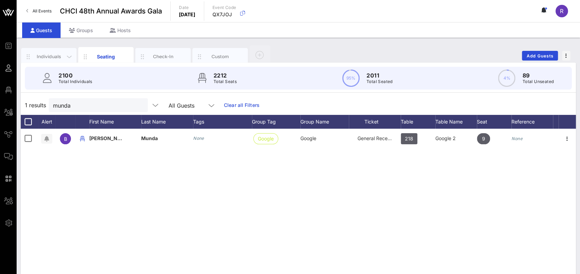
click at [50, 53] on div "Individuals" at bounding box center [49, 56] width 31 height 7
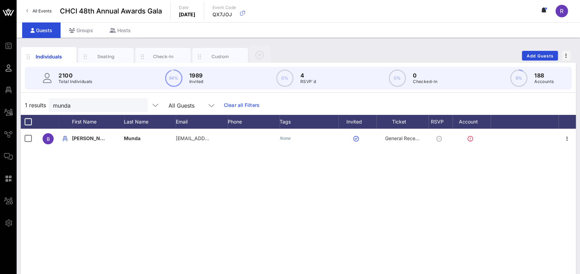
click at [137, 104] on button "clear icon" at bounding box center [139, 105] width 5 height 7
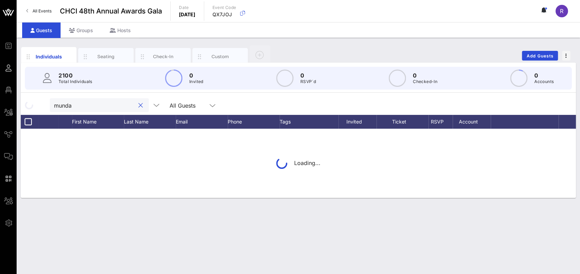
type input "munda"
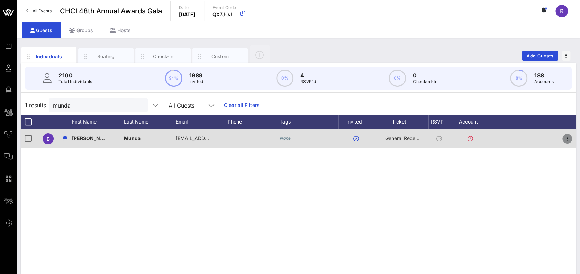
click at [566, 139] on icon "button" at bounding box center [567, 139] width 8 height 8
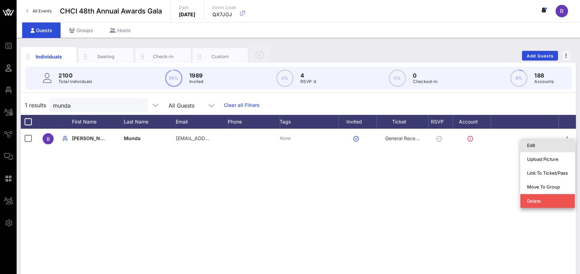
click at [542, 146] on div "Edit" at bounding box center [547, 146] width 41 height 6
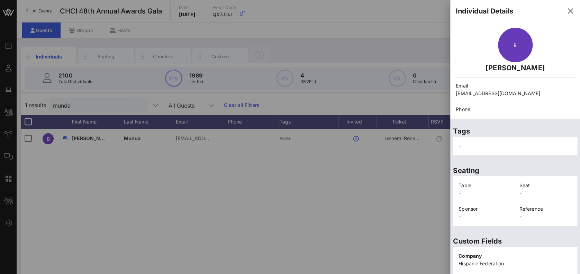
scroll to position [139, 0]
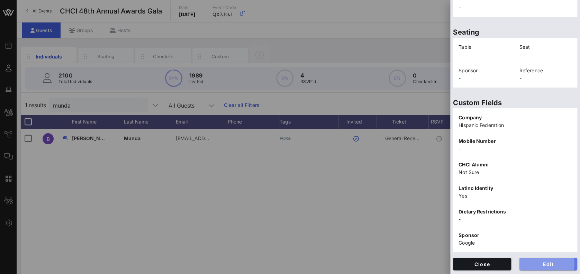
click at [545, 266] on span "Edit" at bounding box center [548, 264] width 47 height 6
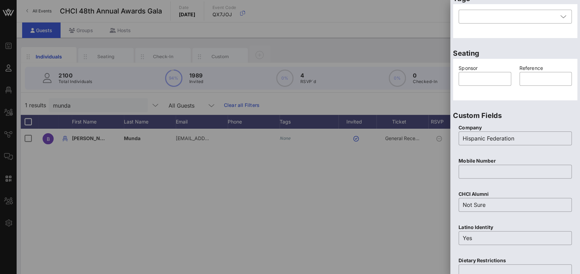
scroll to position [0, 0]
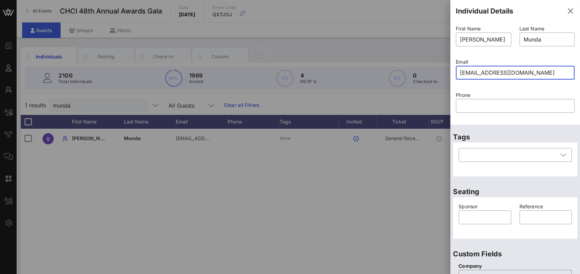
drag, startPoint x: 546, startPoint y: 73, endPoint x: 449, endPoint y: 69, distance: 97.4
click at [449, 69] on div "Event Builder Guests Floor Plan All Groups Journeys Comms QR Scanner Team Setti…" at bounding box center [290, 171] width 580 height 343
paste input "a"
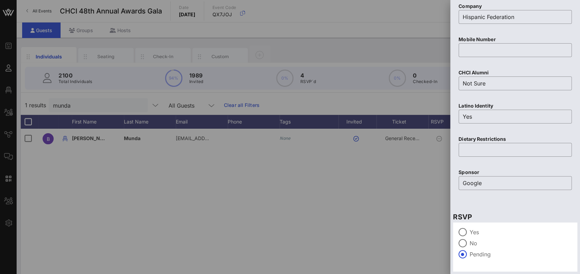
scroll to position [280, 0]
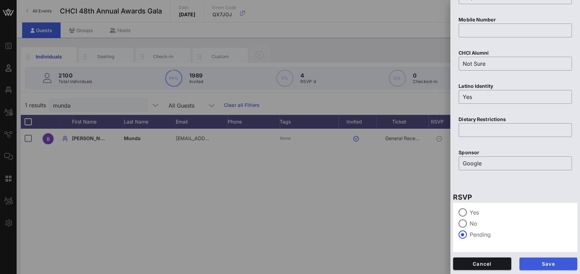
type input "[EMAIL_ADDRESS][DOMAIN_NAME]"
click at [554, 262] on span "Save" at bounding box center [548, 264] width 47 height 6
